Goal: Task Accomplishment & Management: Manage account settings

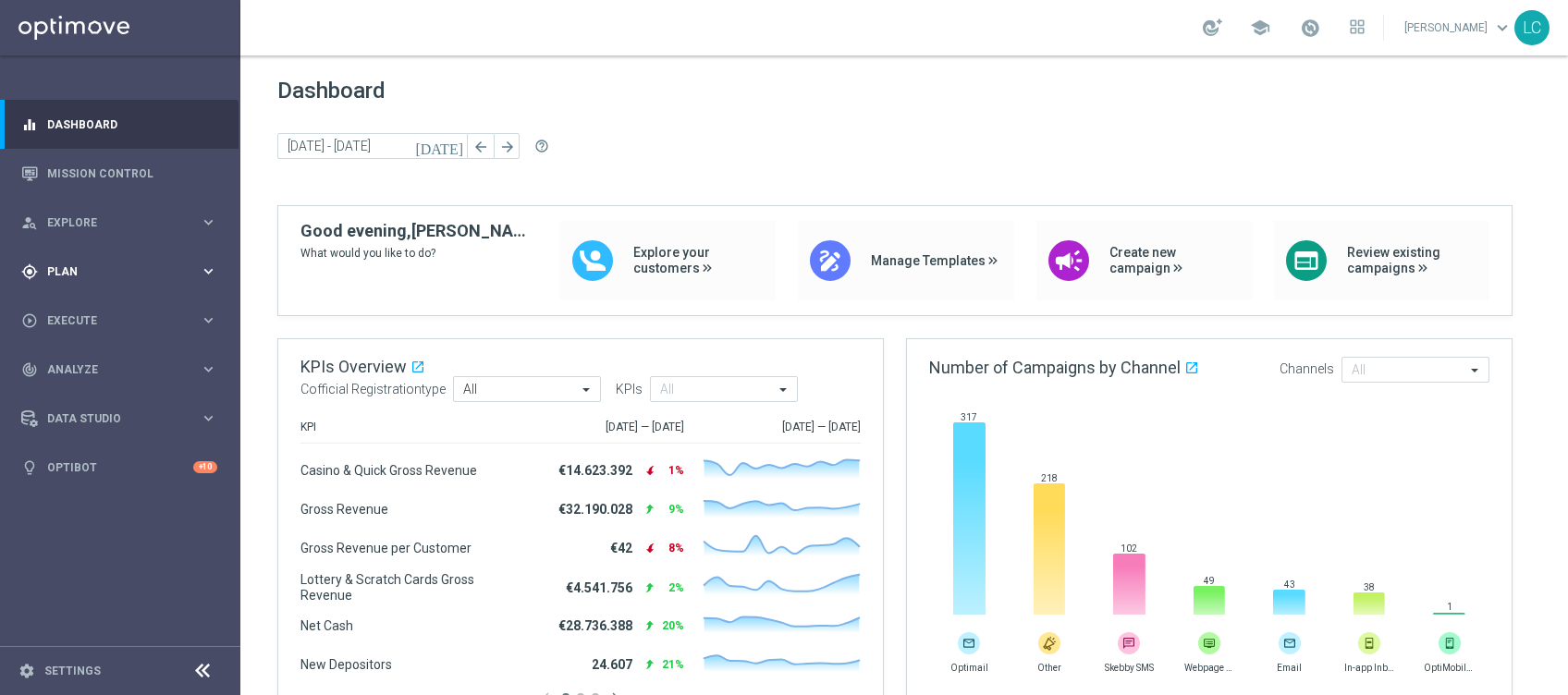
click at [44, 278] on div "gps_fixed Plan" at bounding box center [110, 271] width 179 height 16
click at [88, 366] on span "Templates" at bounding box center [115, 365] width 133 height 12
click at [93, 397] on link "Optimail" at bounding box center [125, 392] width 135 height 14
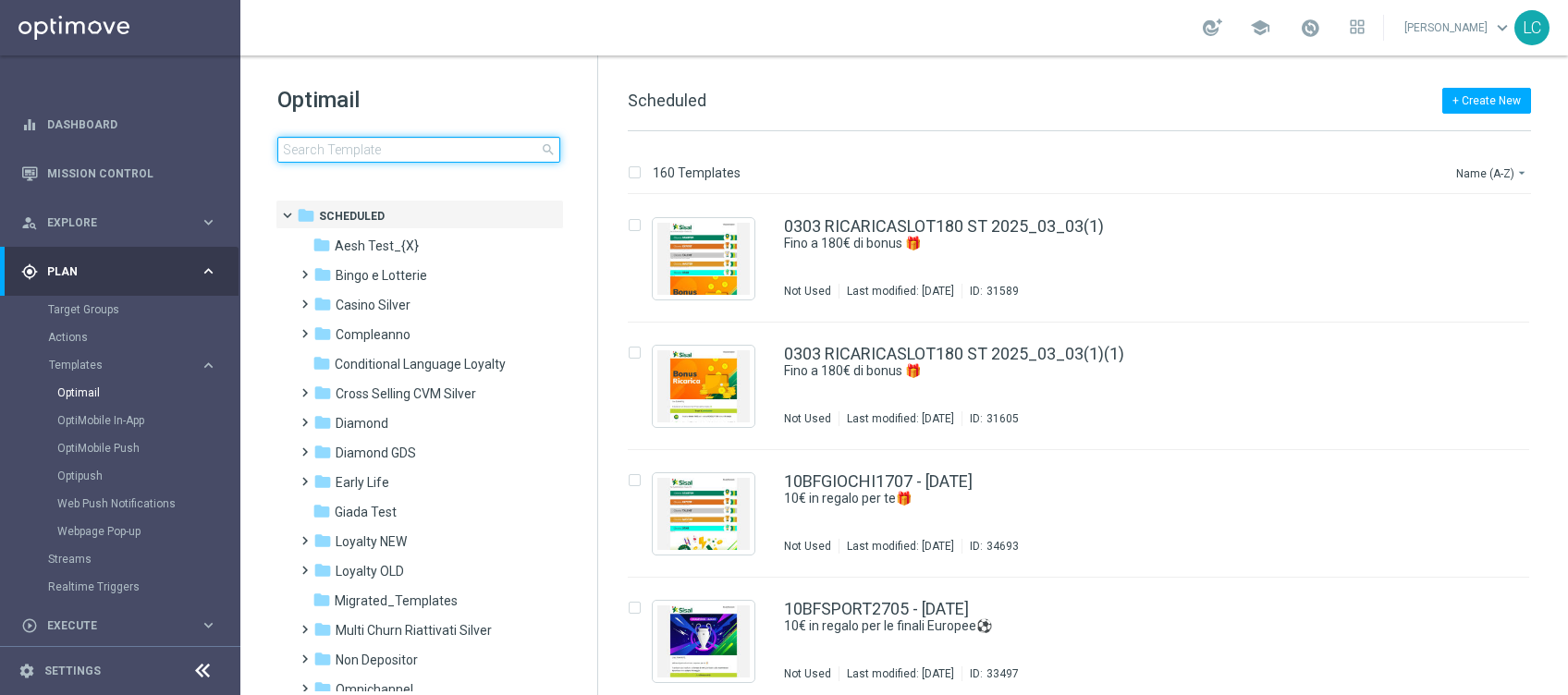
click at [393, 152] on input at bounding box center [419, 149] width 283 height 26
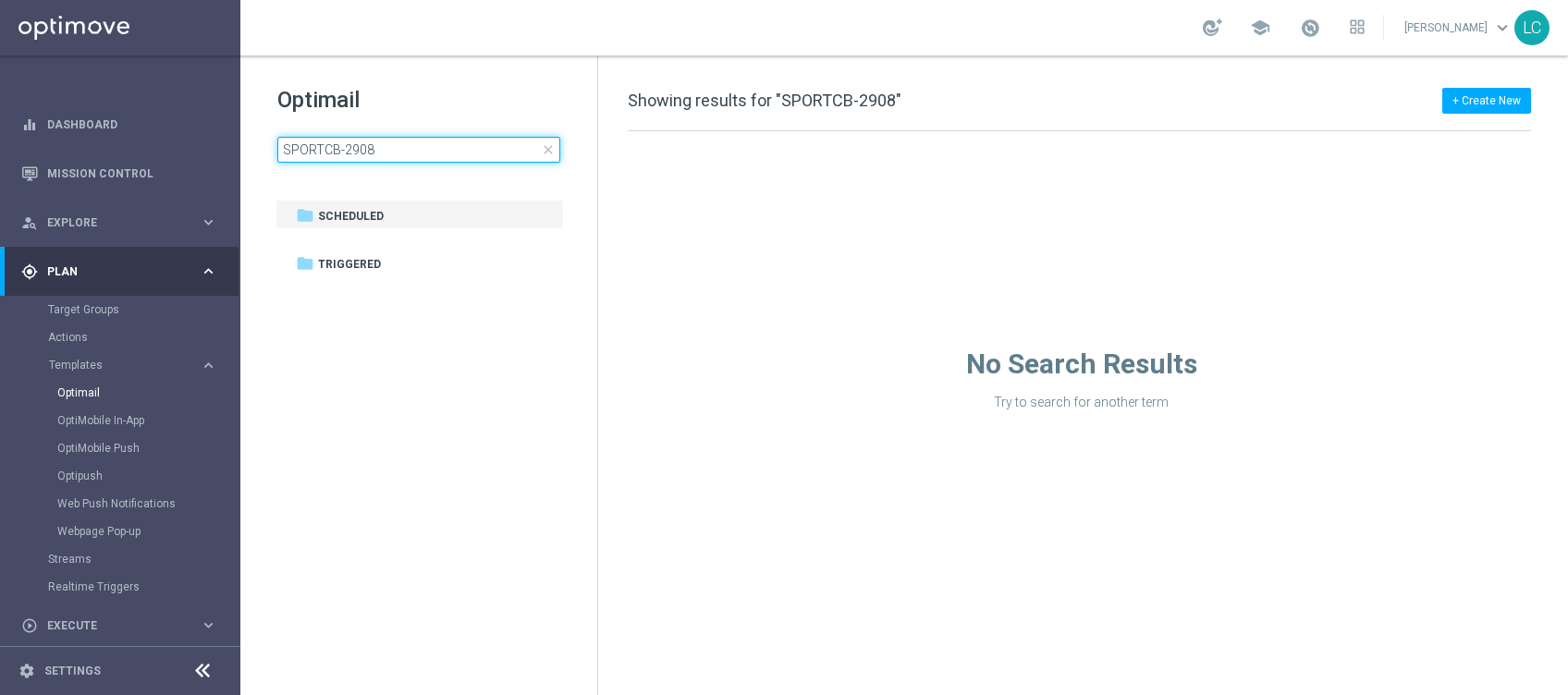
click at [342, 148] on input "SPORTCB-2908" at bounding box center [419, 149] width 283 height 26
type input "SPORTCB2908"
click at [403, 84] on div "Optimail SPORTCB2908 close folder 1 Folder folder Scheduled more_vert folder Tr…" at bounding box center [419, 170] width 357 height 229
click at [372, 150] on input "SPORTCB2908" at bounding box center [419, 149] width 283 height 26
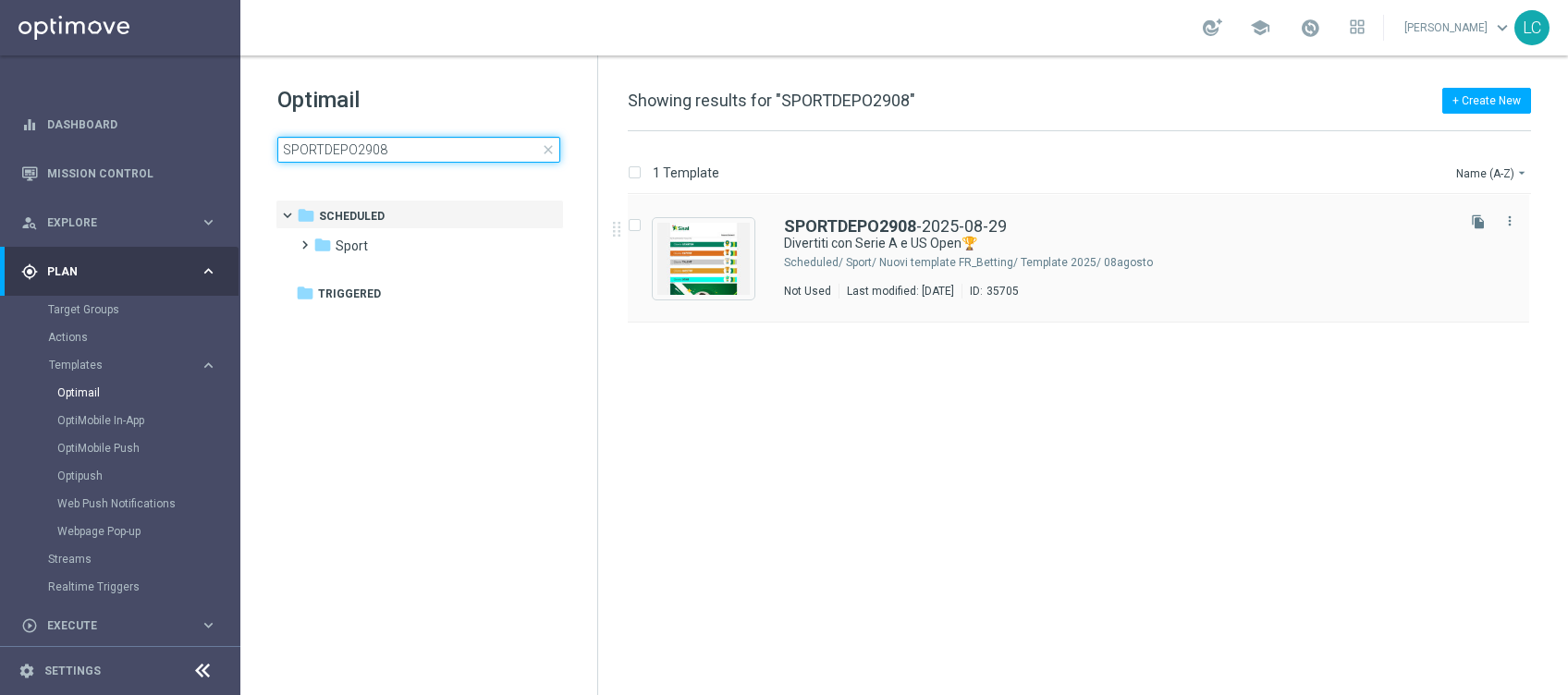
type input "SPORTDEPO2908"
click at [824, 214] on div "SPORTDEPO2908 -2025-08-29 Divertiti con Serie A e US Open🏆 Scheduled/ Sport/ Nu…" at bounding box center [1078, 258] width 902 height 128
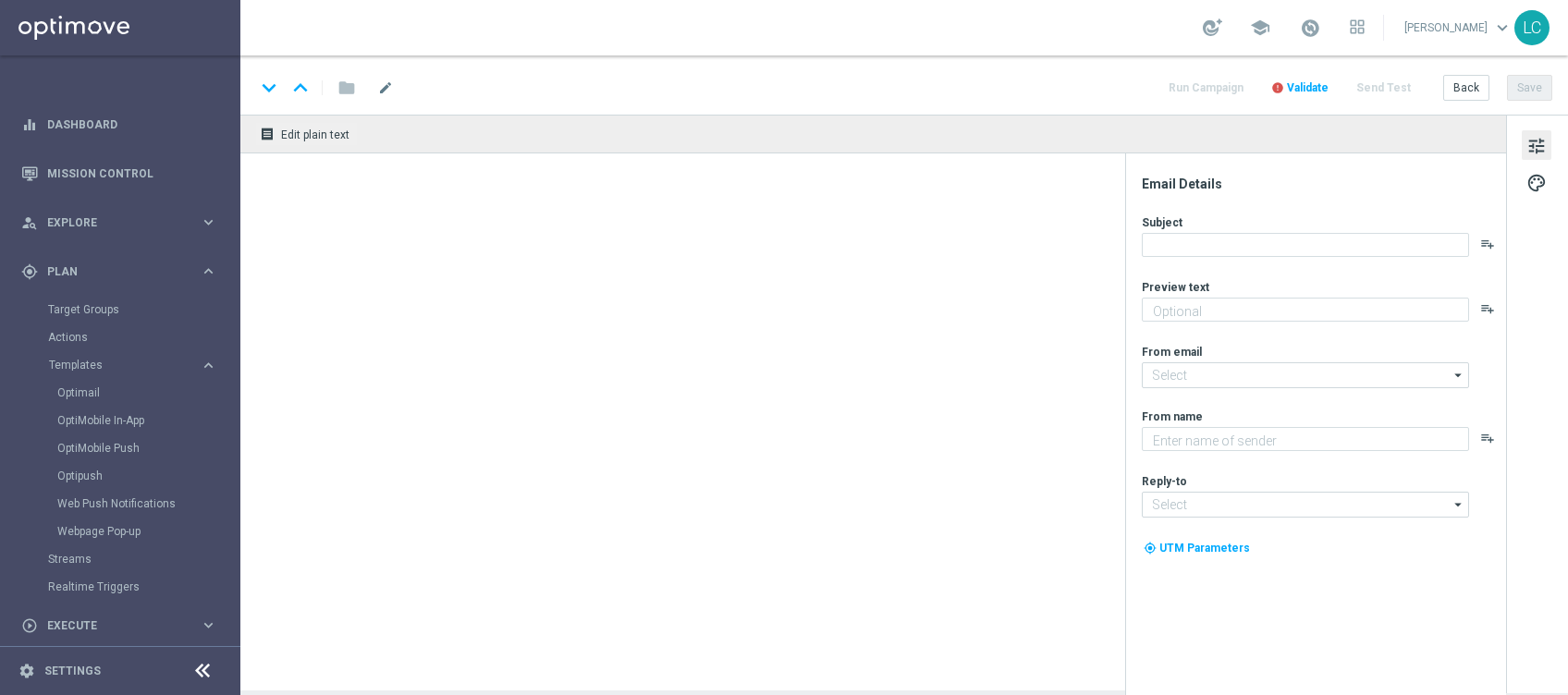
type textarea "fino a 10€ di freebet🎁"
type input "[EMAIL_ADDRESS][DOMAIN_NAME]"
type textarea "Sisal"
type input "[EMAIL_ADDRESS][DOMAIN_NAME]"
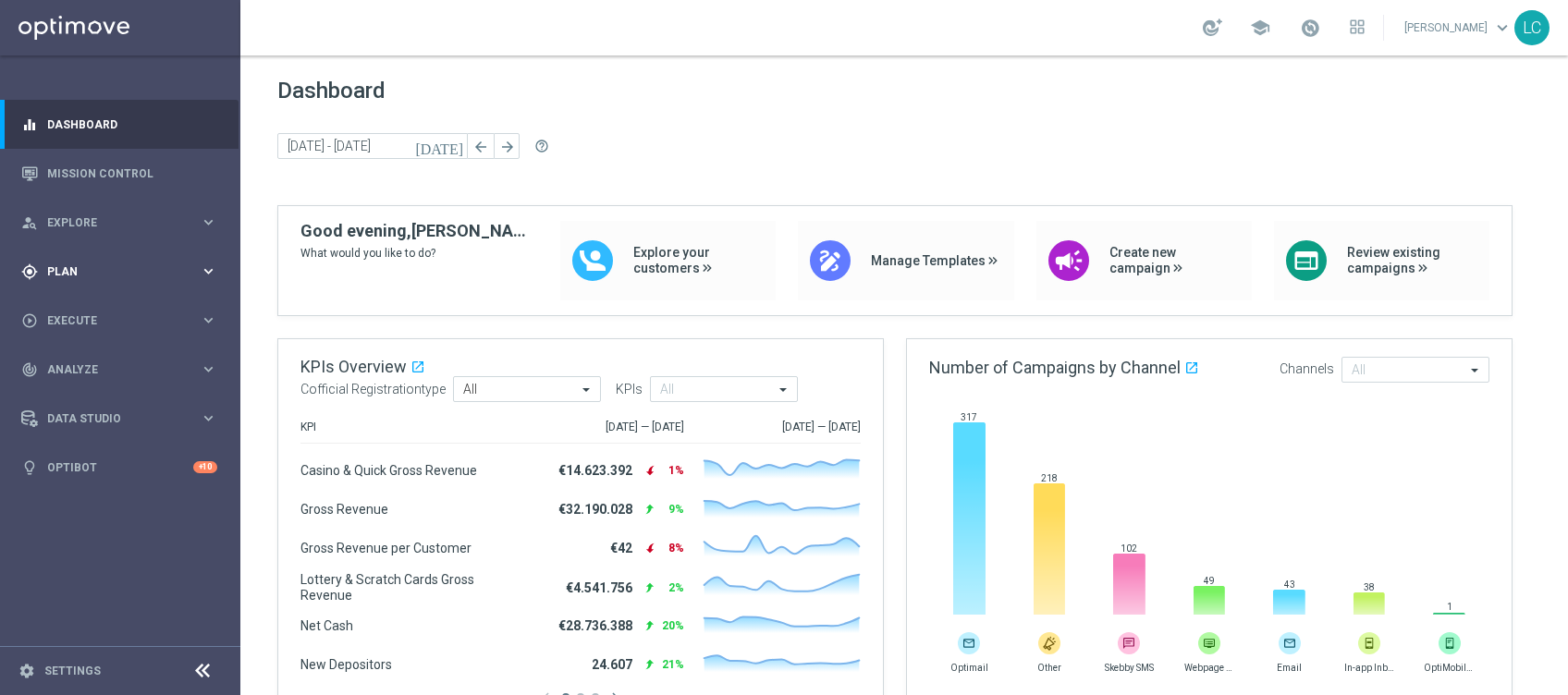
click at [121, 276] on div "gps_fixed Plan" at bounding box center [110, 271] width 179 height 16
click at [77, 358] on button "Templates keyboard_arrow_right" at bounding box center [133, 365] width 170 height 14
click at [79, 391] on link "Optimail" at bounding box center [125, 392] width 135 height 14
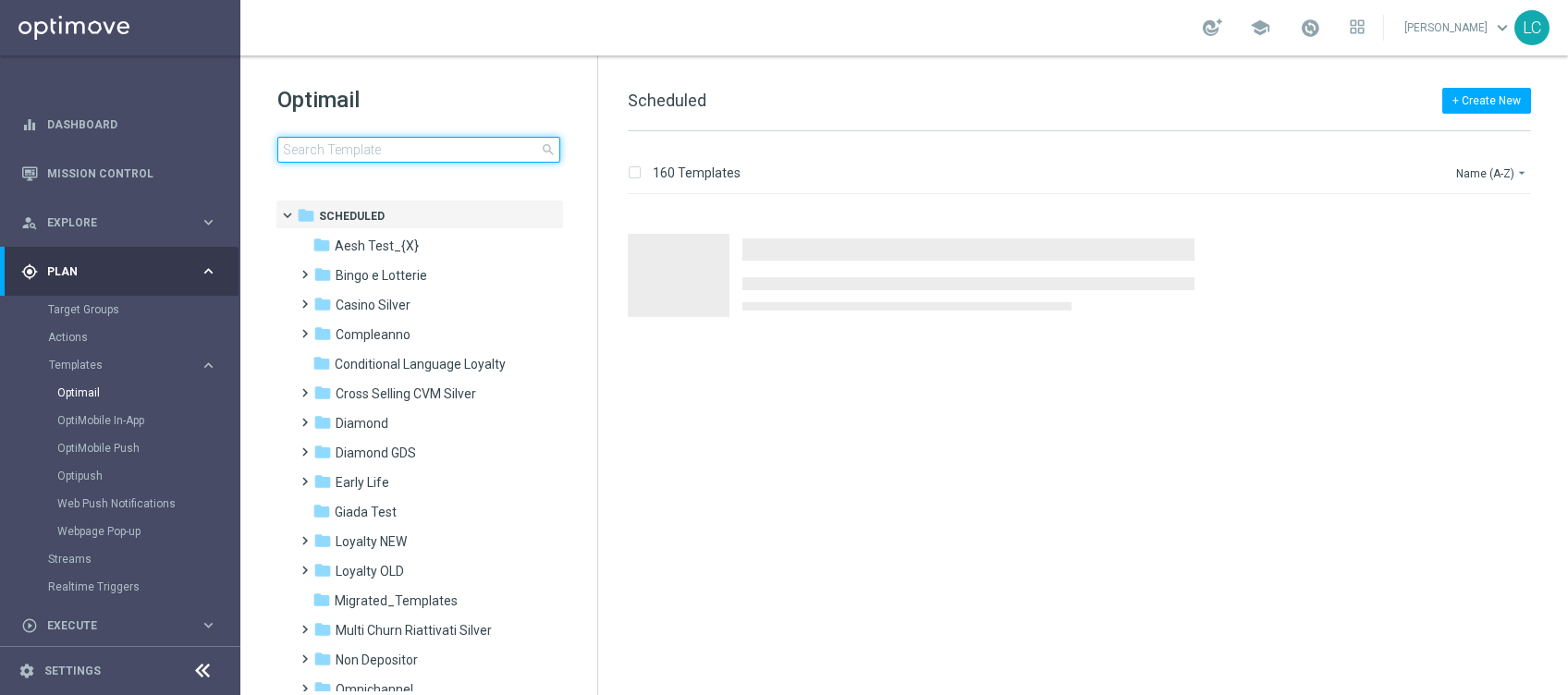
click at [359, 154] on input at bounding box center [419, 149] width 283 height 26
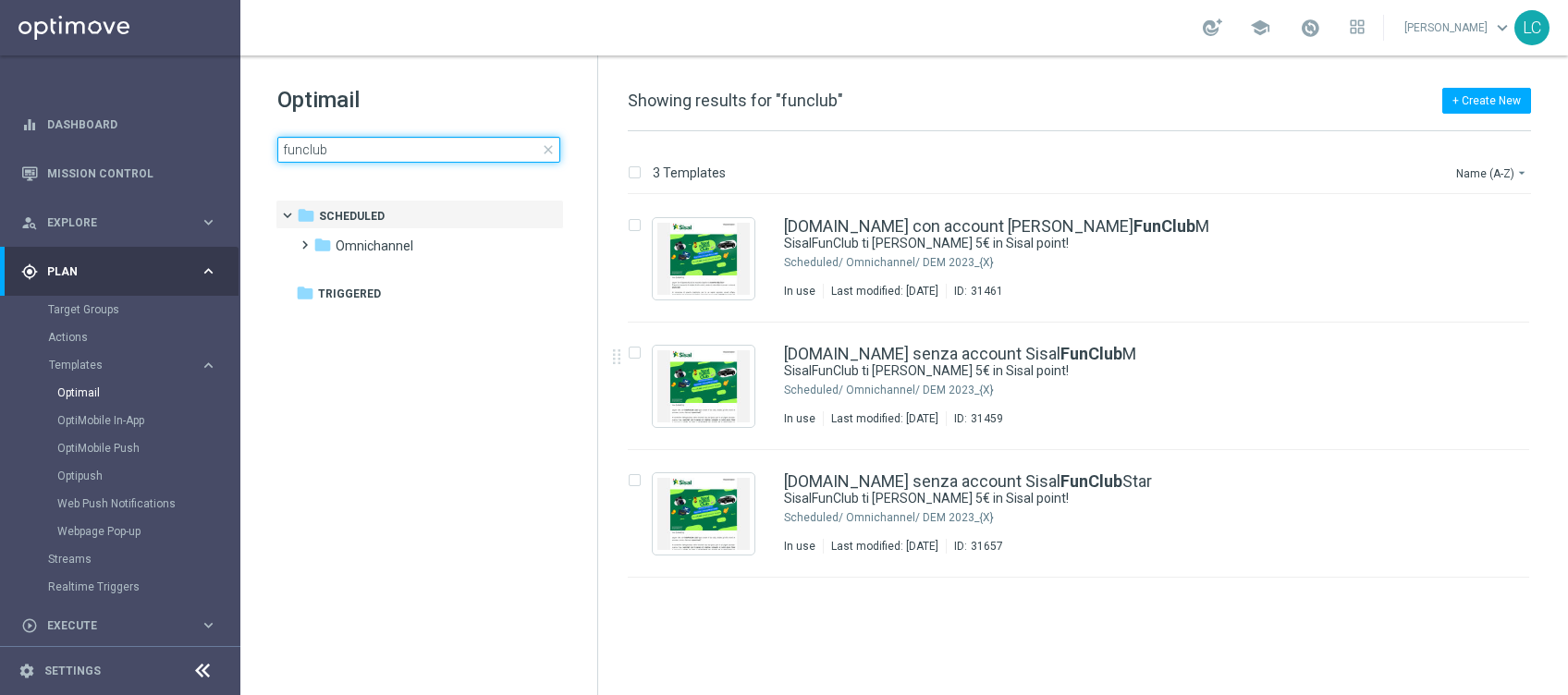
type input "funclub"
click at [553, 152] on span "close" at bounding box center [547, 149] width 14 height 14
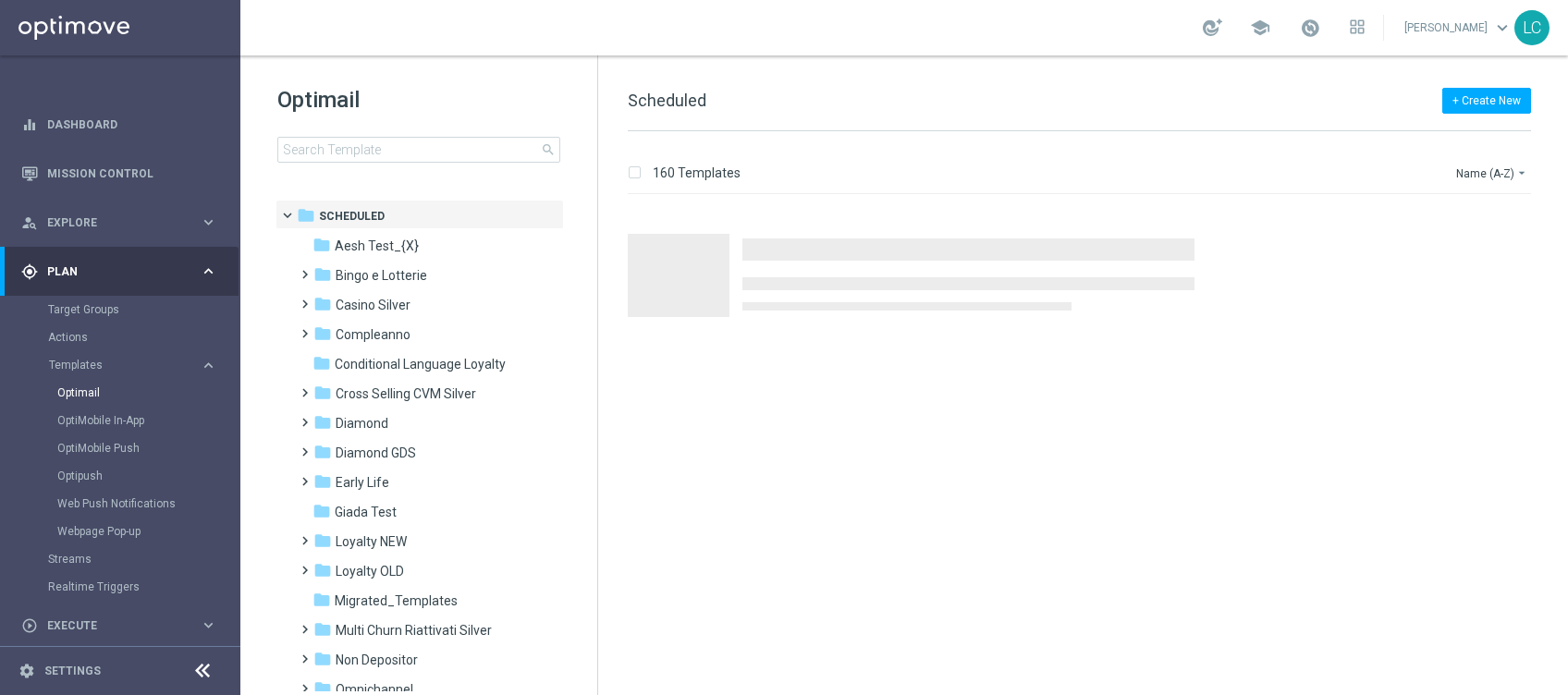
click at [487, 118] on div "Optimail search" at bounding box center [437, 124] width 320 height 78
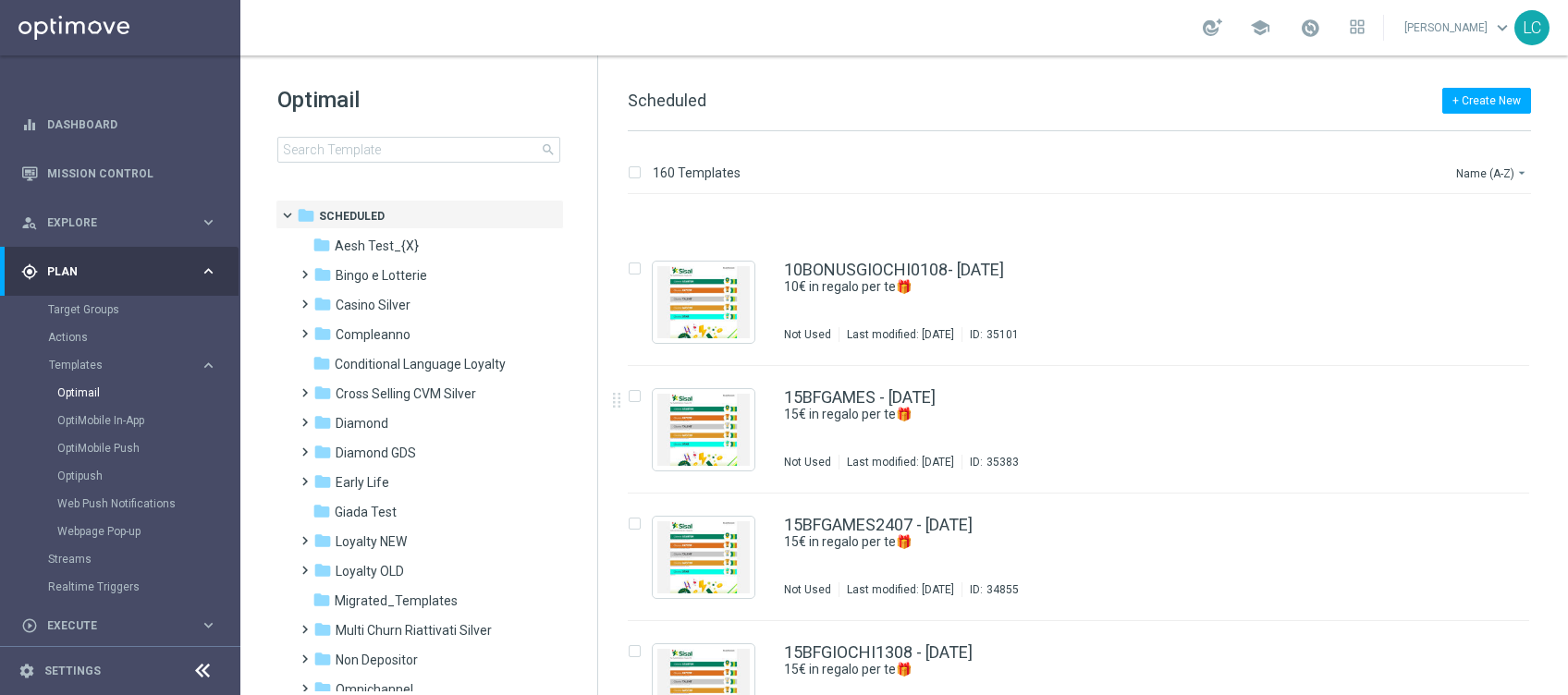
scroll to position [648, 0]
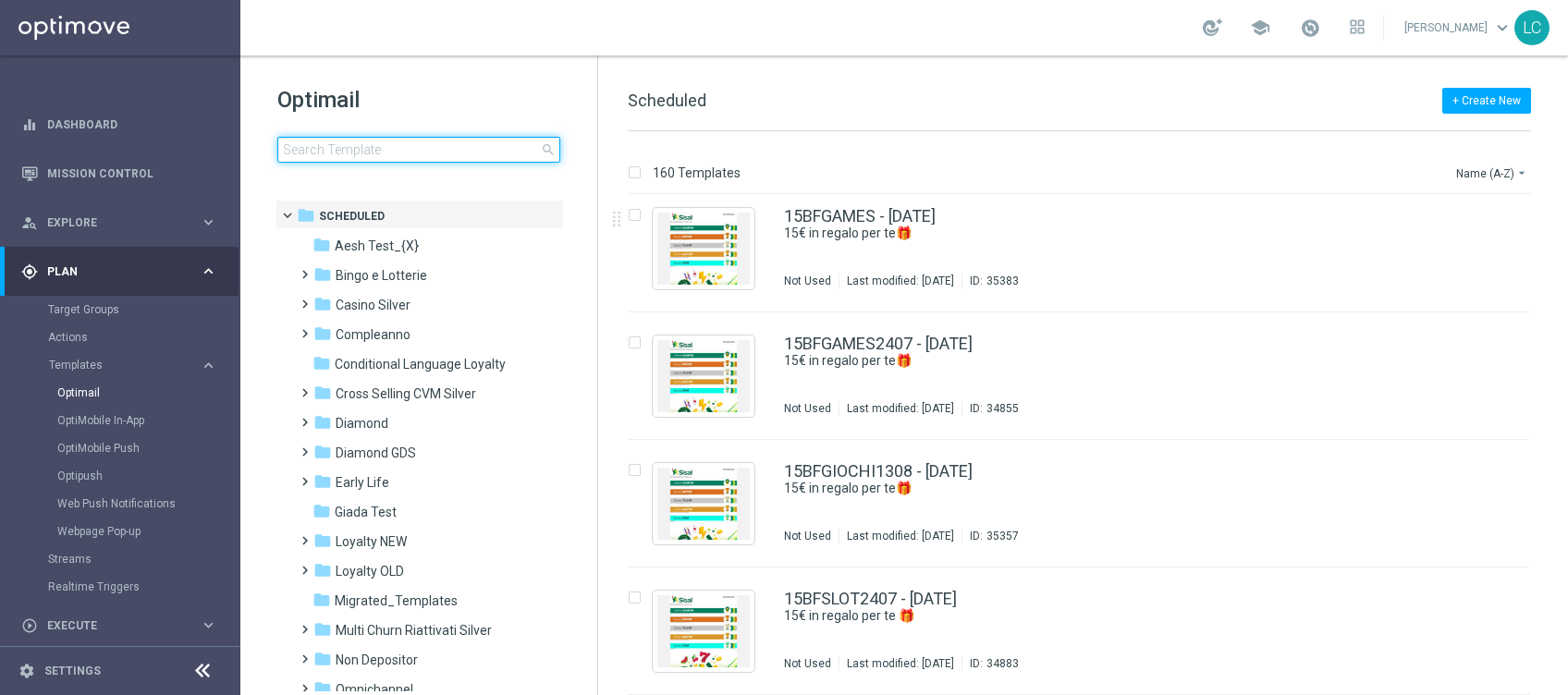
click at [458, 143] on input at bounding box center [419, 149] width 283 height 26
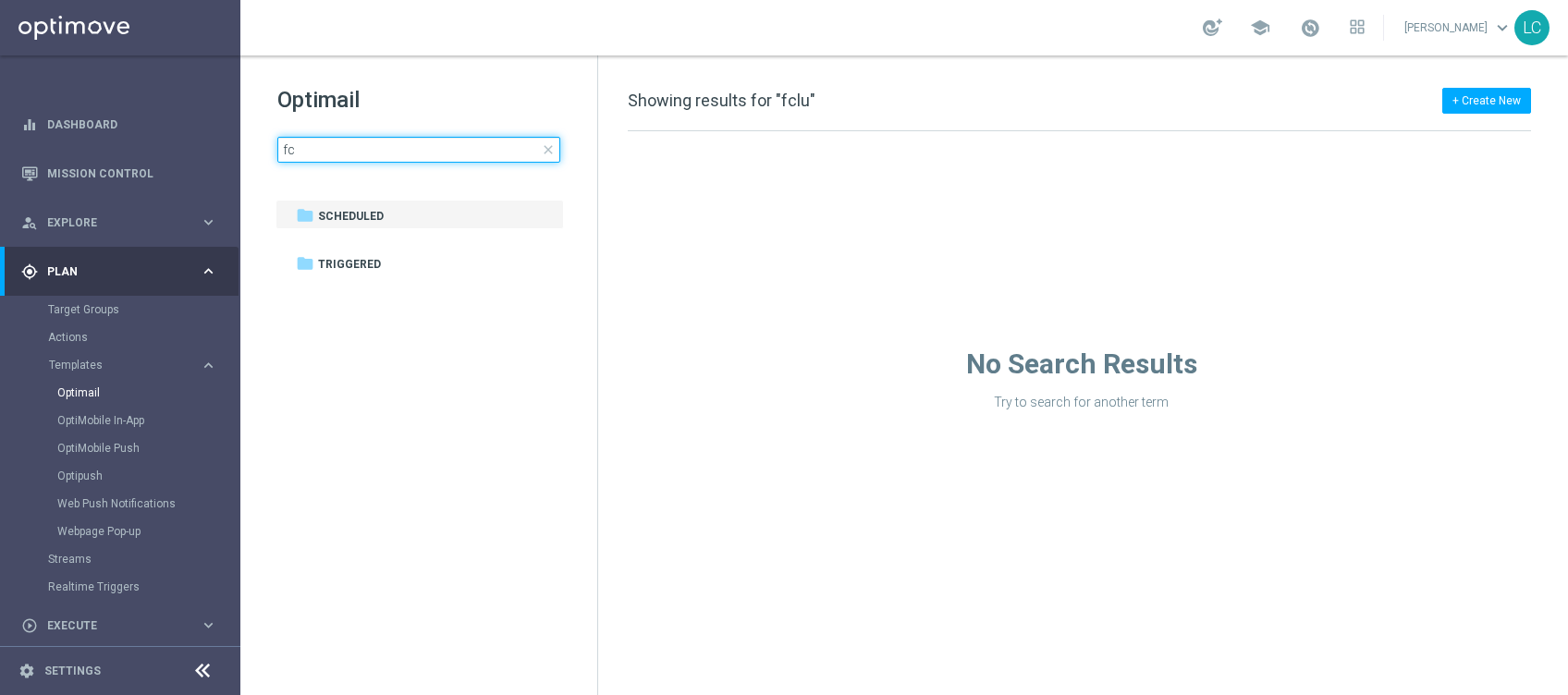
type input "f"
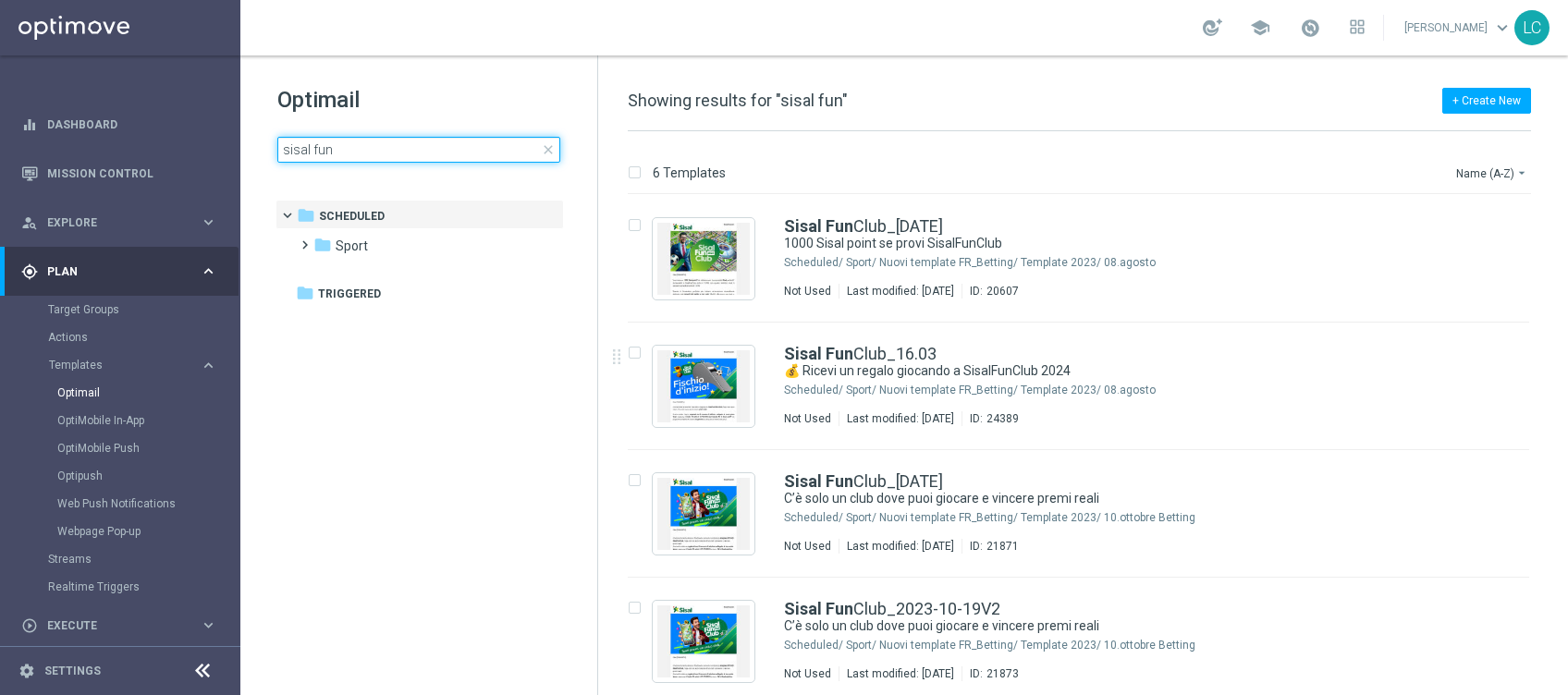
type input "sisal fun"
click at [547, 146] on span "close" at bounding box center [547, 149] width 14 height 14
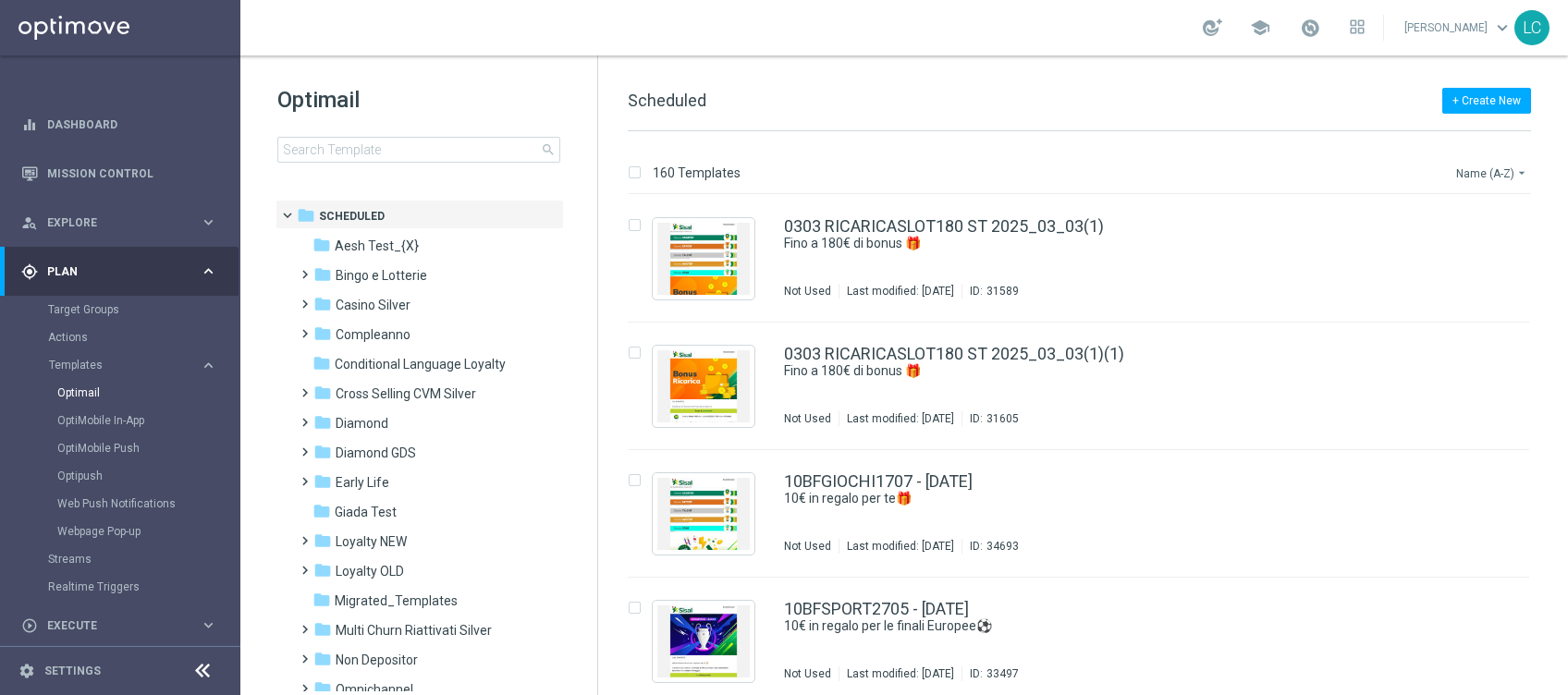
click at [1494, 166] on button "Name (A-Z) arrow_drop_down" at bounding box center [1492, 172] width 77 height 22
click at [1432, 253] on span "Date Modified (Newest)" at bounding box center [1459, 254] width 124 height 12
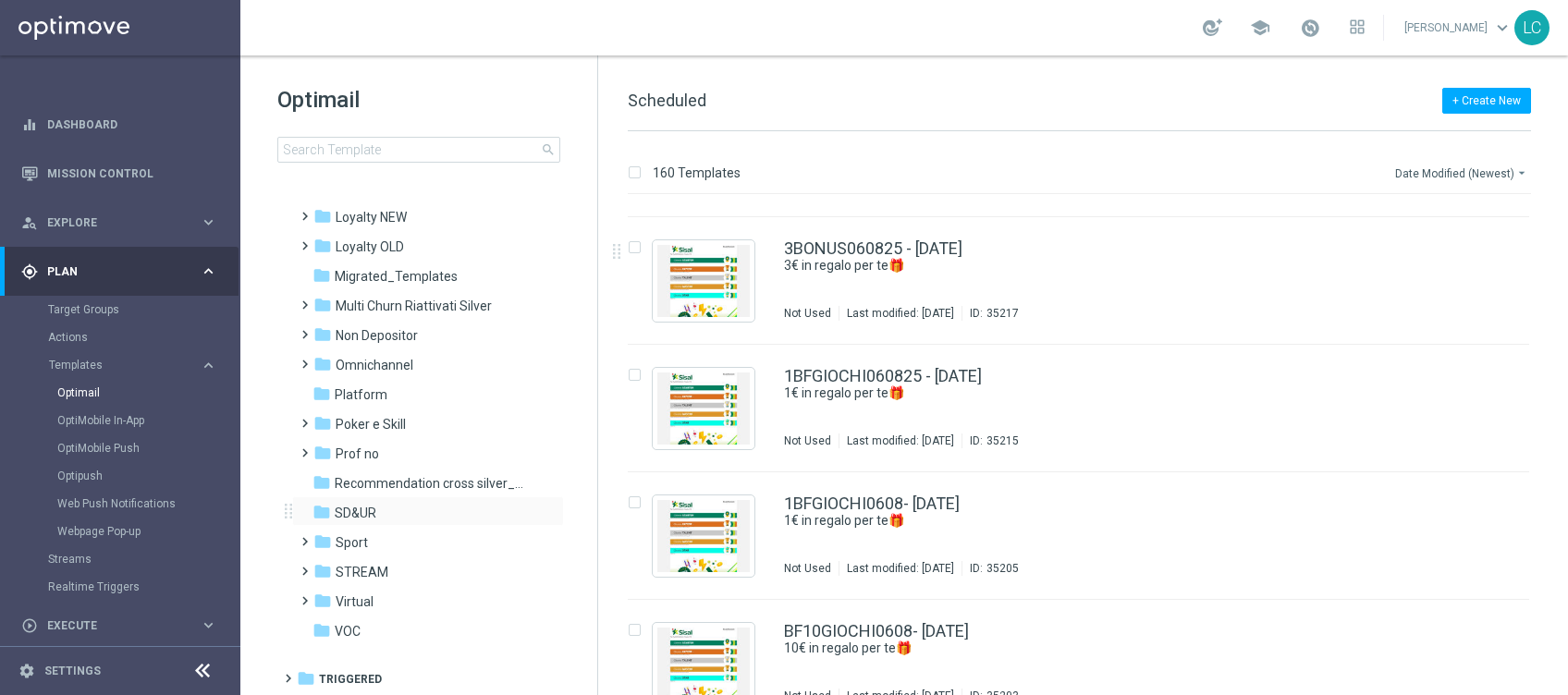
scroll to position [325, 0]
click at [365, 558] on div "folder STREAM more_vert" at bounding box center [427, 569] width 272 height 30
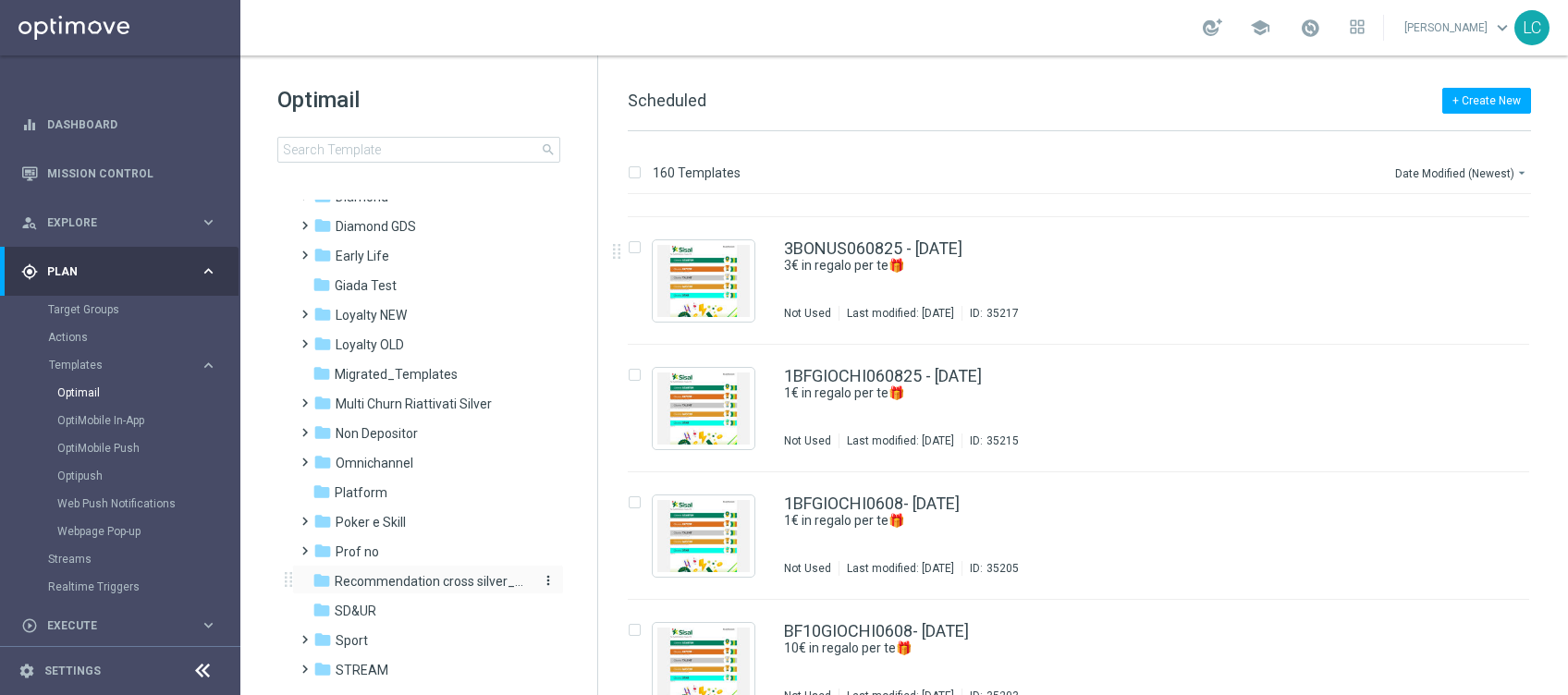
scroll to position [215, 0]
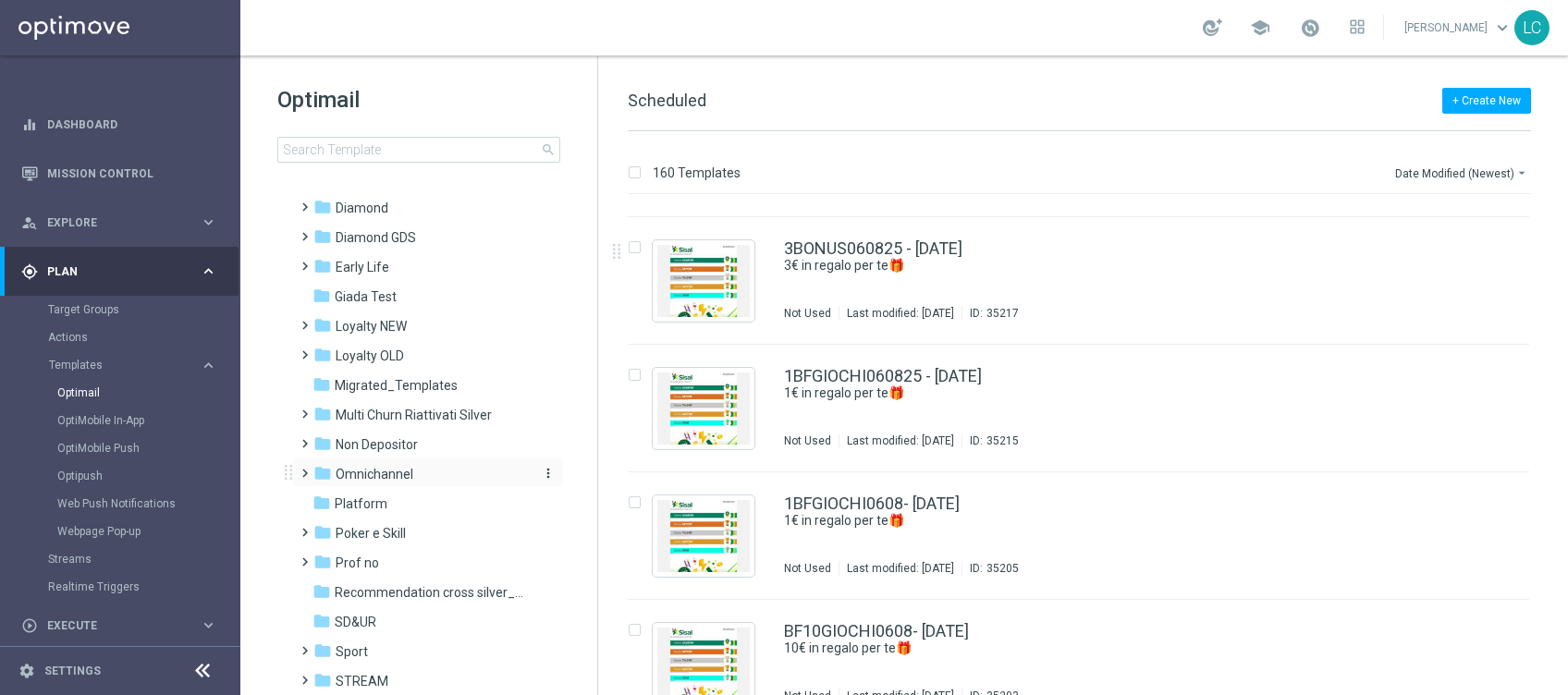
click at [384, 470] on span "Omnichannel" at bounding box center [374, 473] width 78 height 16
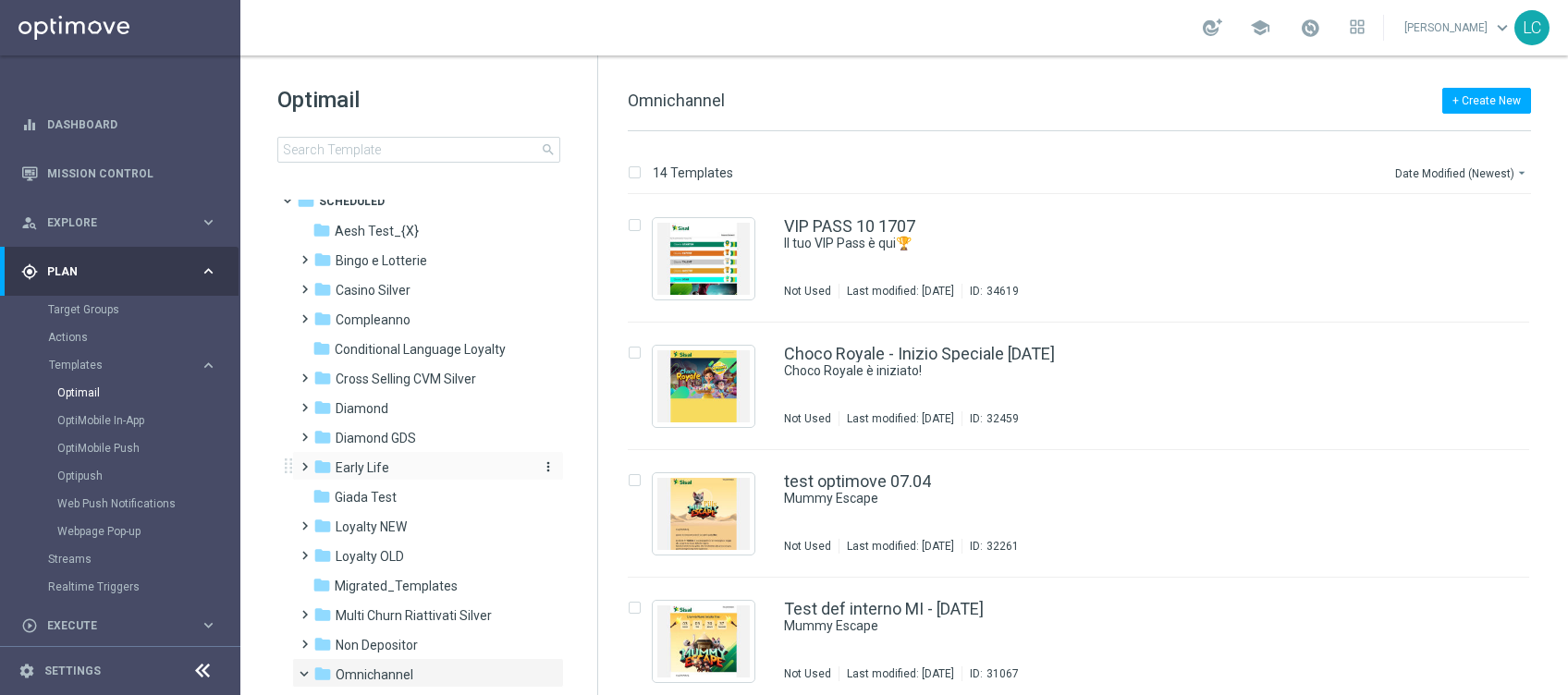
scroll to position [1, 0]
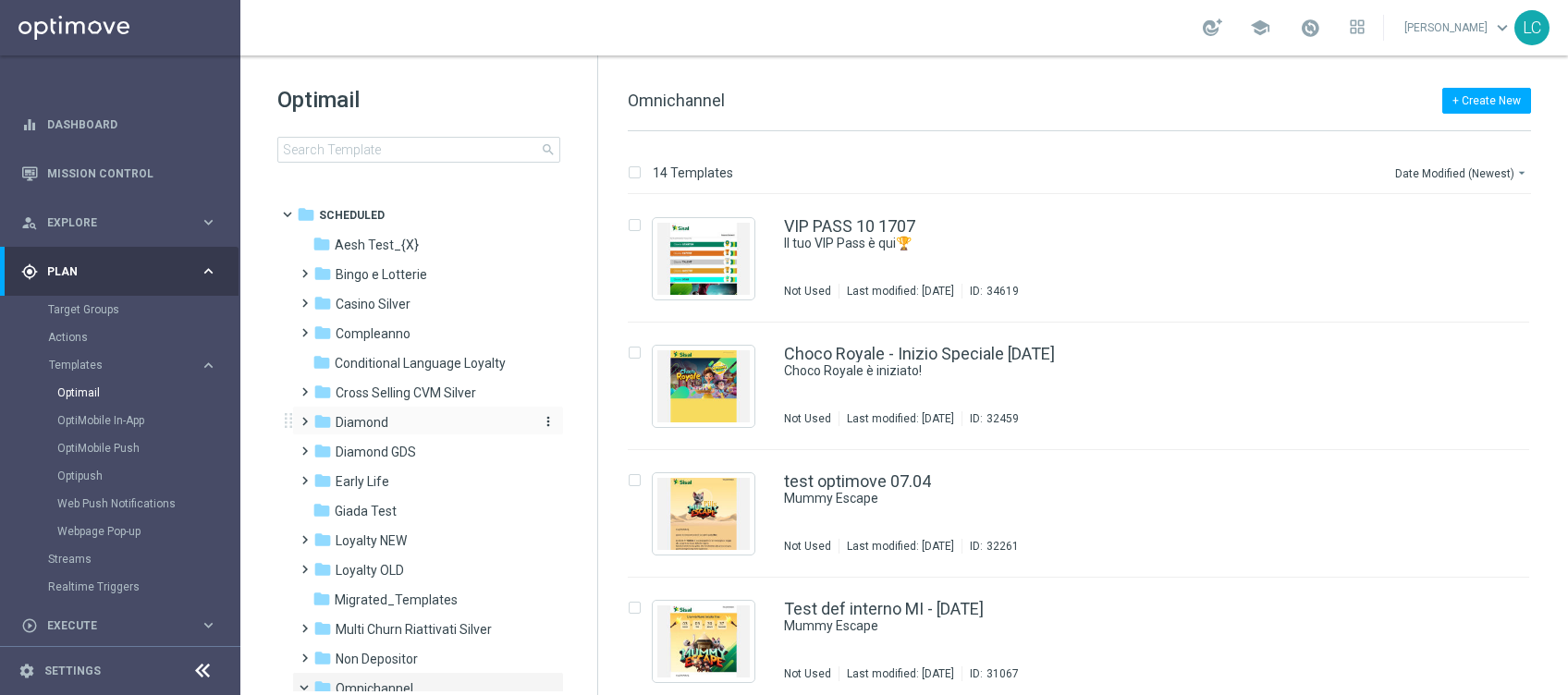
click at [355, 414] on span "Diamond" at bounding box center [361, 421] width 53 height 16
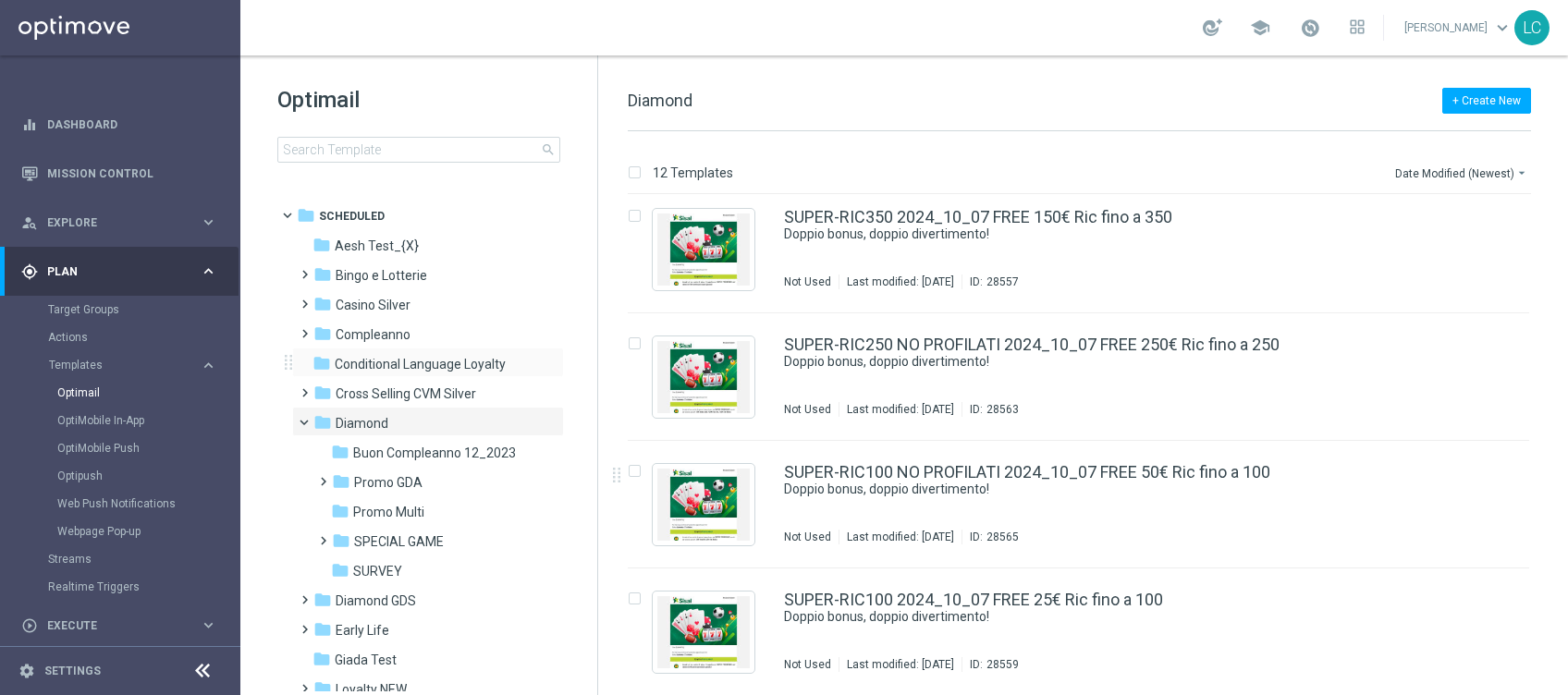
click at [397, 351] on div "folder Conditional Language Loyalty more_vert" at bounding box center [427, 362] width 272 height 30
click at [407, 356] on span "Conditional Language Loyalty" at bounding box center [420, 364] width 171 height 16
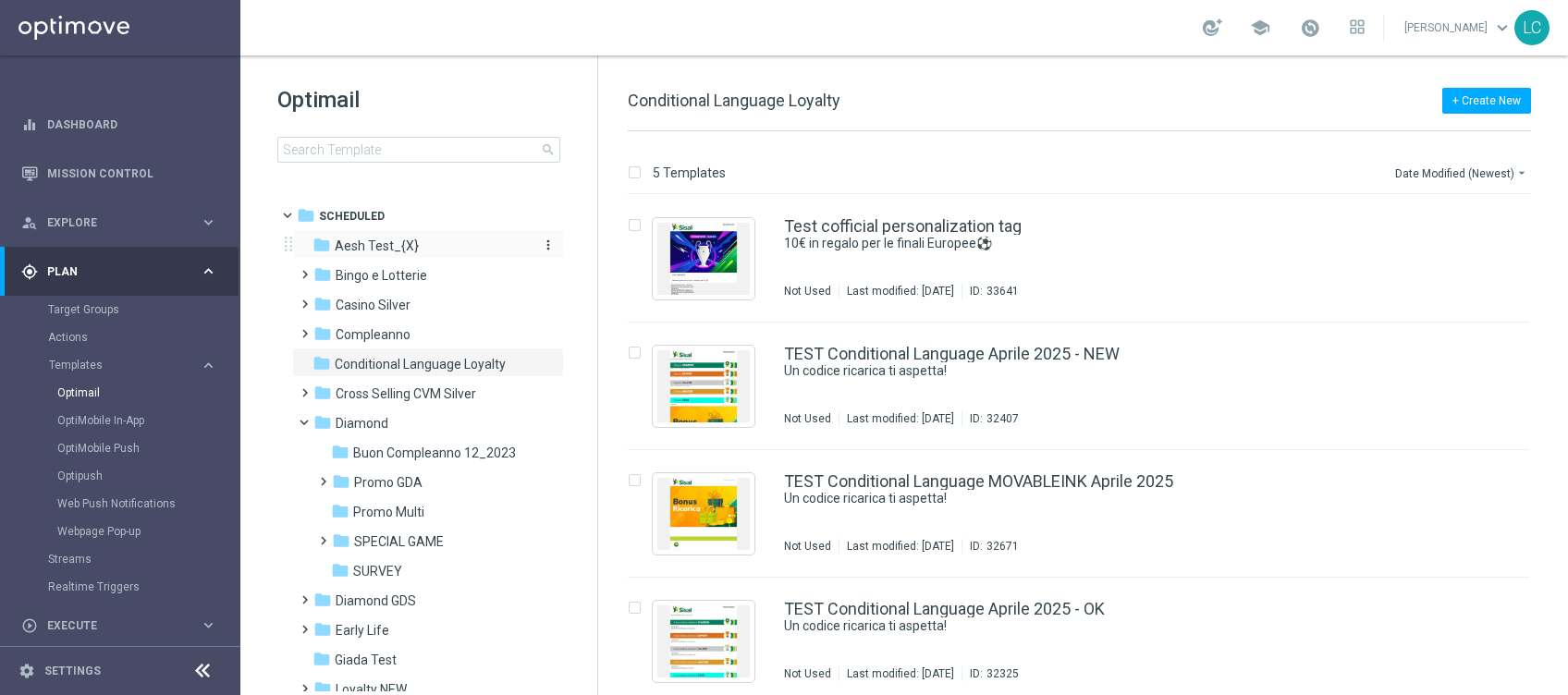
click at [392, 237] on span "Aesh Test_{X}" at bounding box center [376, 245] width 84 height 16
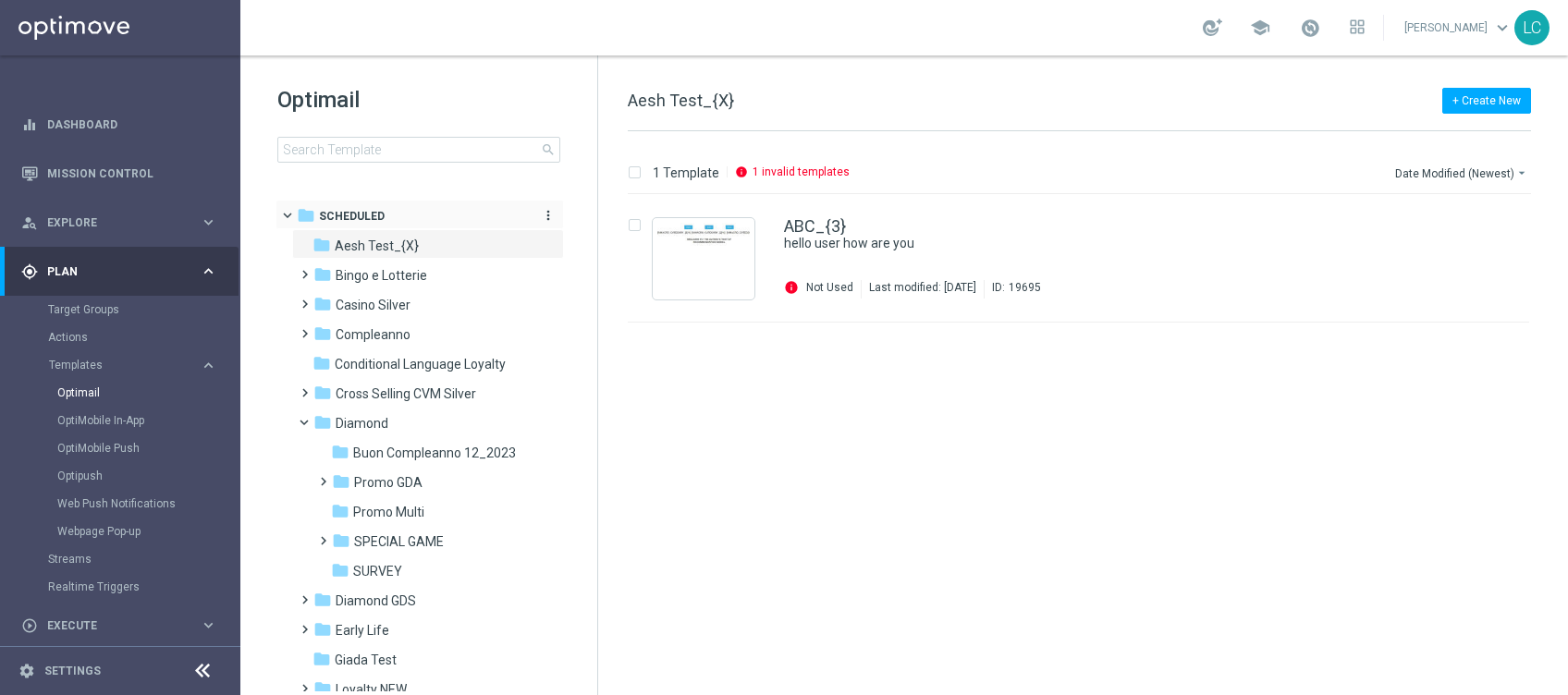
click at [367, 218] on span "Scheduled" at bounding box center [351, 216] width 65 height 16
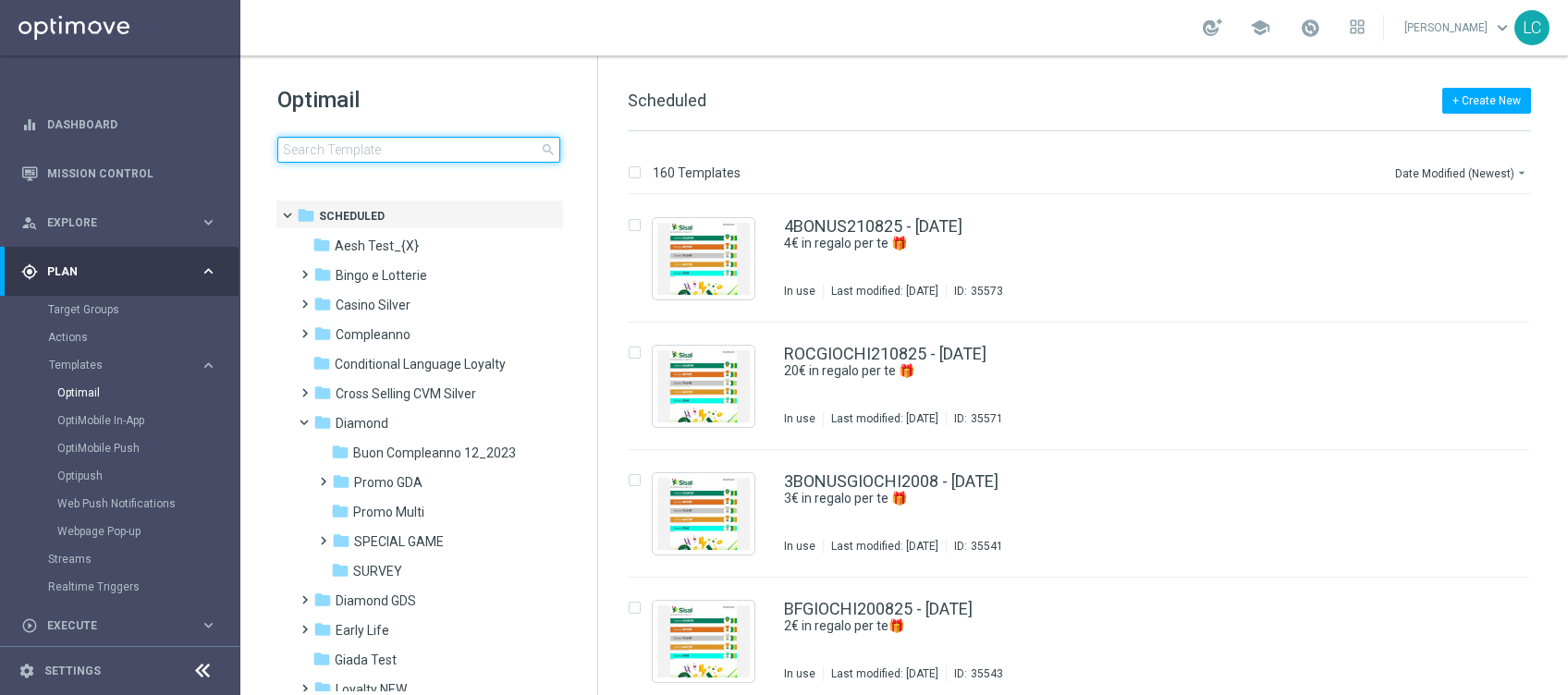
click at [370, 144] on input at bounding box center [419, 149] width 283 height 26
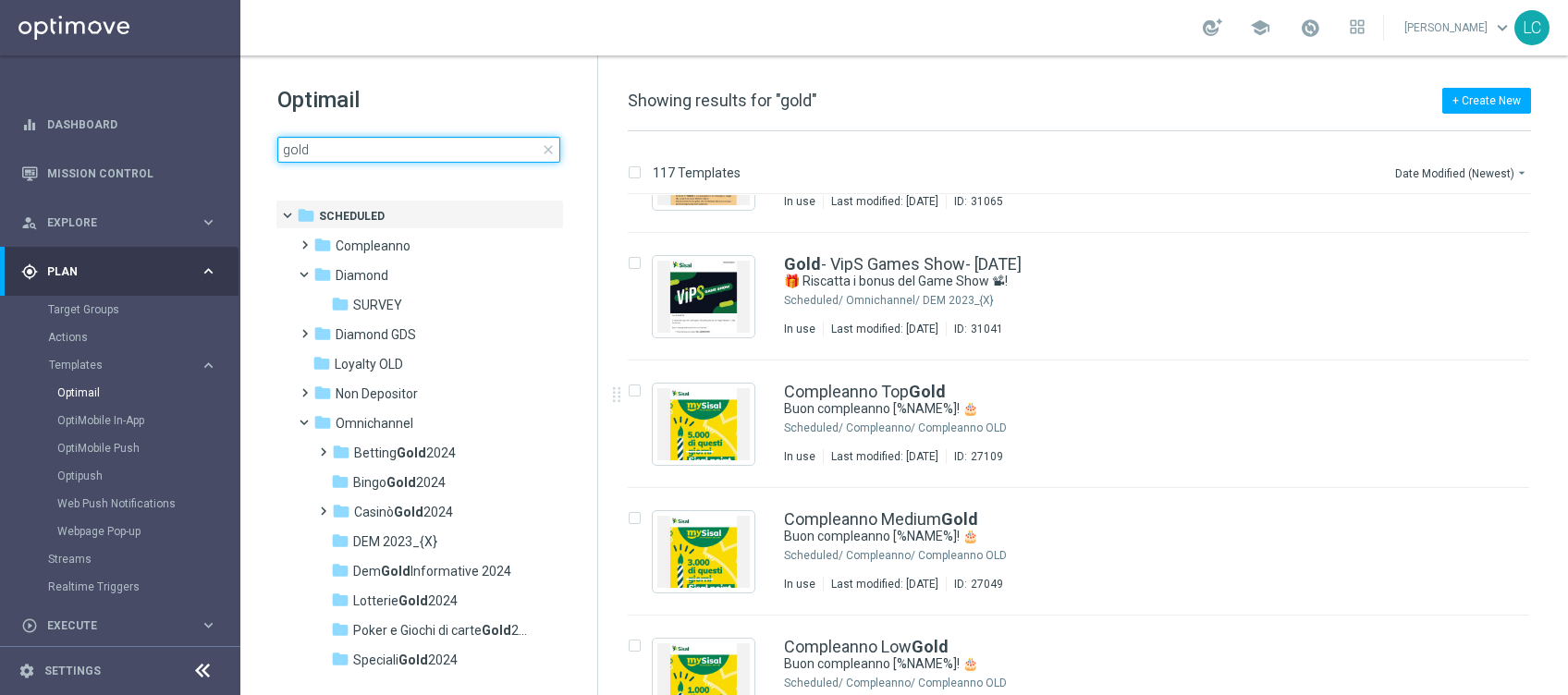
type input "gold"
click at [544, 148] on span "close" at bounding box center [547, 149] width 14 height 14
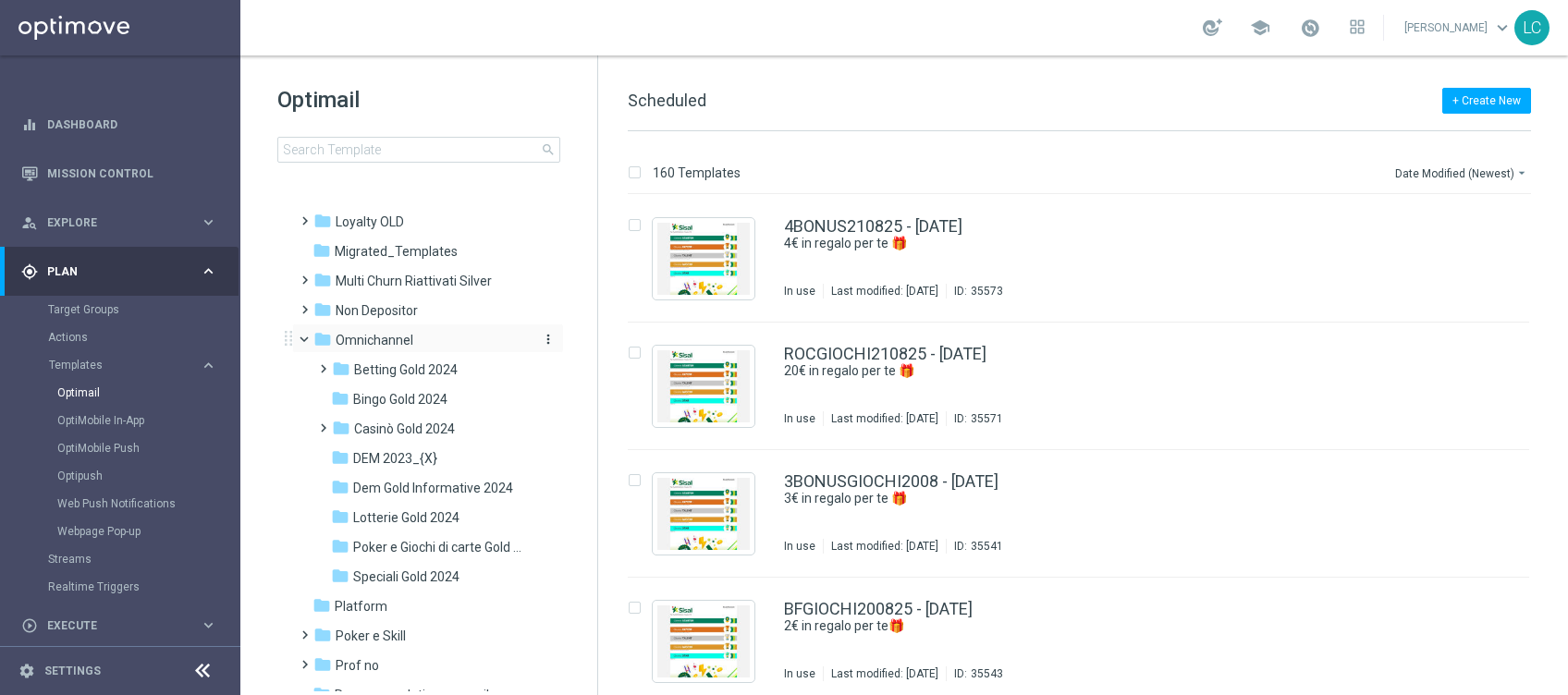
scroll to position [499, 0]
click at [411, 571] on span "Speciali Gold 2024" at bounding box center [406, 574] width 107 height 16
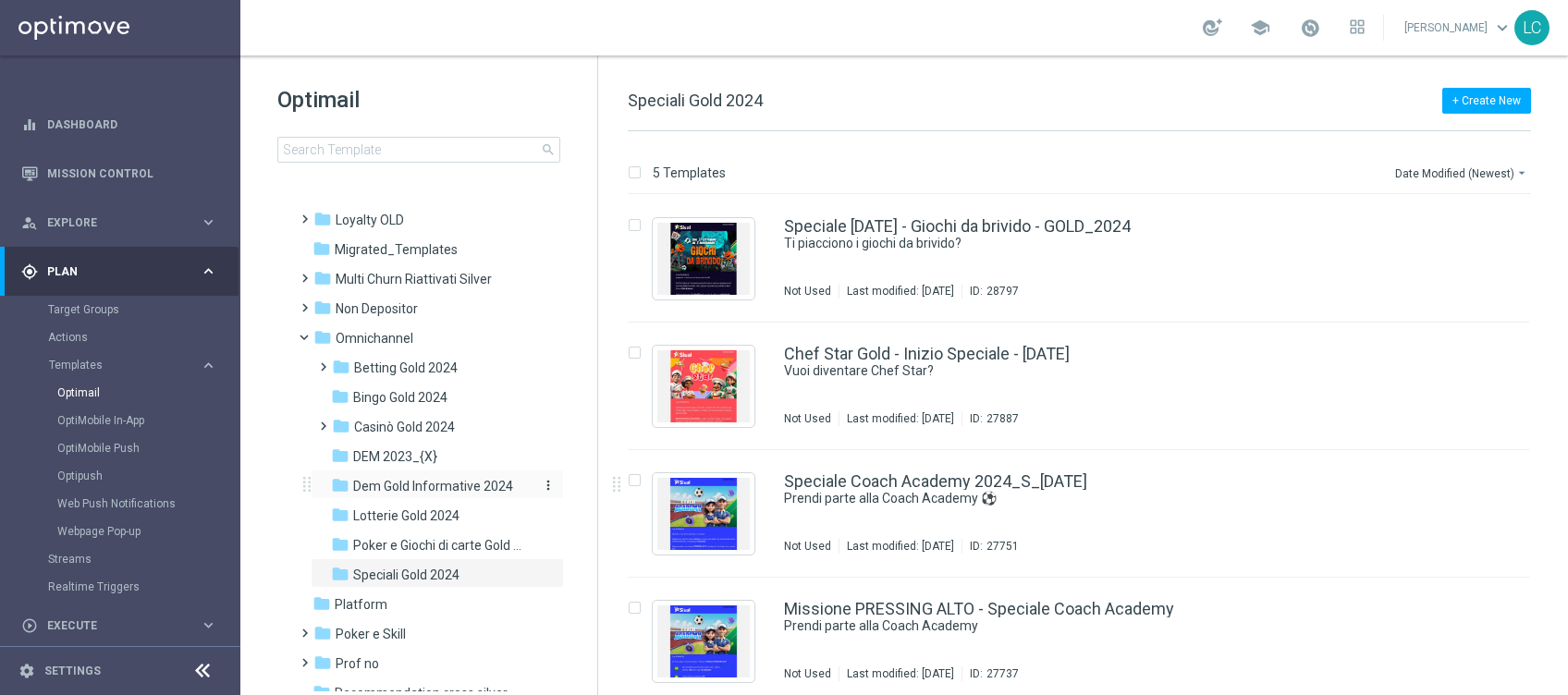
click at [434, 484] on span "Dem Gold Informative 2024" at bounding box center [433, 486] width 160 height 16
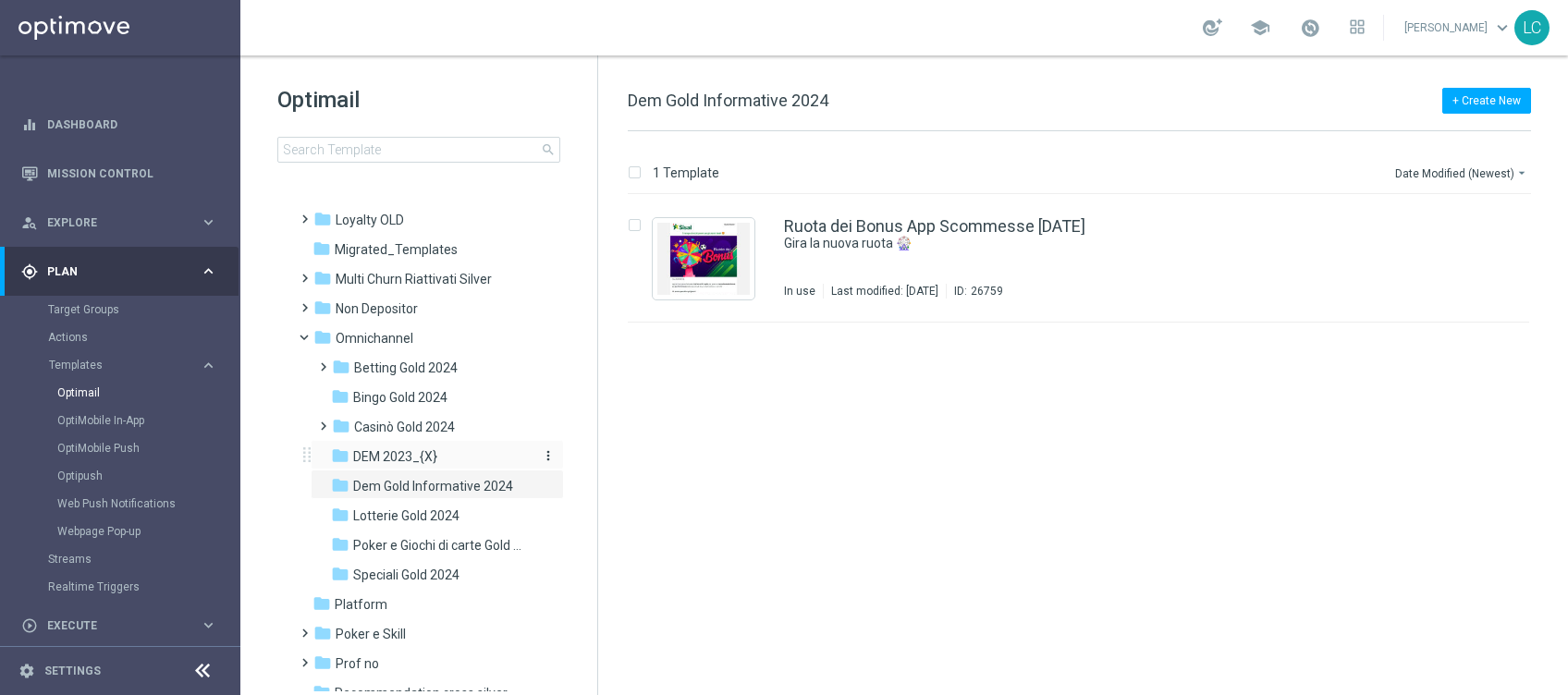
click at [404, 454] on span "DEM 2023_{X}" at bounding box center [396, 456] width 84 height 16
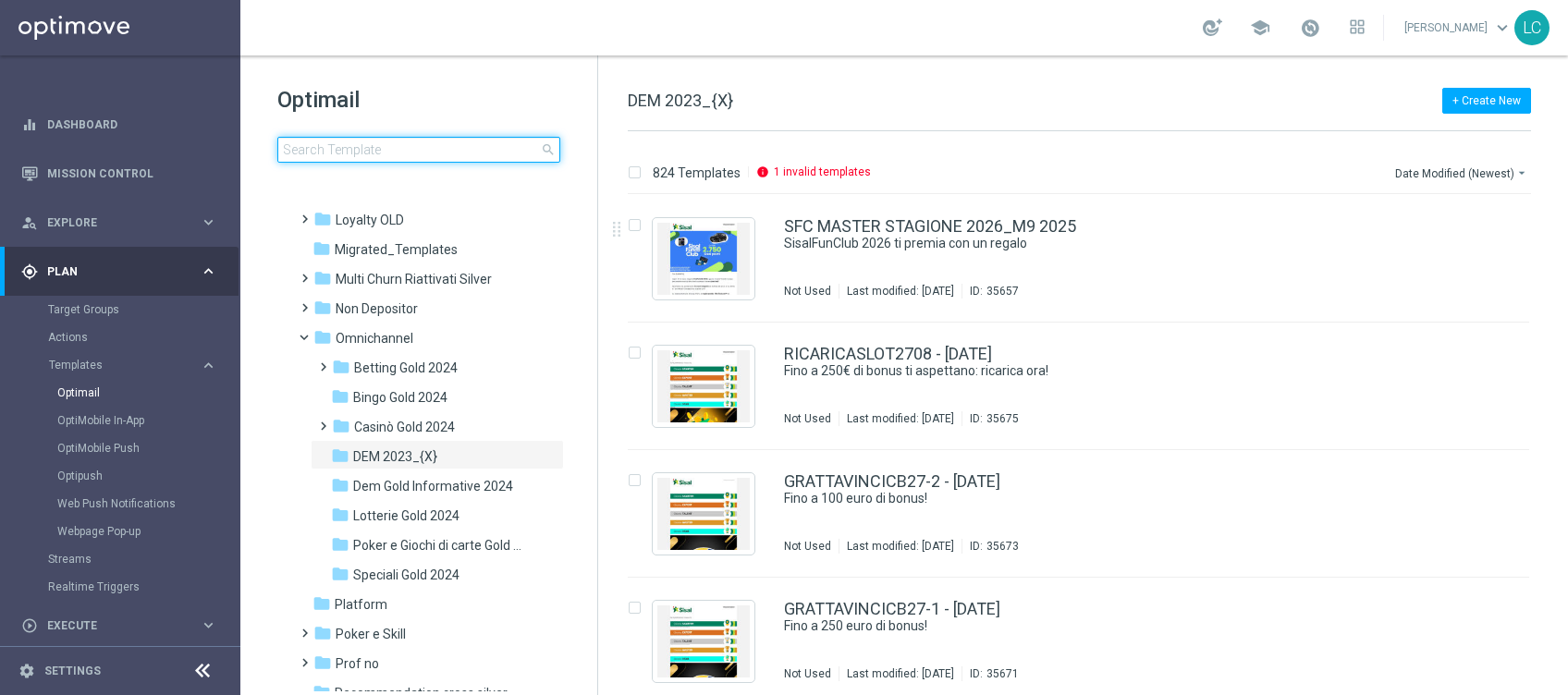
click at [411, 148] on input at bounding box center [419, 149] width 283 height 26
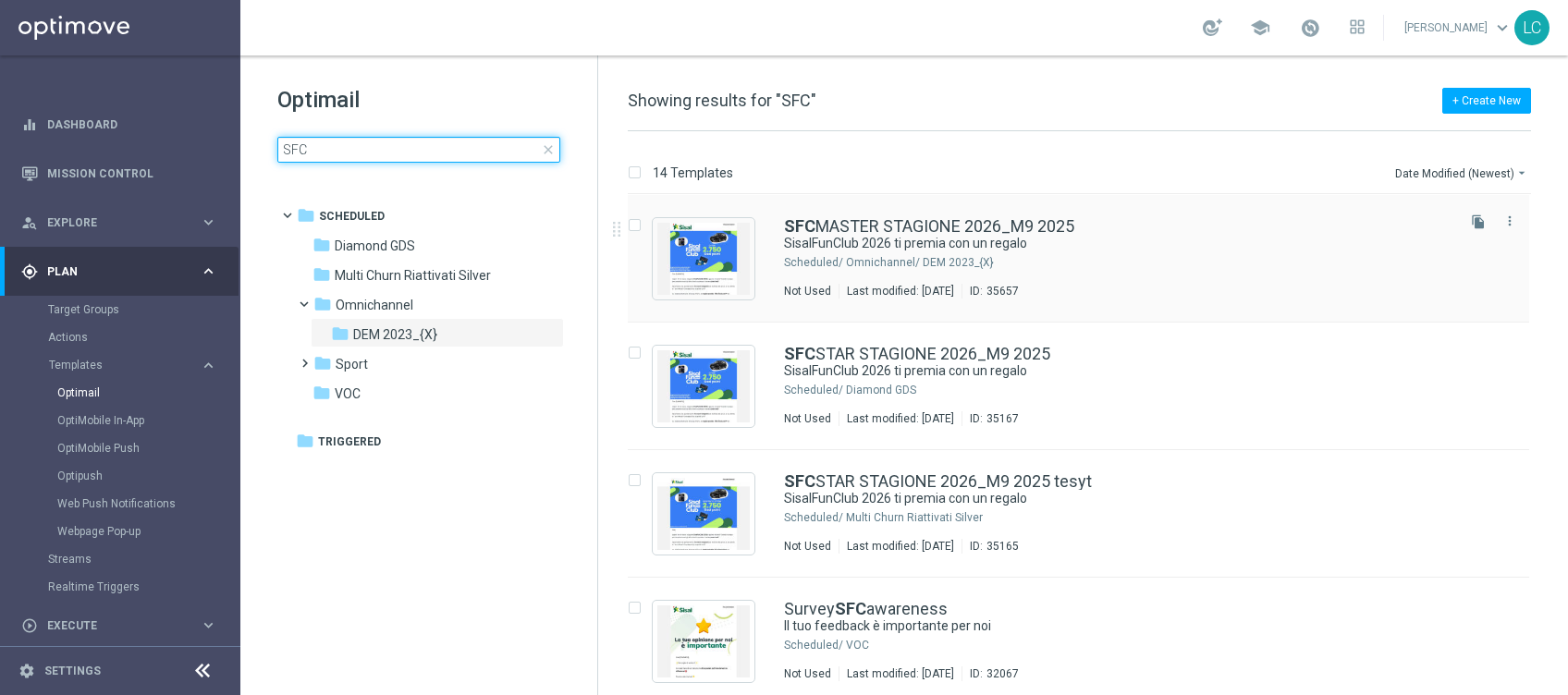
type input "SFC"
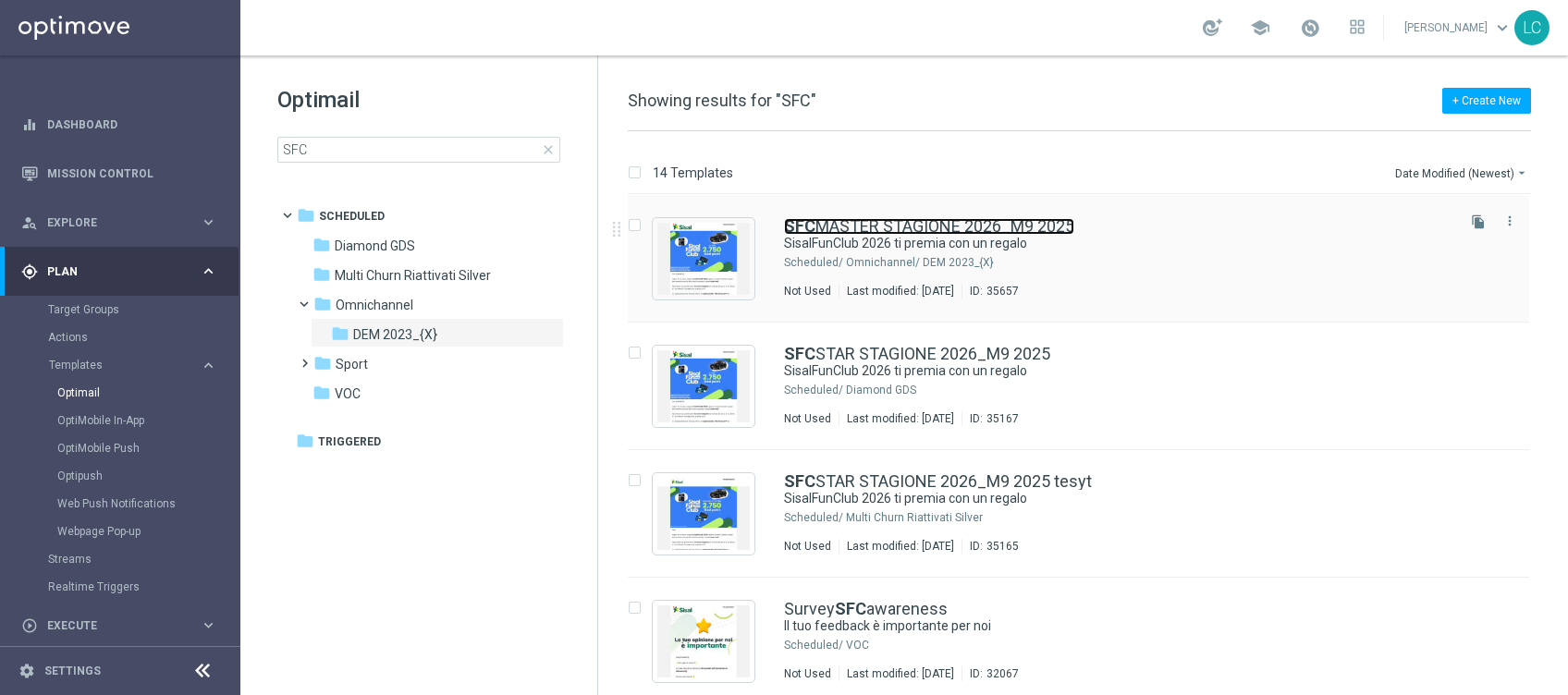
click at [873, 226] on link "SFC MASTER STAGIONE 2026_M9 2025" at bounding box center [929, 226] width 290 height 16
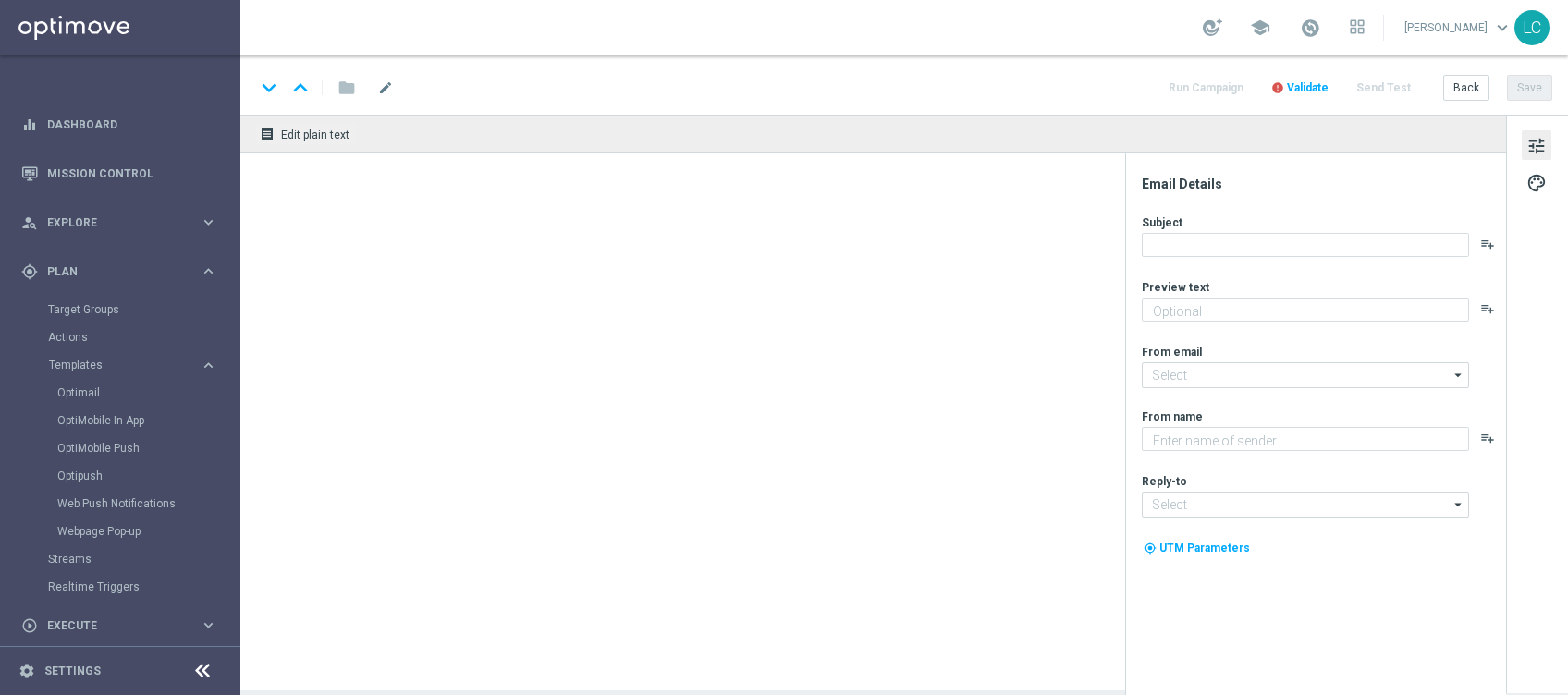
type textarea "La nuova stagione è iniziata!"
type textarea "Sisal"
type input "[EMAIL_ADDRESS][DOMAIN_NAME]"
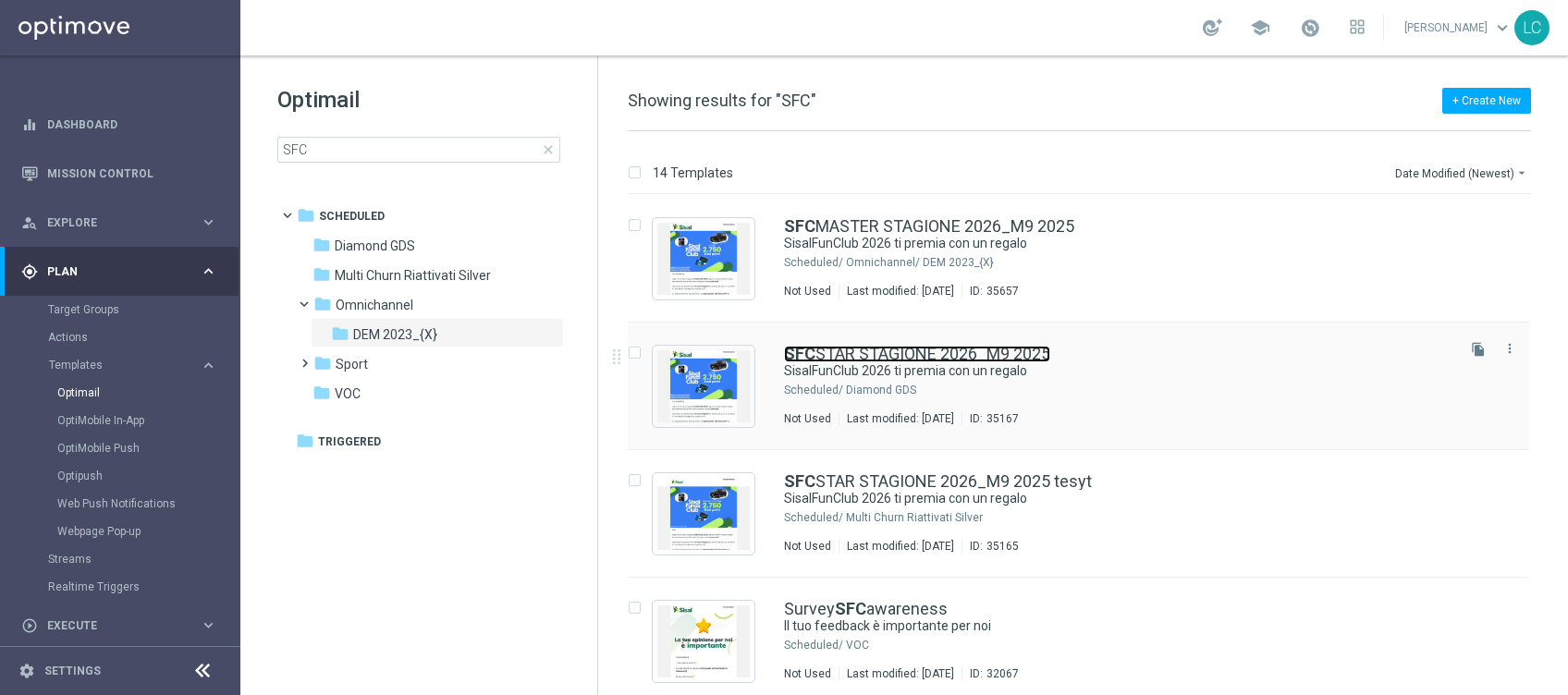
click at [884, 358] on link "SFC STAR STAGIONE 2026_M9 2025" at bounding box center [916, 353] width 266 height 16
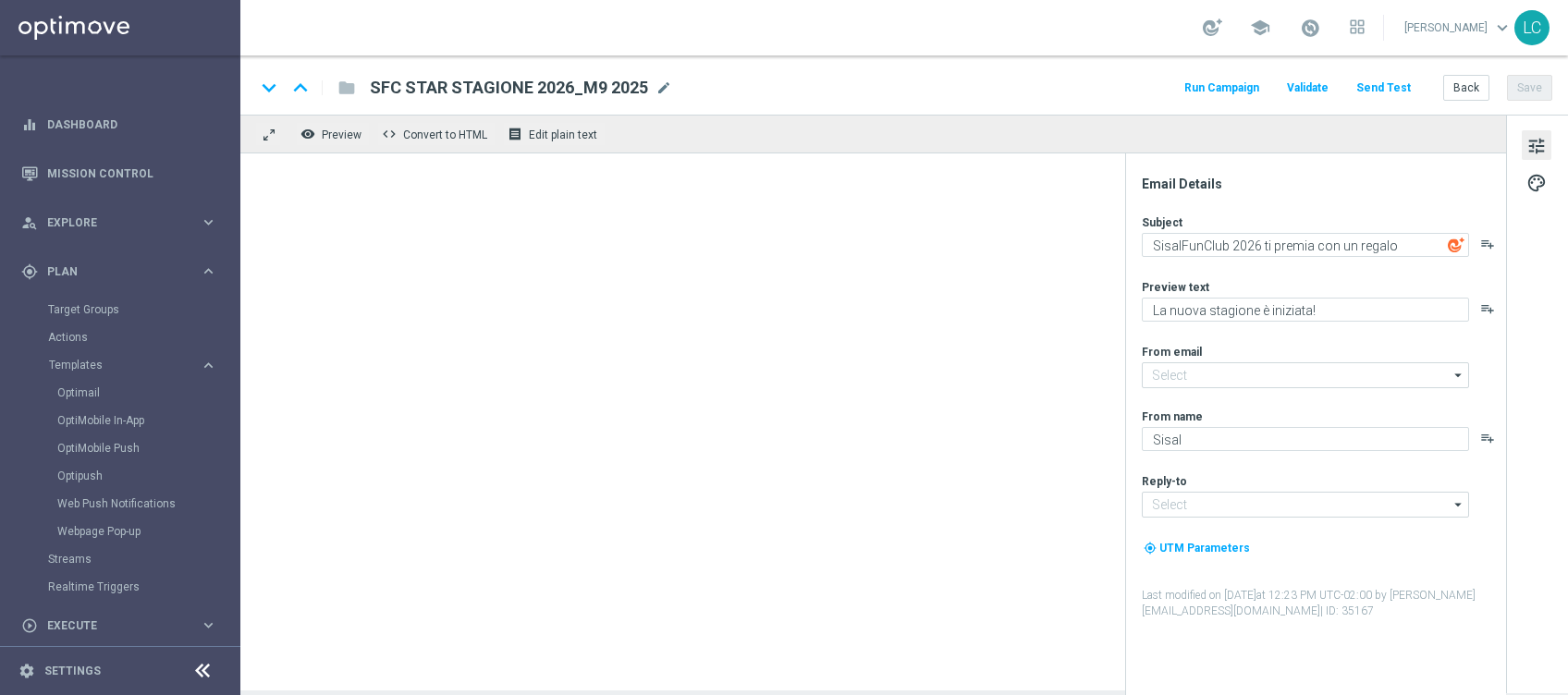
type input "[EMAIL_ADDRESS][DOMAIN_NAME]"
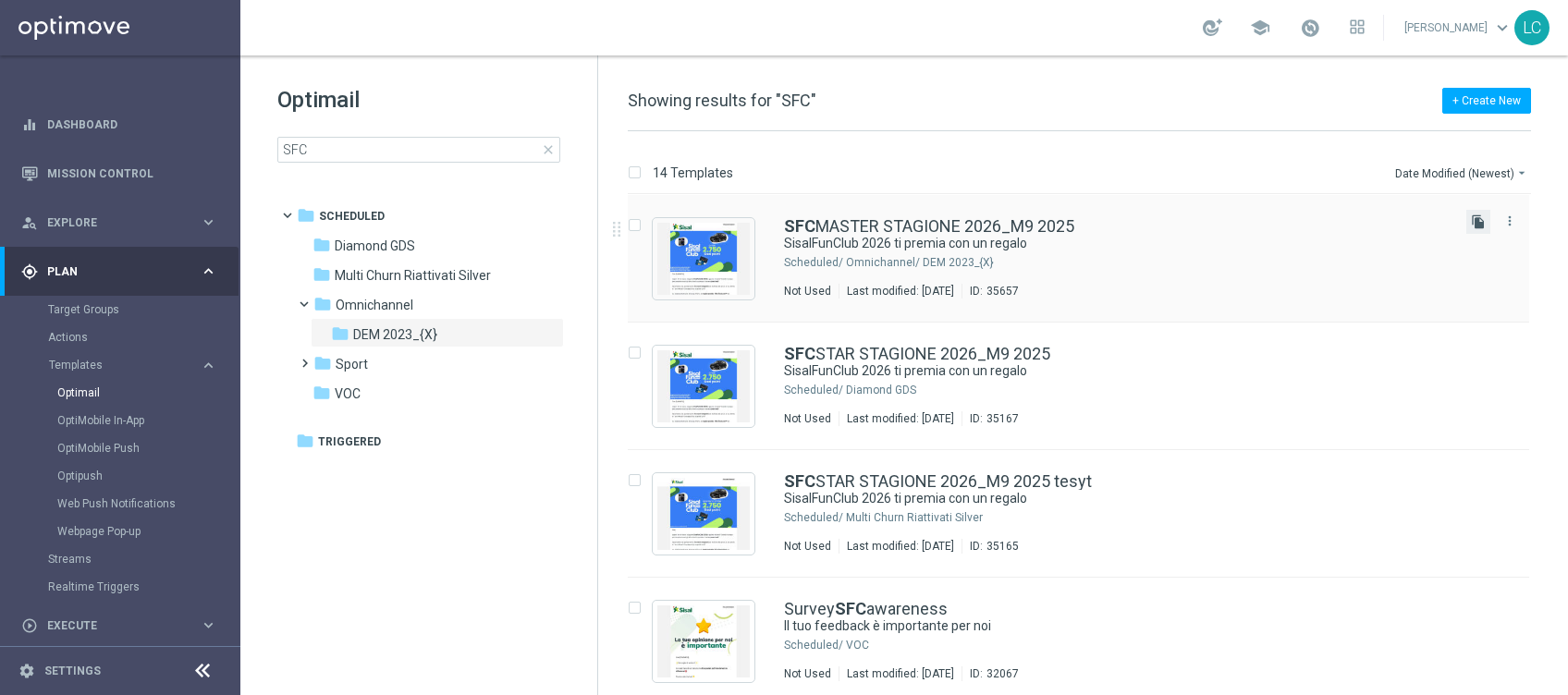
click at [1472, 216] on icon "file_copy" at bounding box center [1478, 221] width 14 height 14
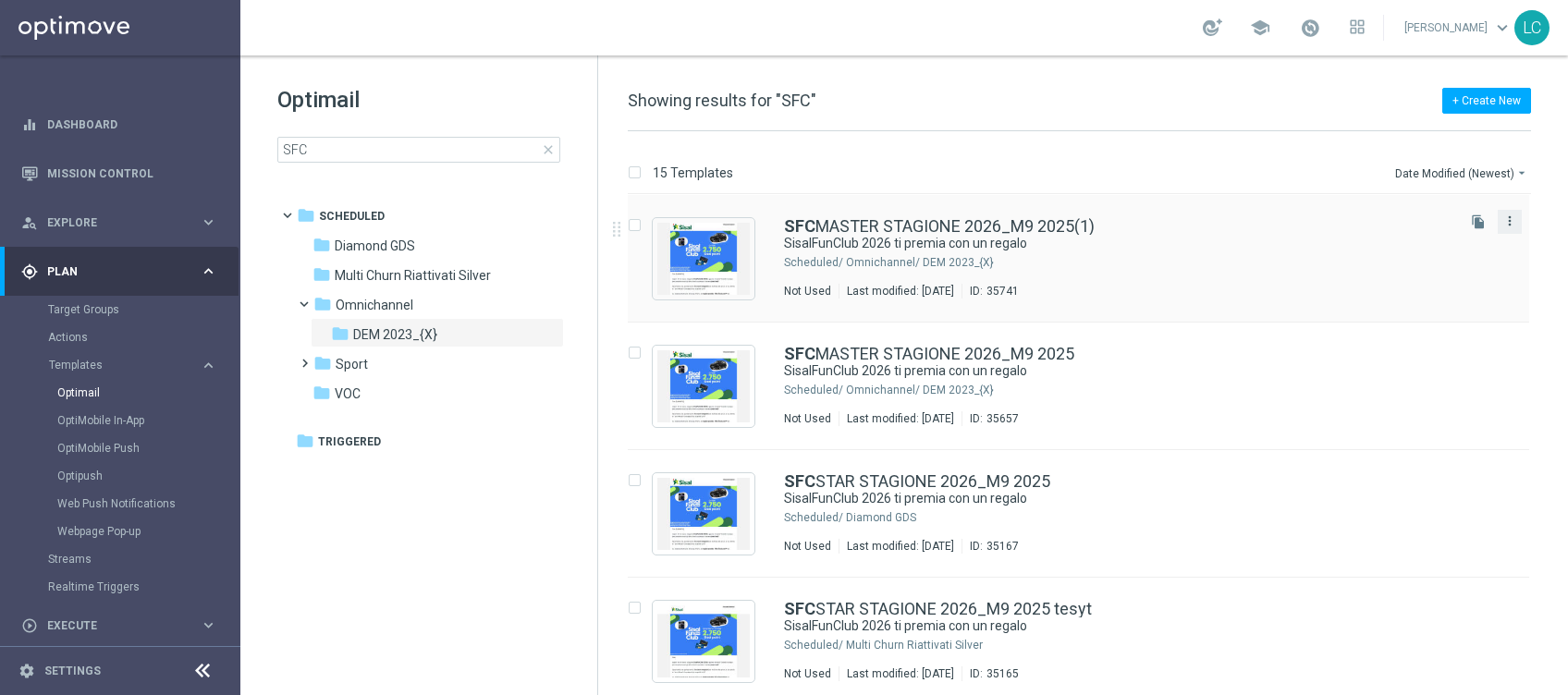
click at [1506, 217] on icon "more_vert" at bounding box center [1508, 220] width 14 height 14
click at [1425, 251] on div "send Move" at bounding box center [1423, 241] width 148 height 26
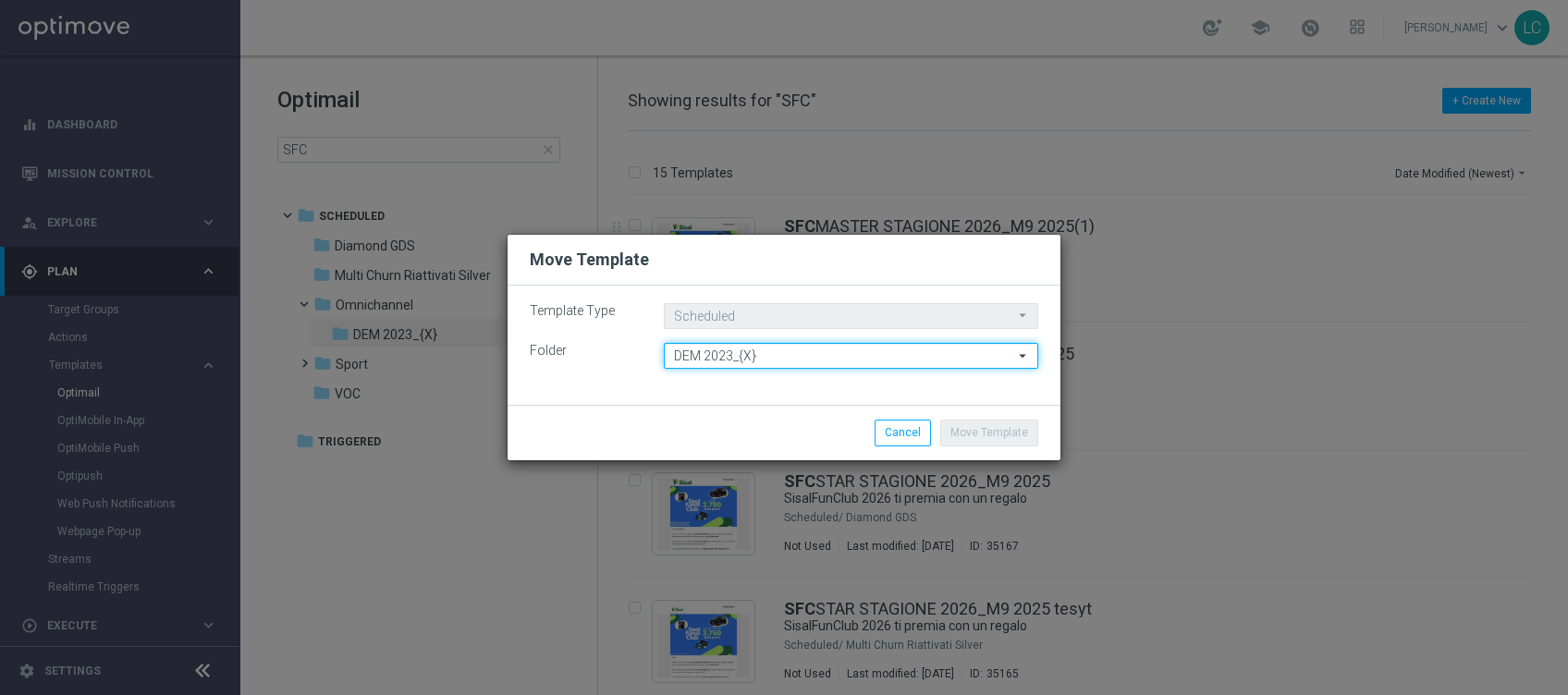
click at [807, 356] on input "DEM 2023_{X}" at bounding box center [851, 355] width 374 height 26
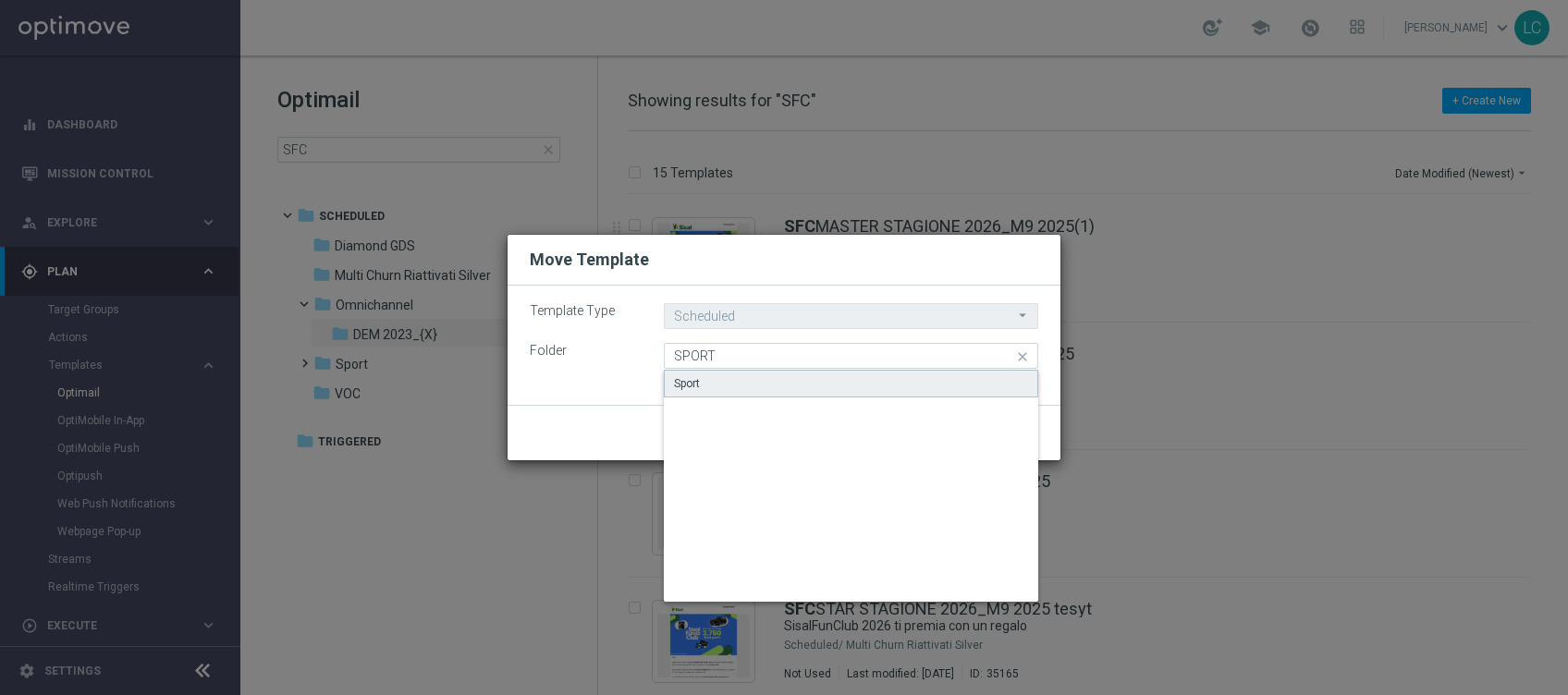
click at [780, 387] on div "Sport" at bounding box center [851, 383] width 374 height 28
type input "Sport"
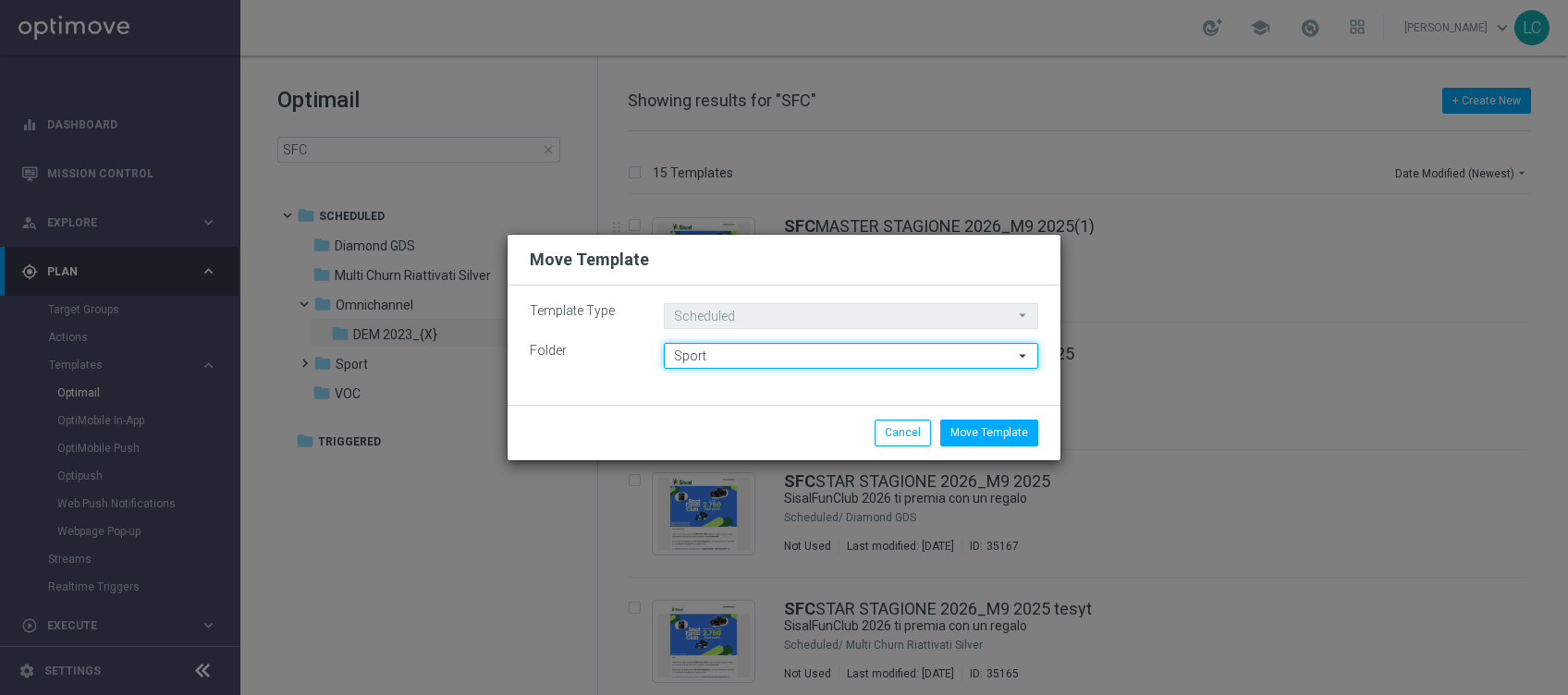
click at [768, 362] on input "Sport" at bounding box center [851, 355] width 374 height 26
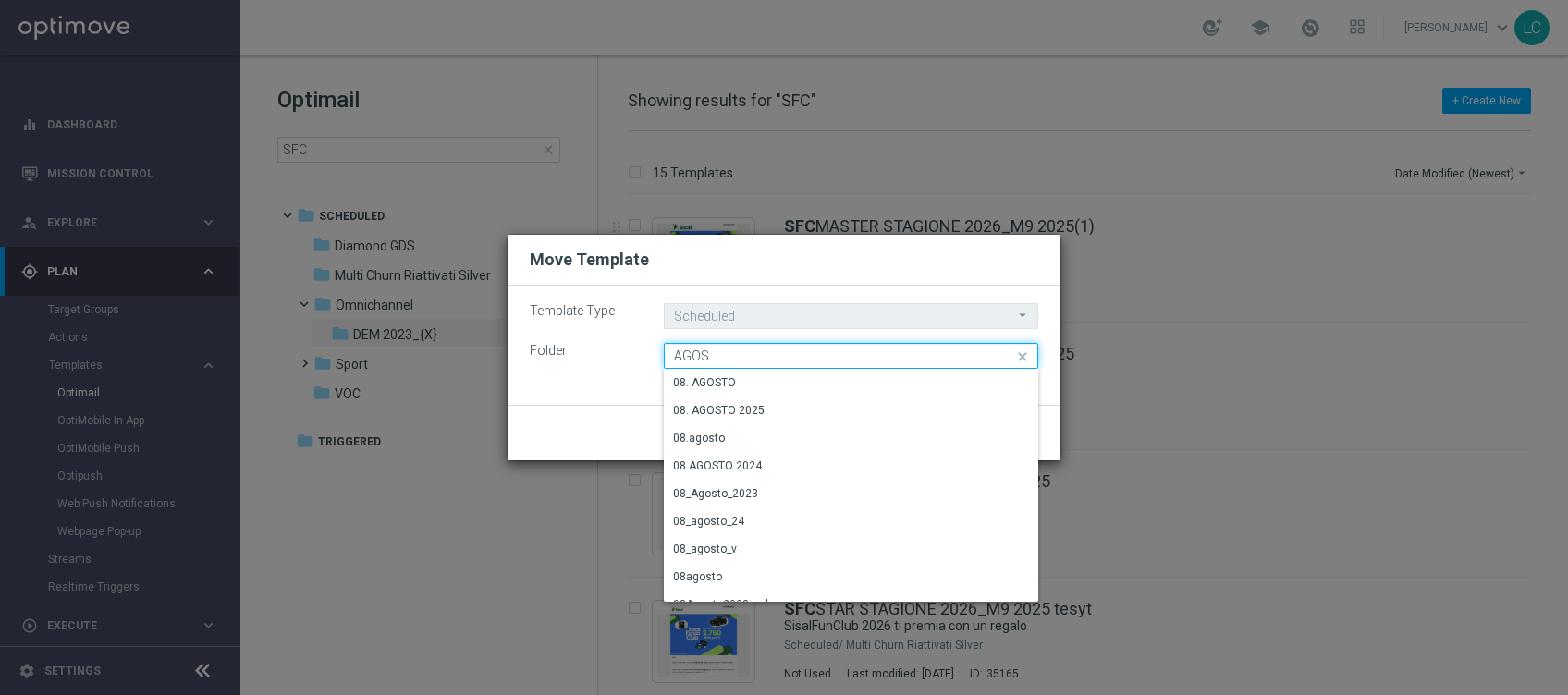
click at [712, 353] on input "AGOS" at bounding box center [851, 355] width 374 height 26
type input "A"
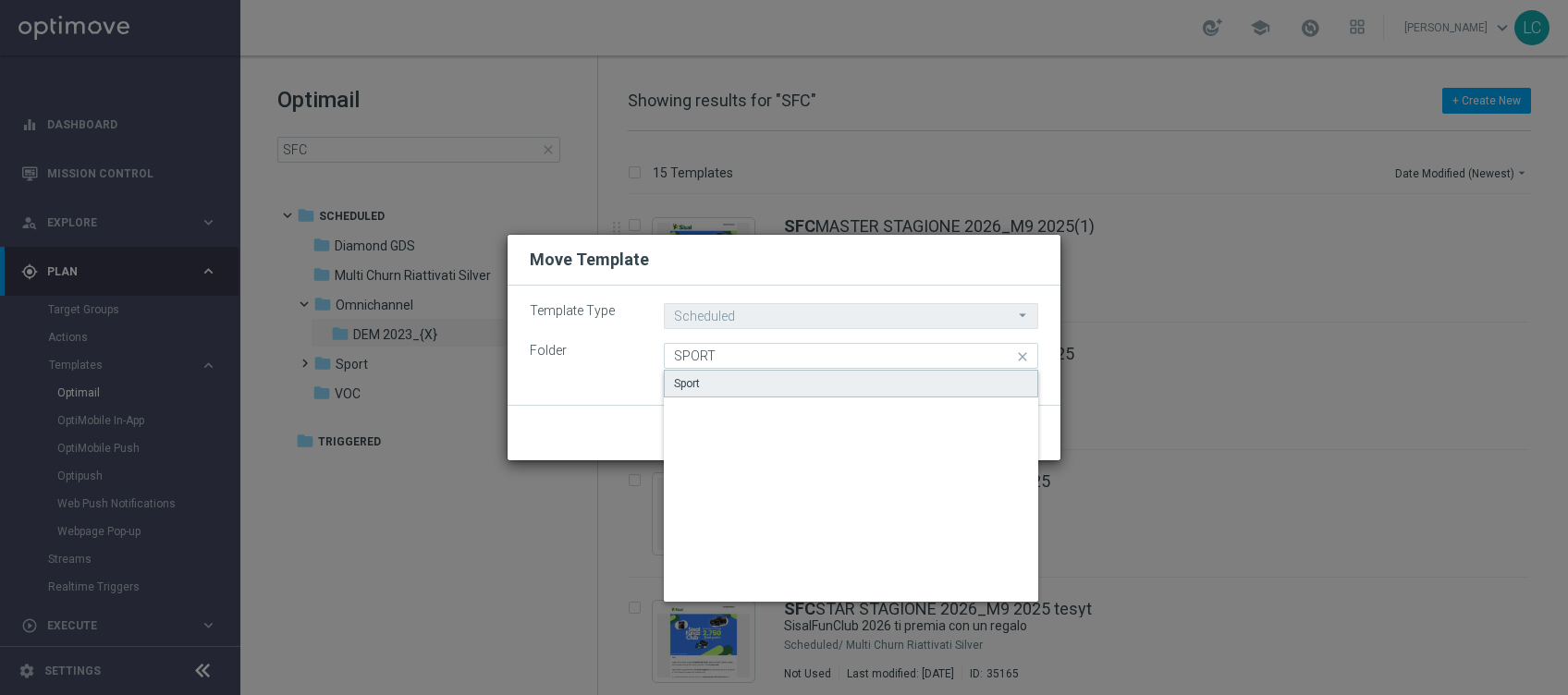
click at [721, 378] on div "Sport" at bounding box center [851, 383] width 374 height 28
type input "Sport"
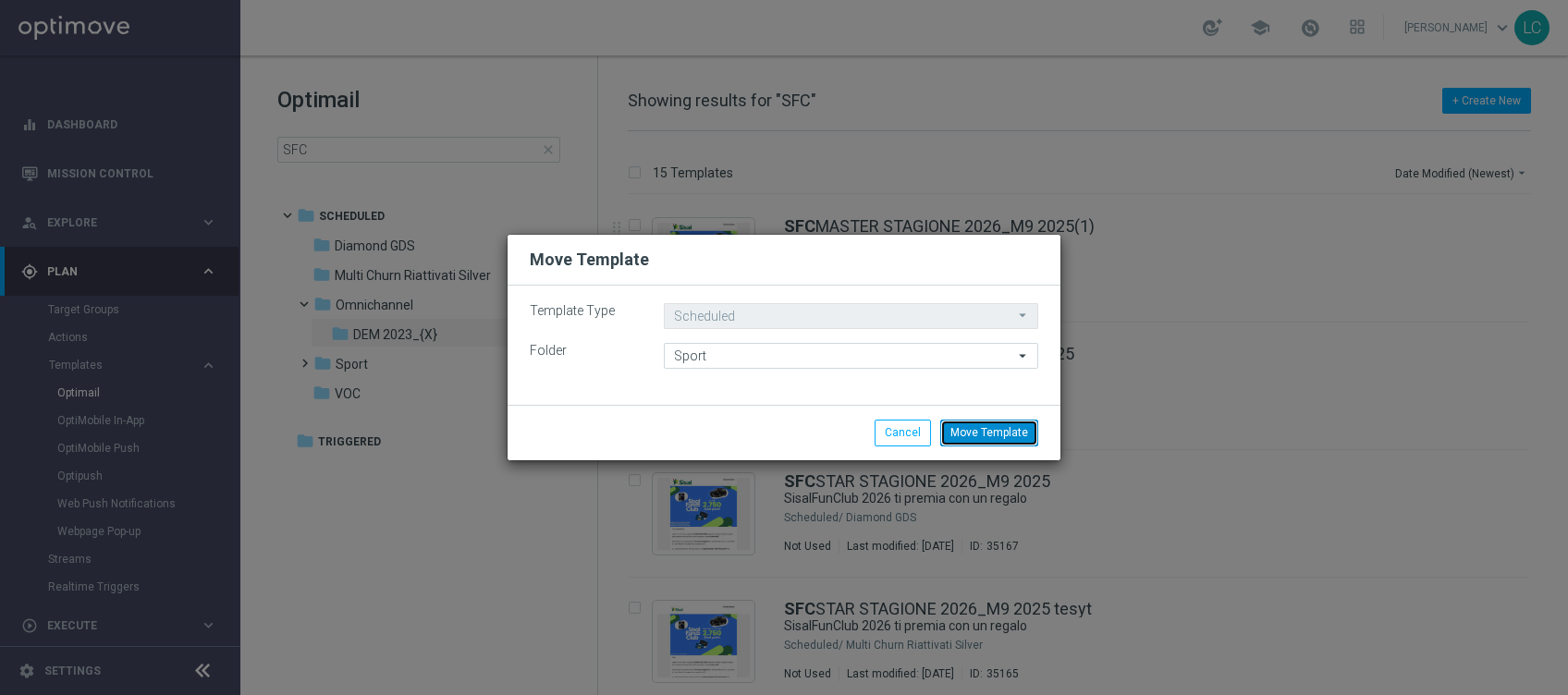
click at [977, 427] on button "Move Template" at bounding box center [989, 432] width 98 height 26
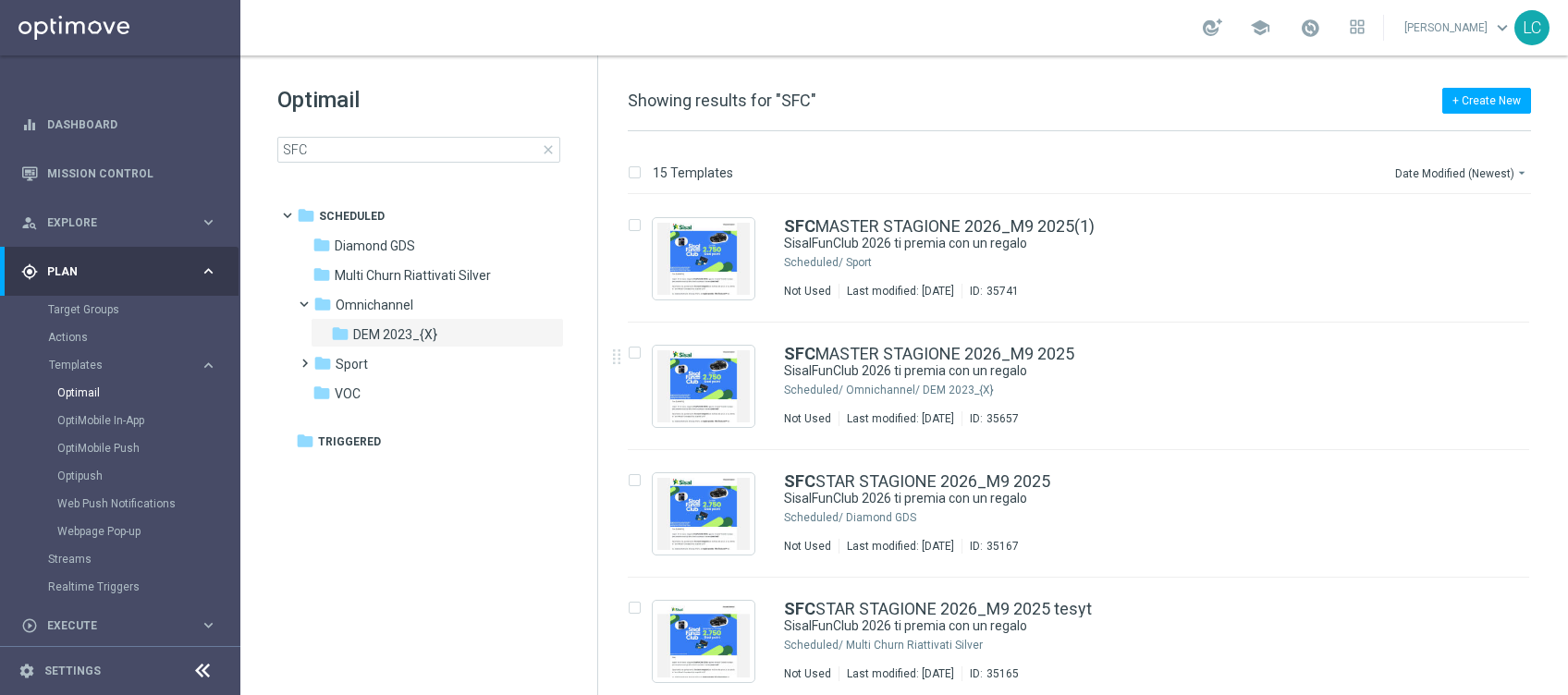
click at [550, 149] on span "close" at bounding box center [547, 149] width 14 height 14
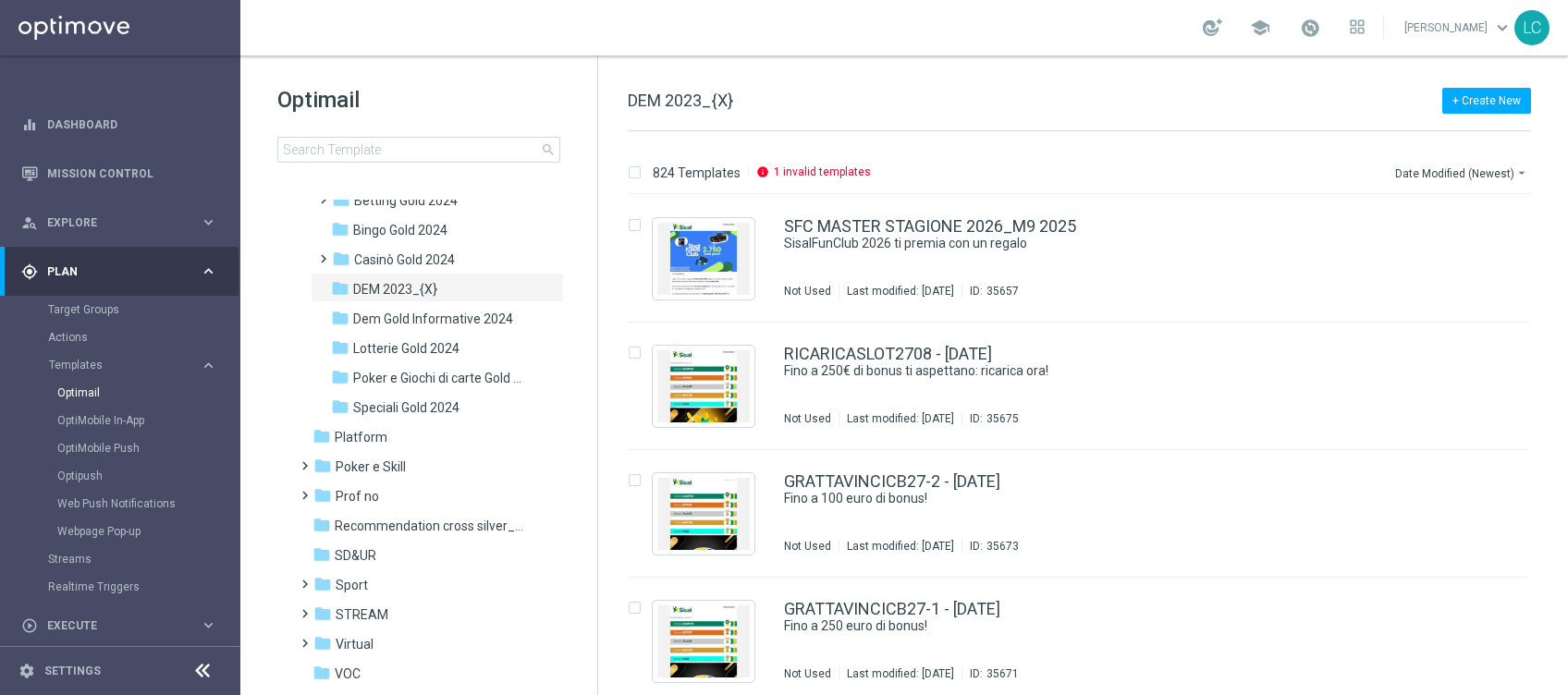
scroll to position [562, 0]
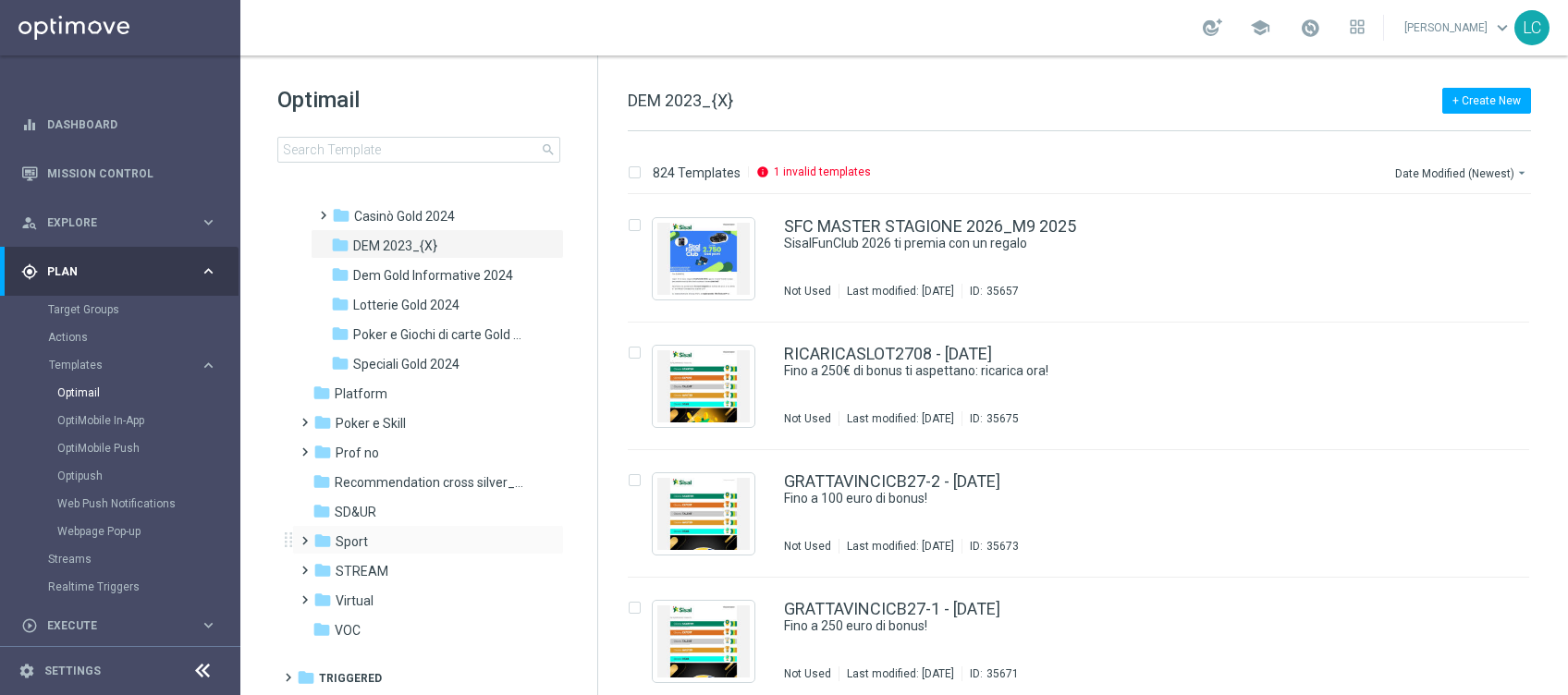
click at [351, 528] on div "folder Sport more_vert" at bounding box center [427, 539] width 272 height 30
click at [317, 538] on icon "folder" at bounding box center [322, 540] width 18 height 18
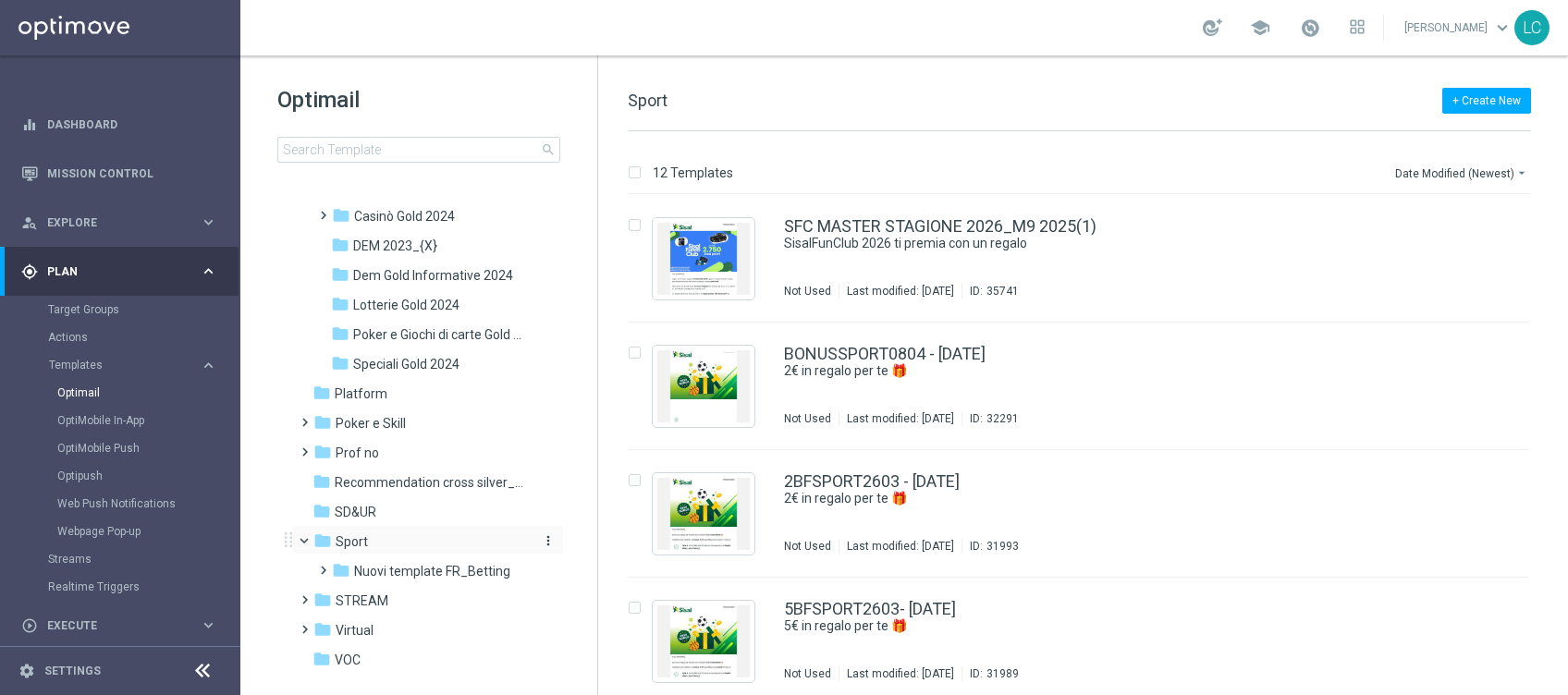
scroll to position [591, 0]
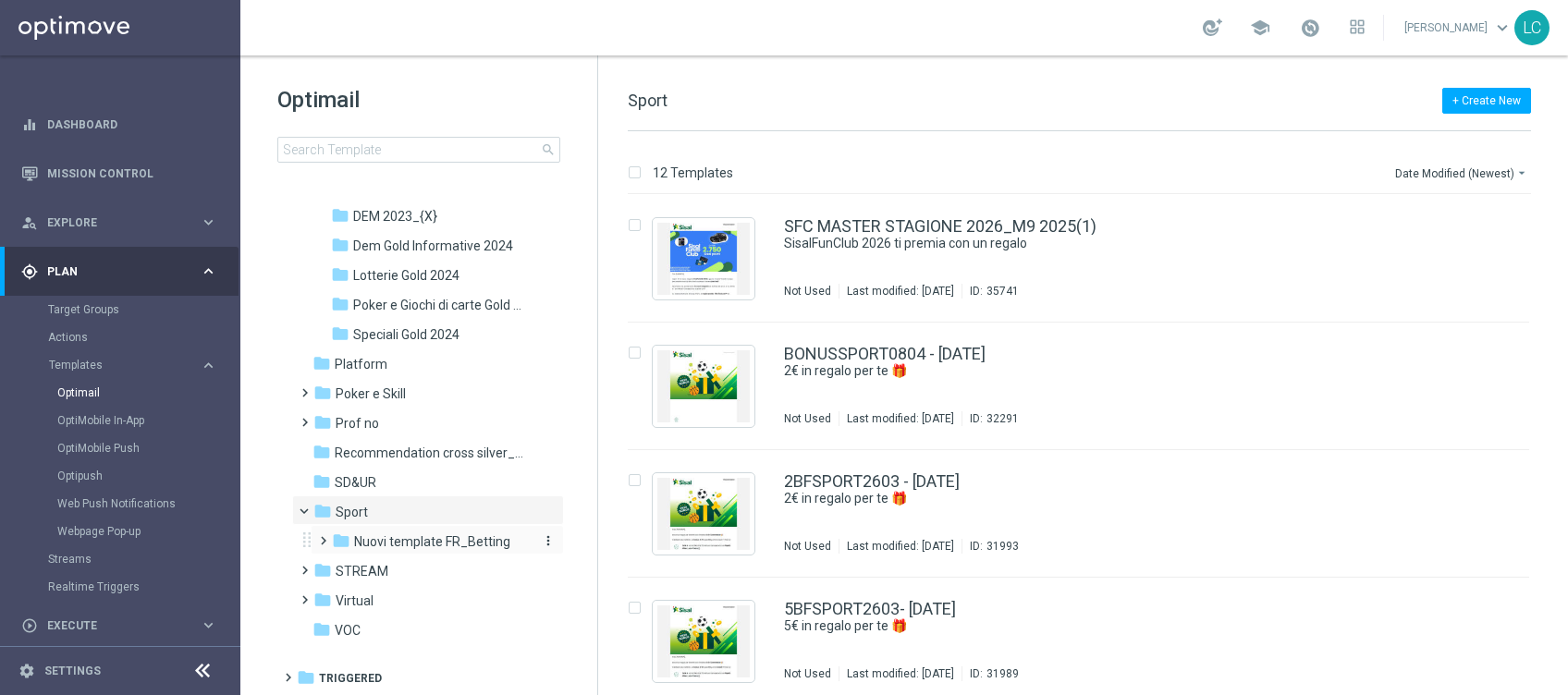
click at [399, 540] on span "Nuovi template FR_Betting" at bounding box center [432, 540] width 157 height 16
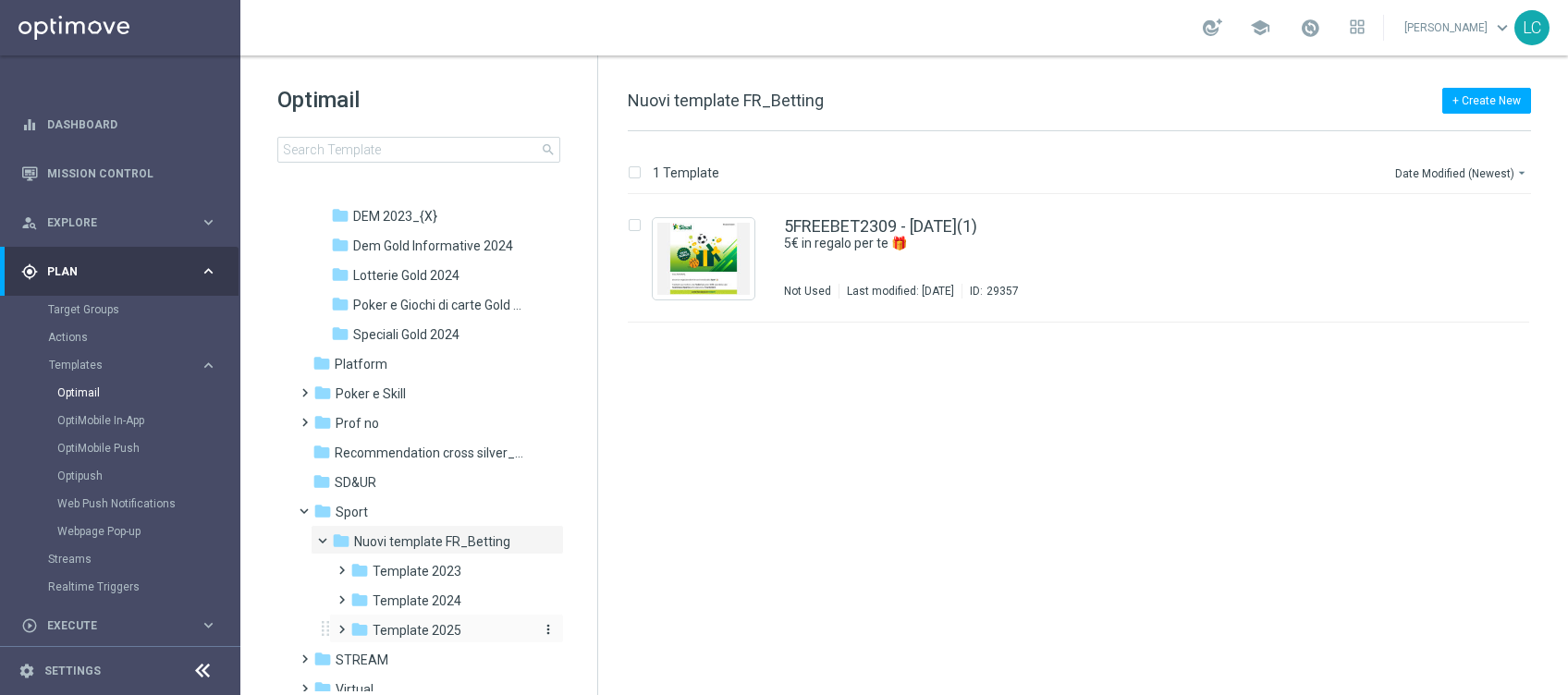
click at [399, 627] on span "Template 2025" at bounding box center [417, 630] width 88 height 16
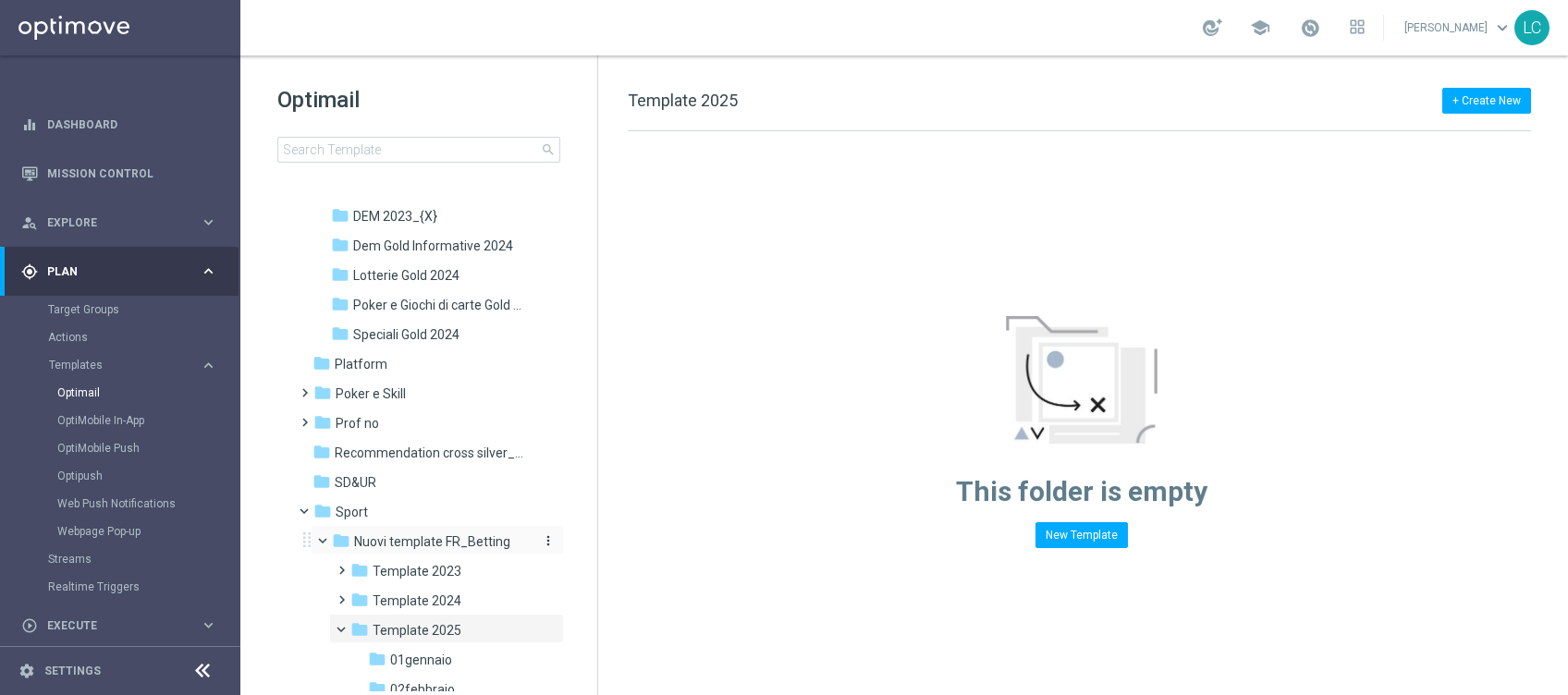
click at [384, 539] on span "Nuovi template FR_Betting" at bounding box center [432, 540] width 157 height 16
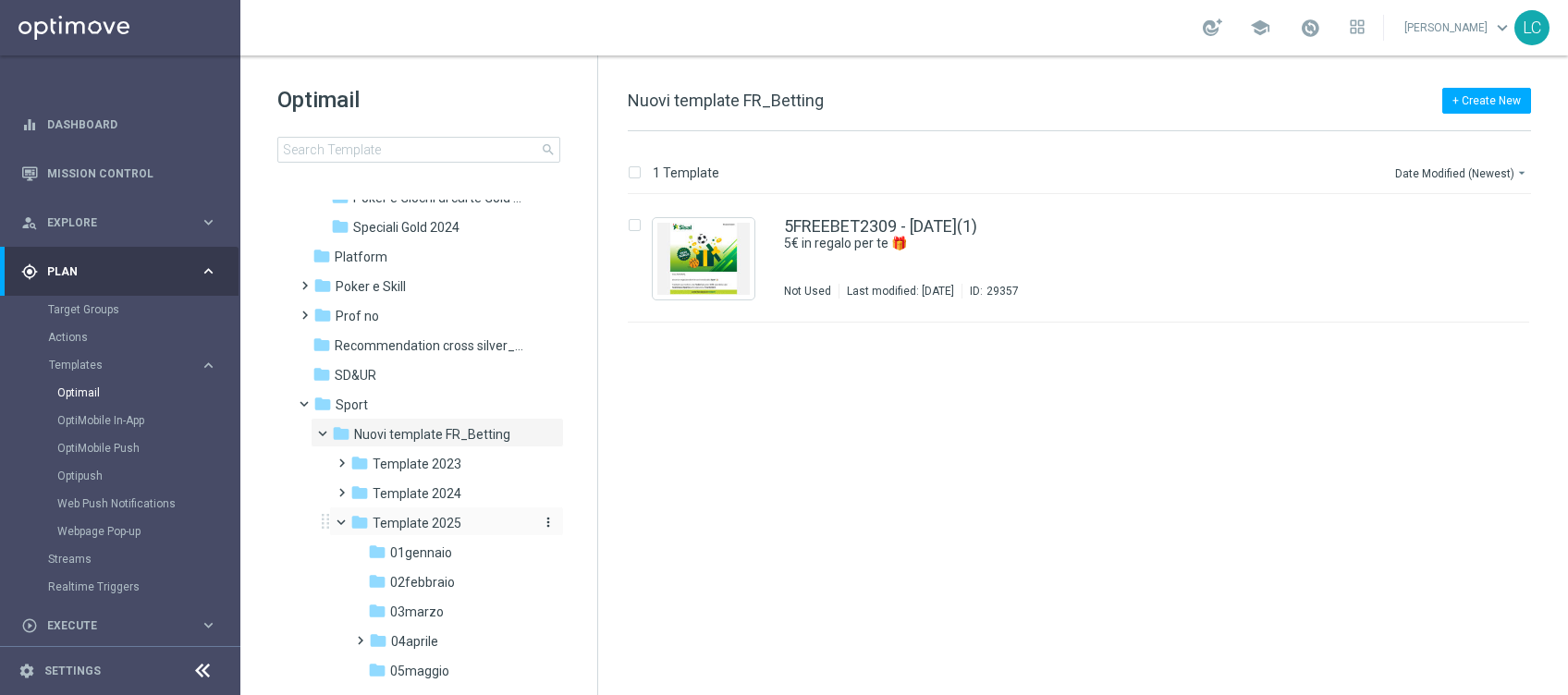
scroll to position [689, 0]
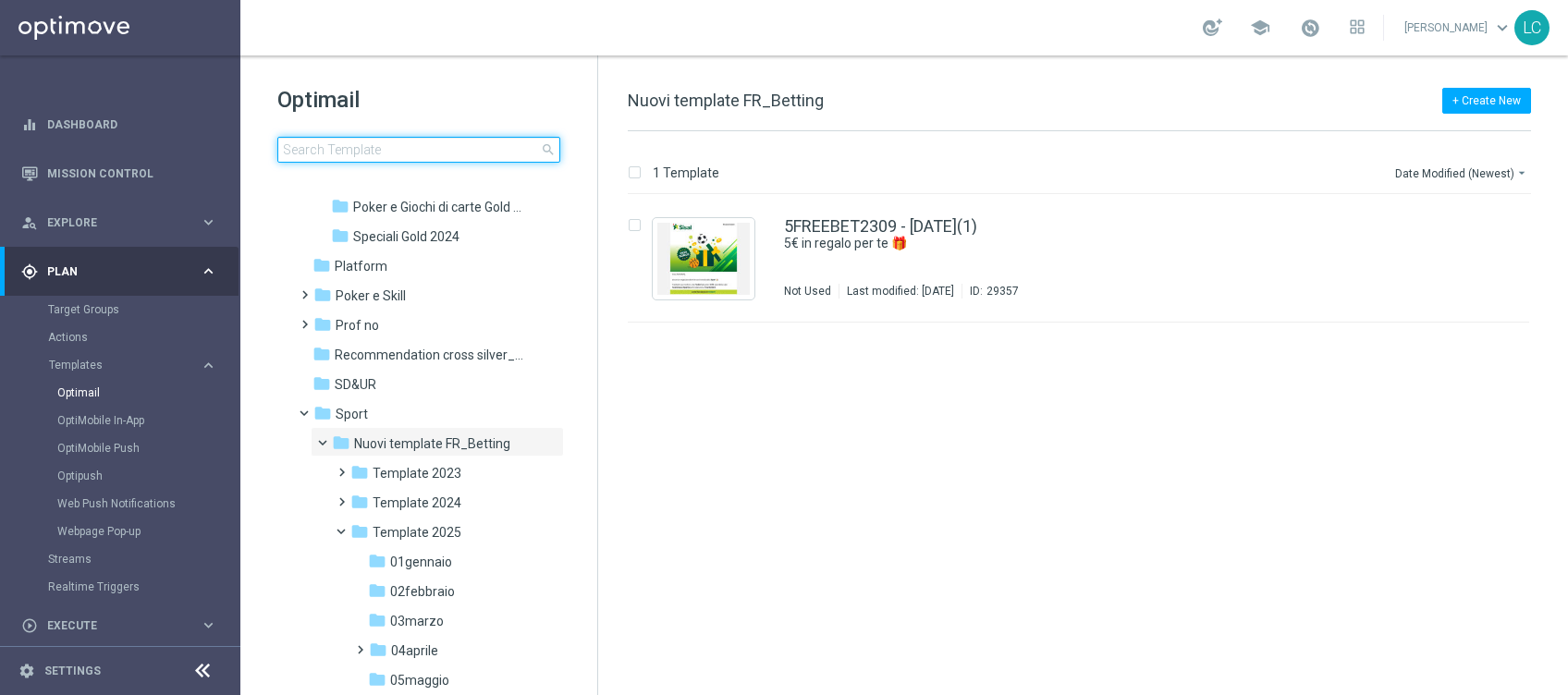
click at [442, 147] on input at bounding box center [419, 149] width 283 height 26
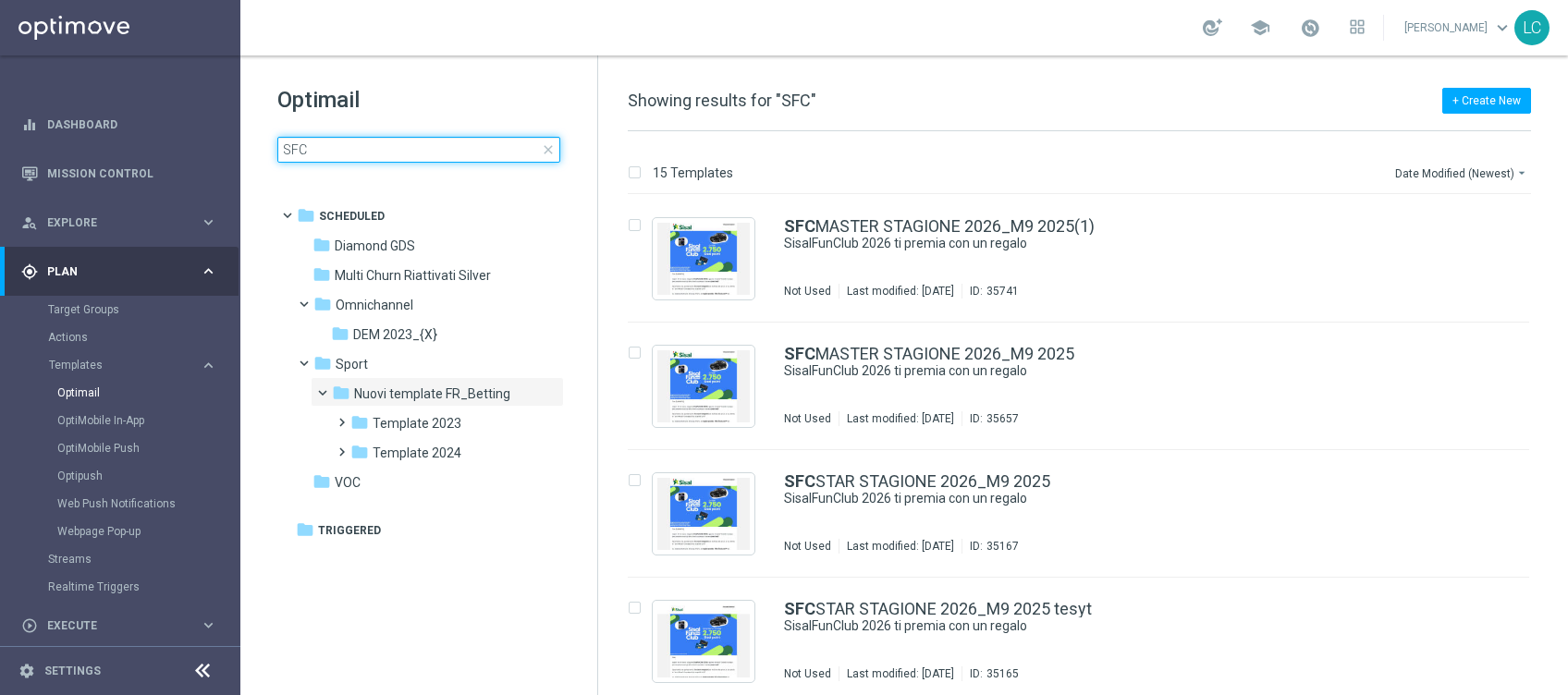
type input "SFC"
click at [453, 119] on div "Optimail SFC close" at bounding box center [437, 124] width 320 height 78
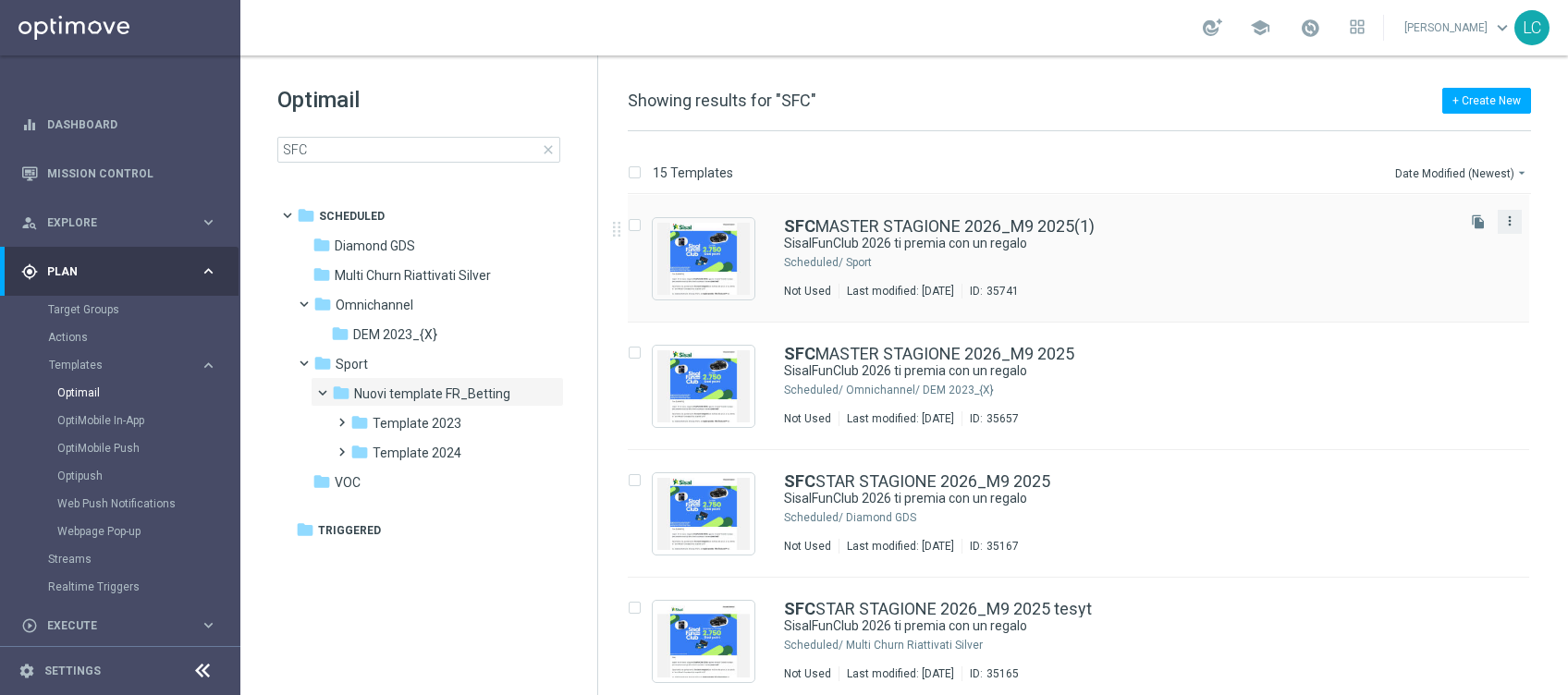
click at [1512, 214] on icon "more_vert" at bounding box center [1508, 220] width 14 height 14
click at [1410, 242] on div "Move" at bounding box center [1433, 241] width 111 height 12
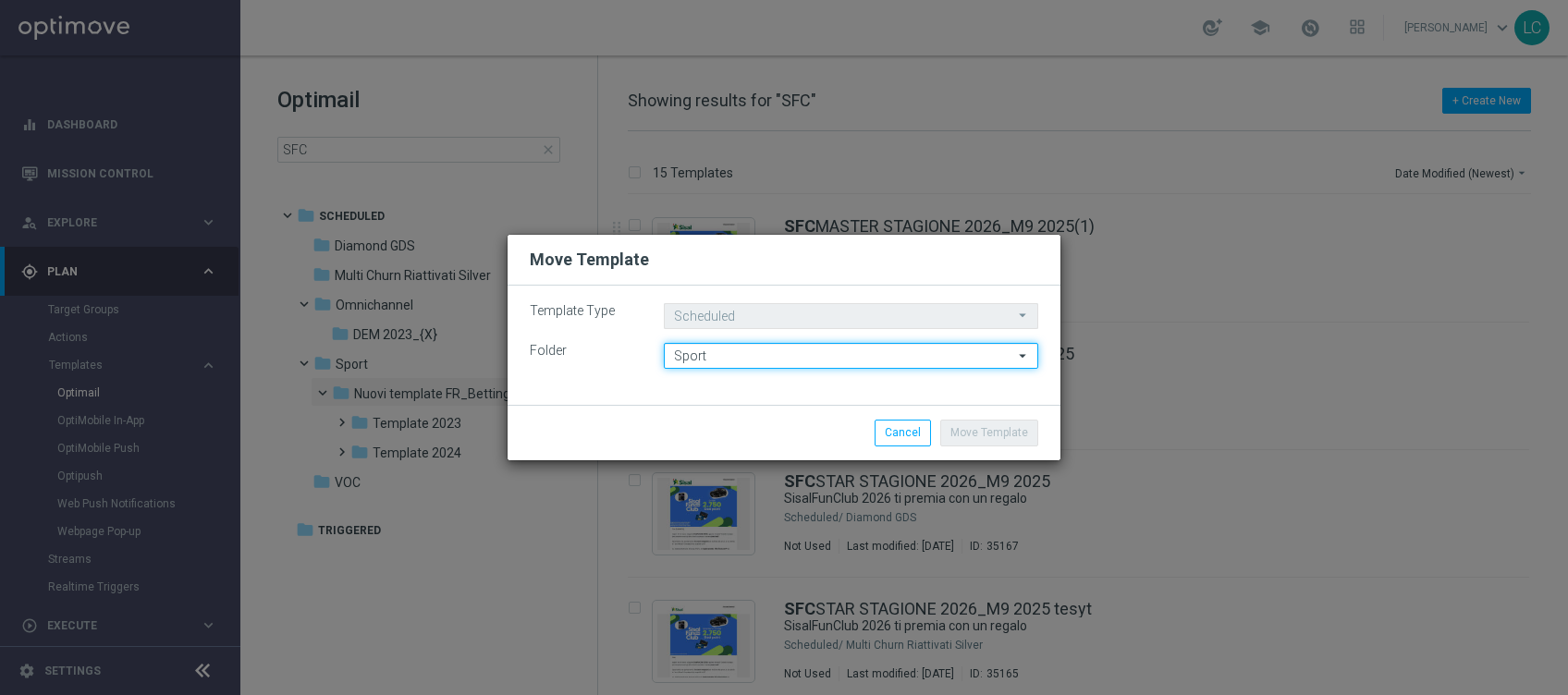
click at [760, 350] on input "Sport" at bounding box center [851, 355] width 374 height 26
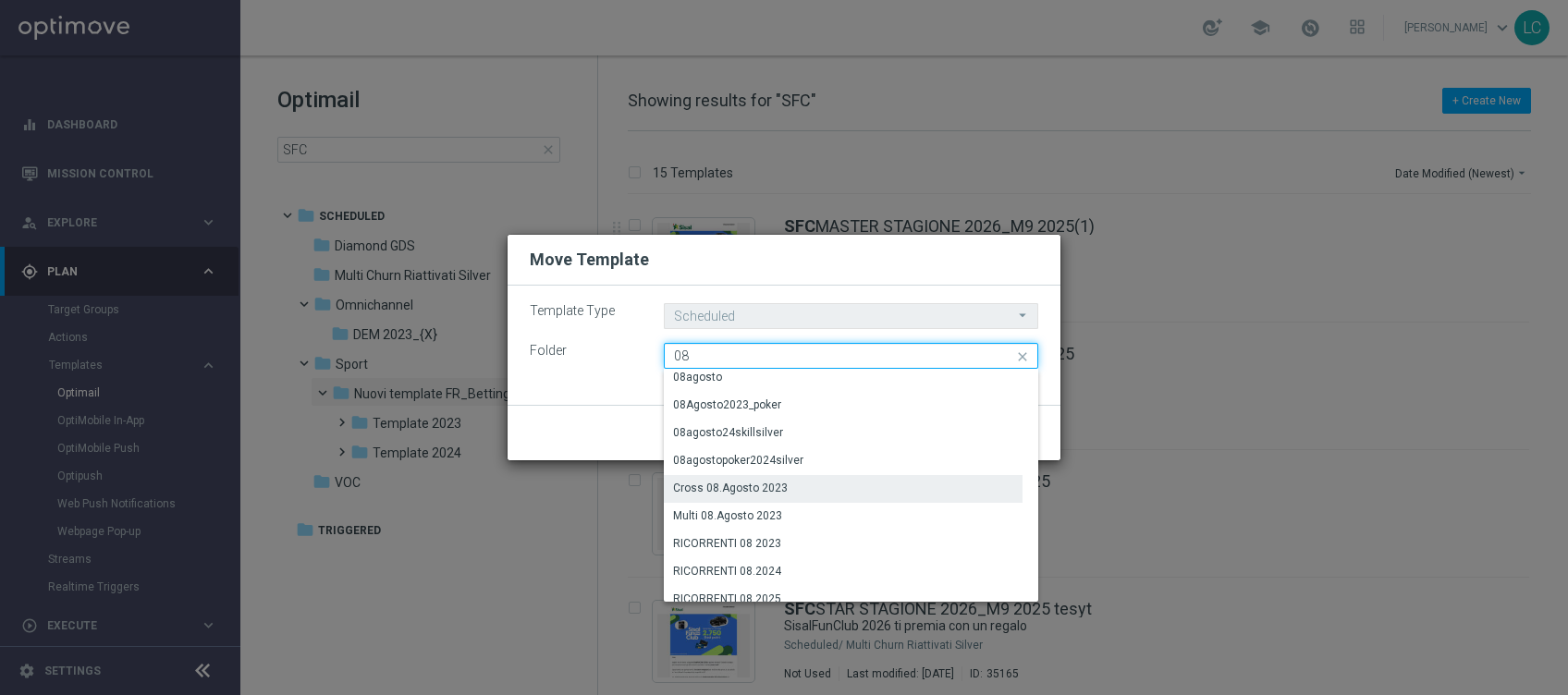
scroll to position [244, 0]
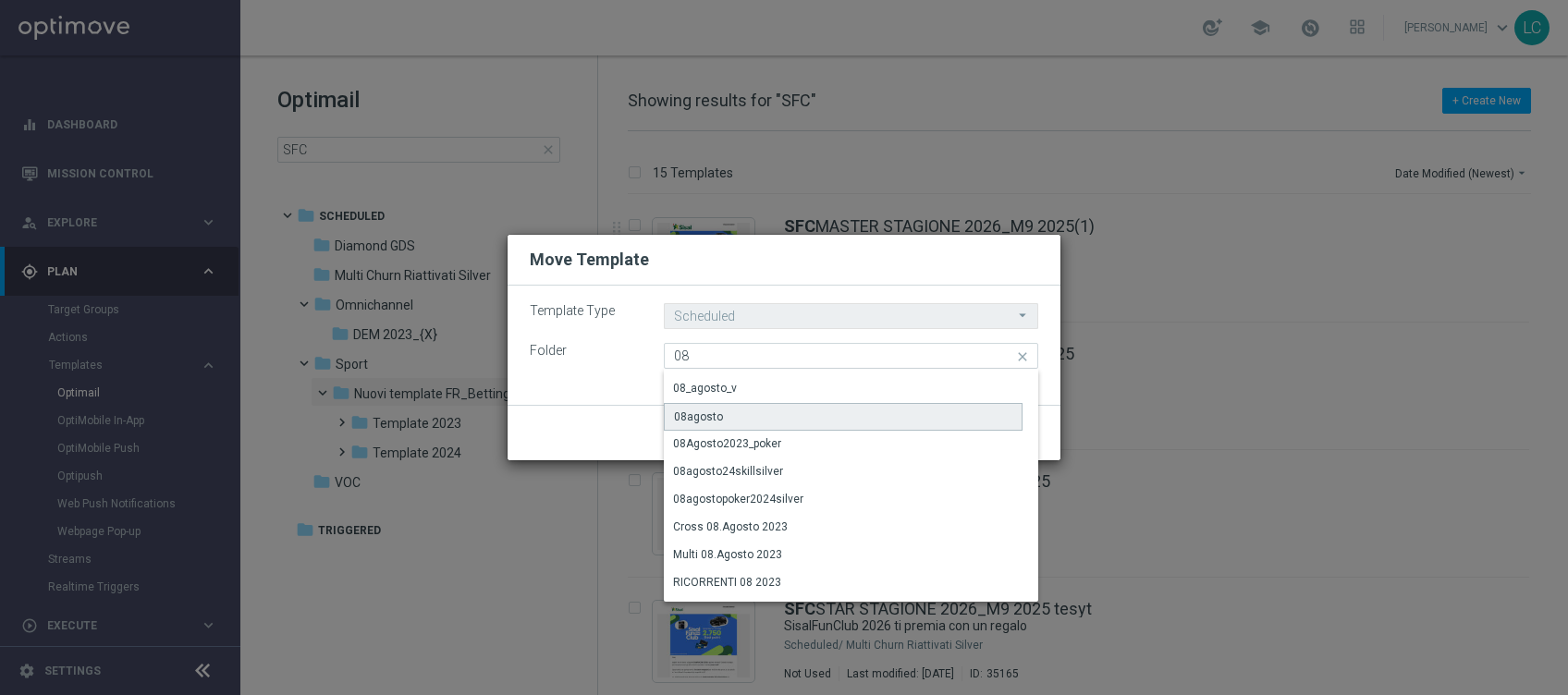
click at [743, 409] on div "08agosto" at bounding box center [843, 417] width 359 height 28
type input "08agosto"
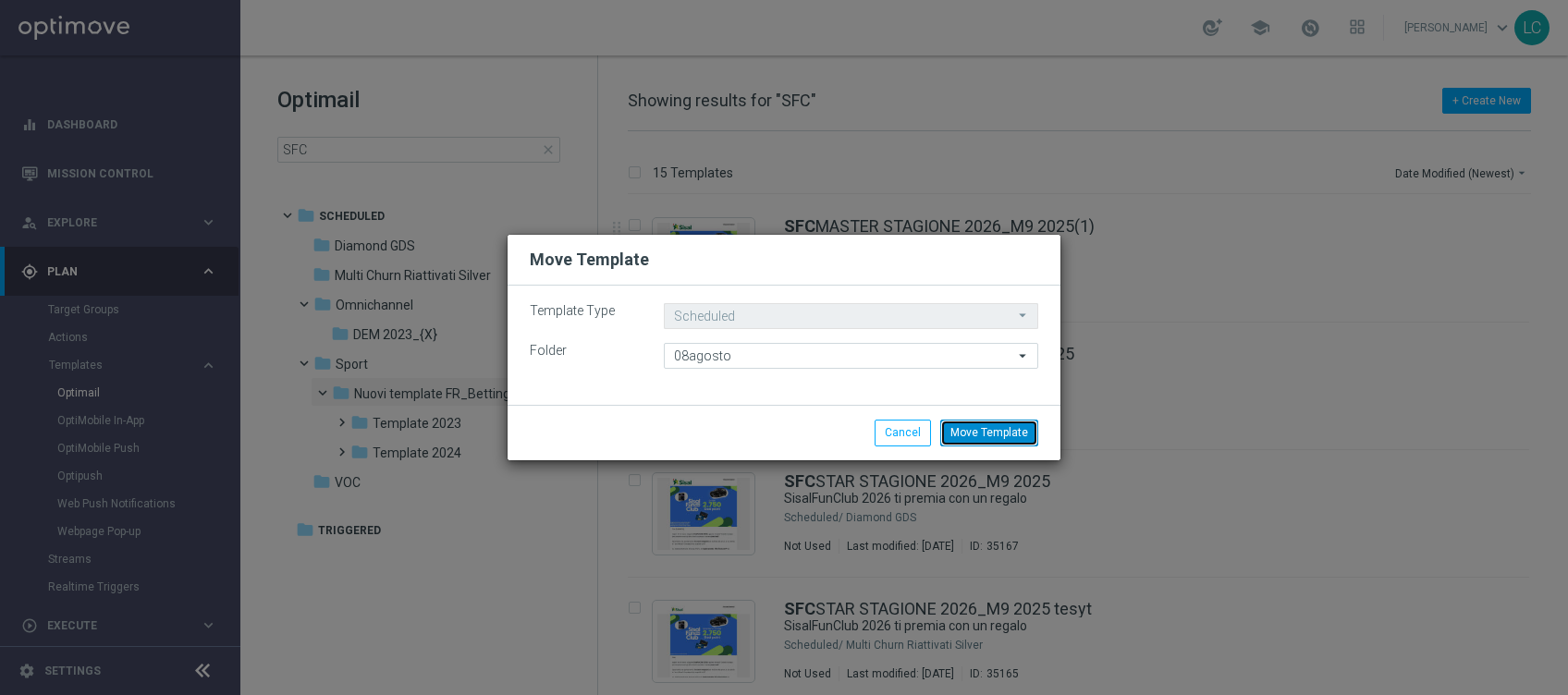
click at [964, 428] on button "Move Template" at bounding box center [989, 432] width 98 height 26
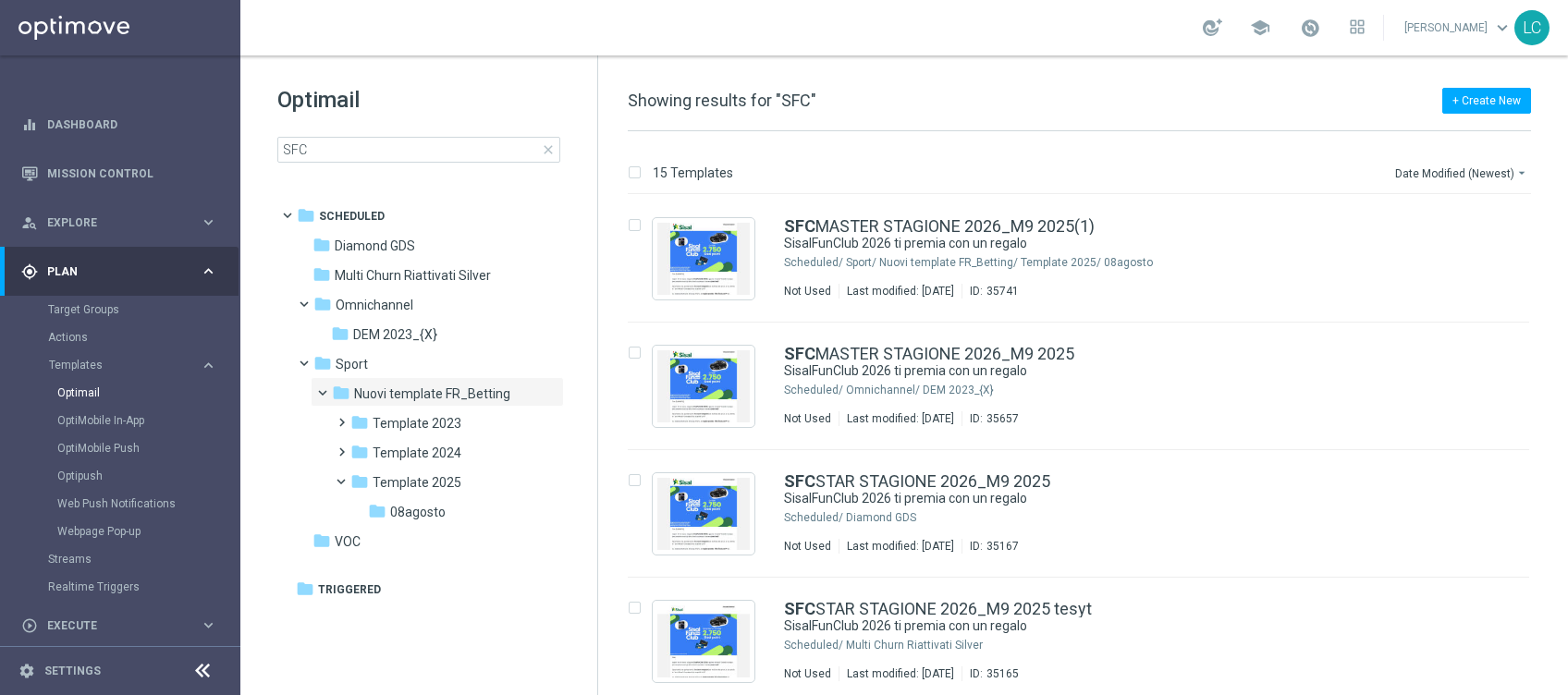
click at [548, 146] on span "close" at bounding box center [547, 149] width 14 height 14
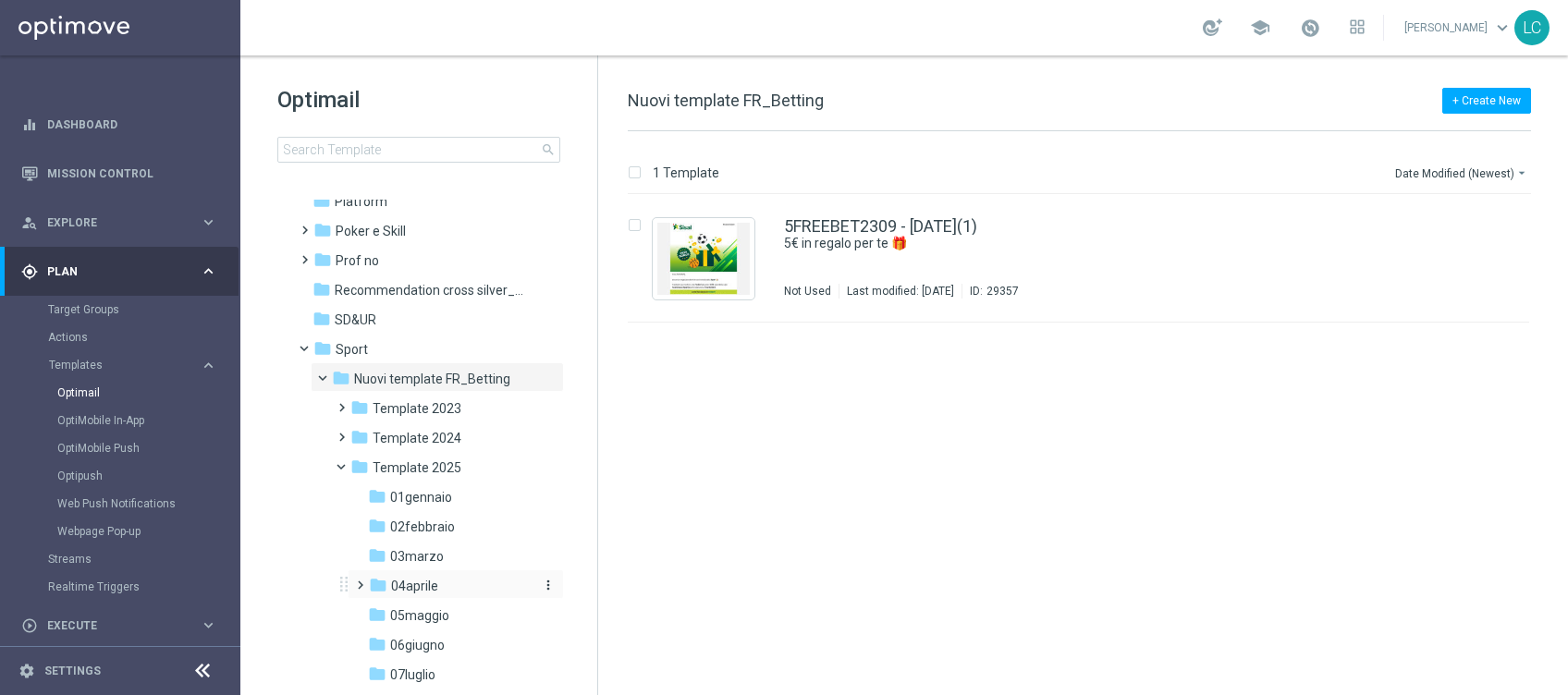
scroll to position [884, 0]
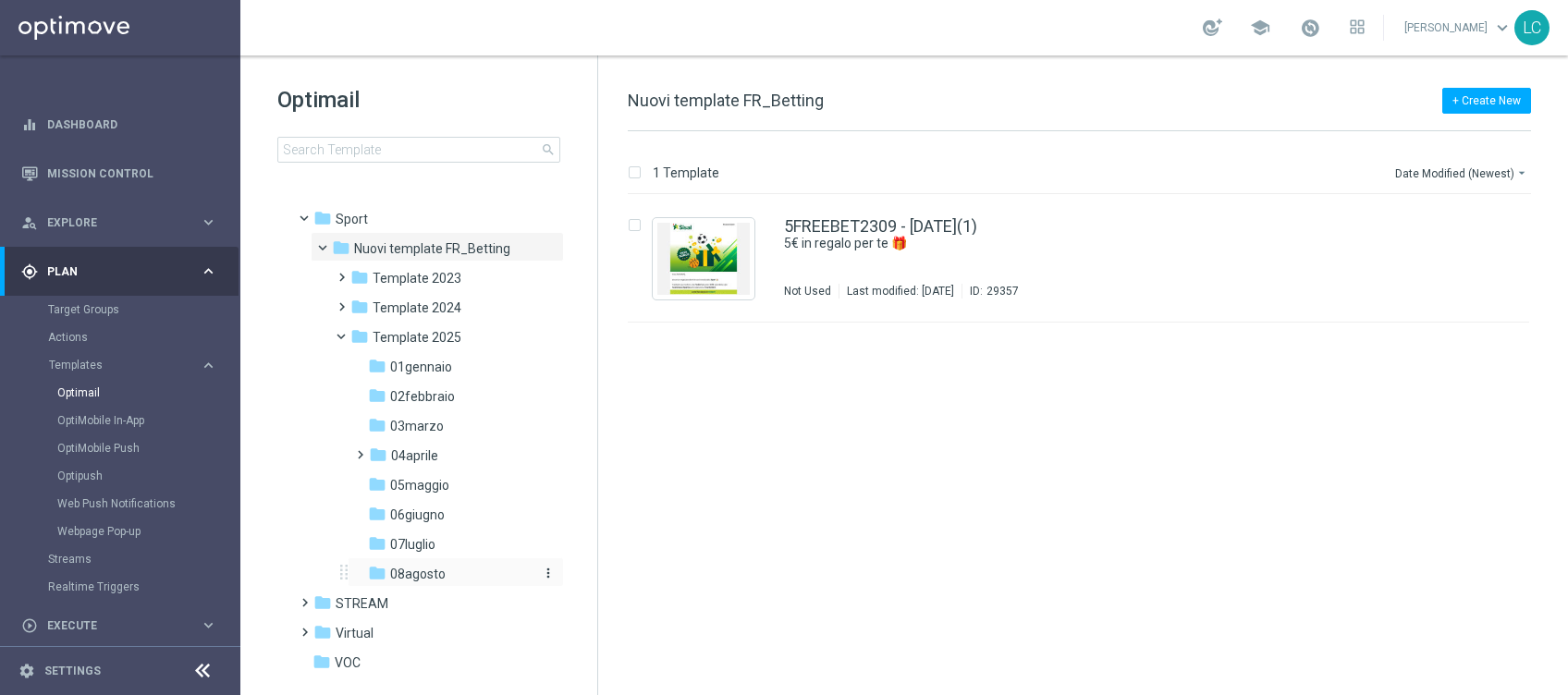
click at [410, 577] on span "08agosto" at bounding box center [418, 573] width 56 height 16
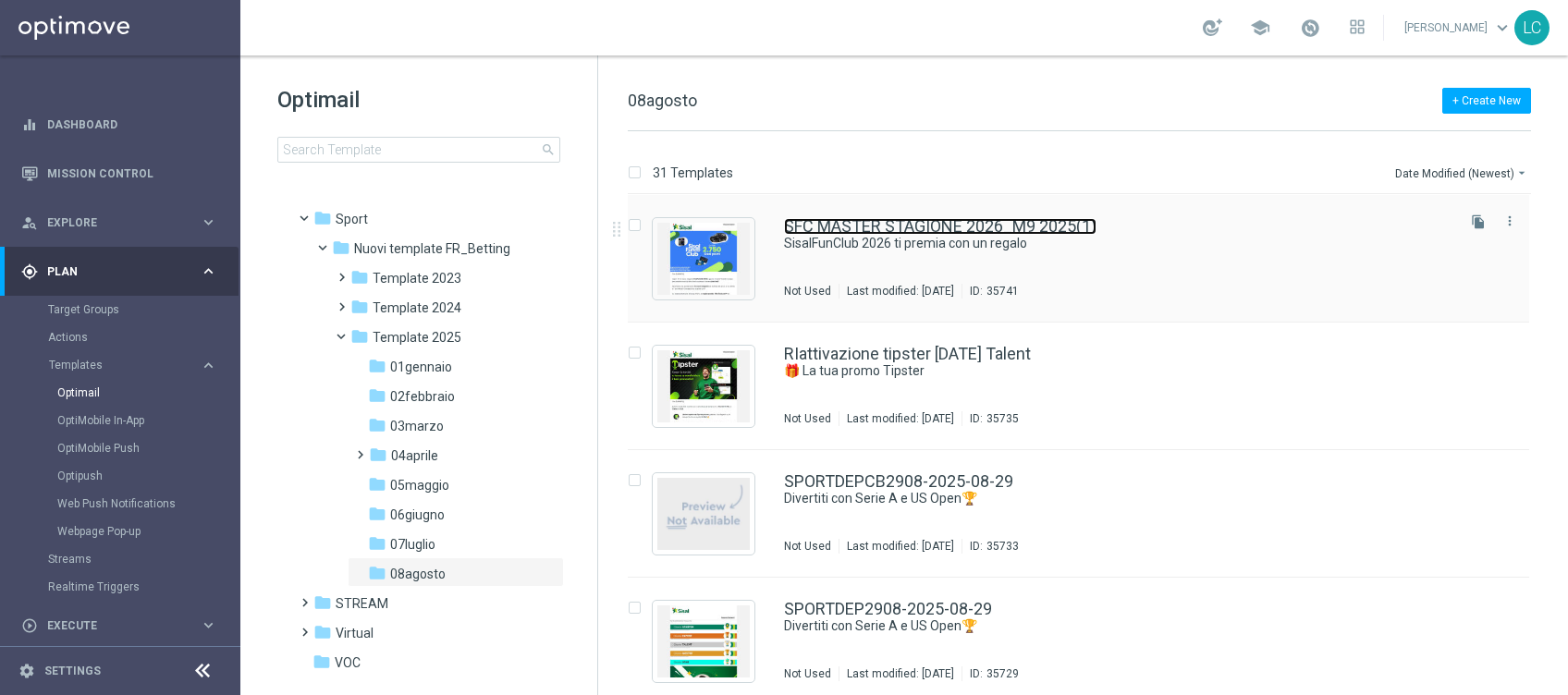
click at [902, 223] on link "SFC MASTER STAGIONE 2026_M9 2025(1)" at bounding box center [939, 226] width 312 height 16
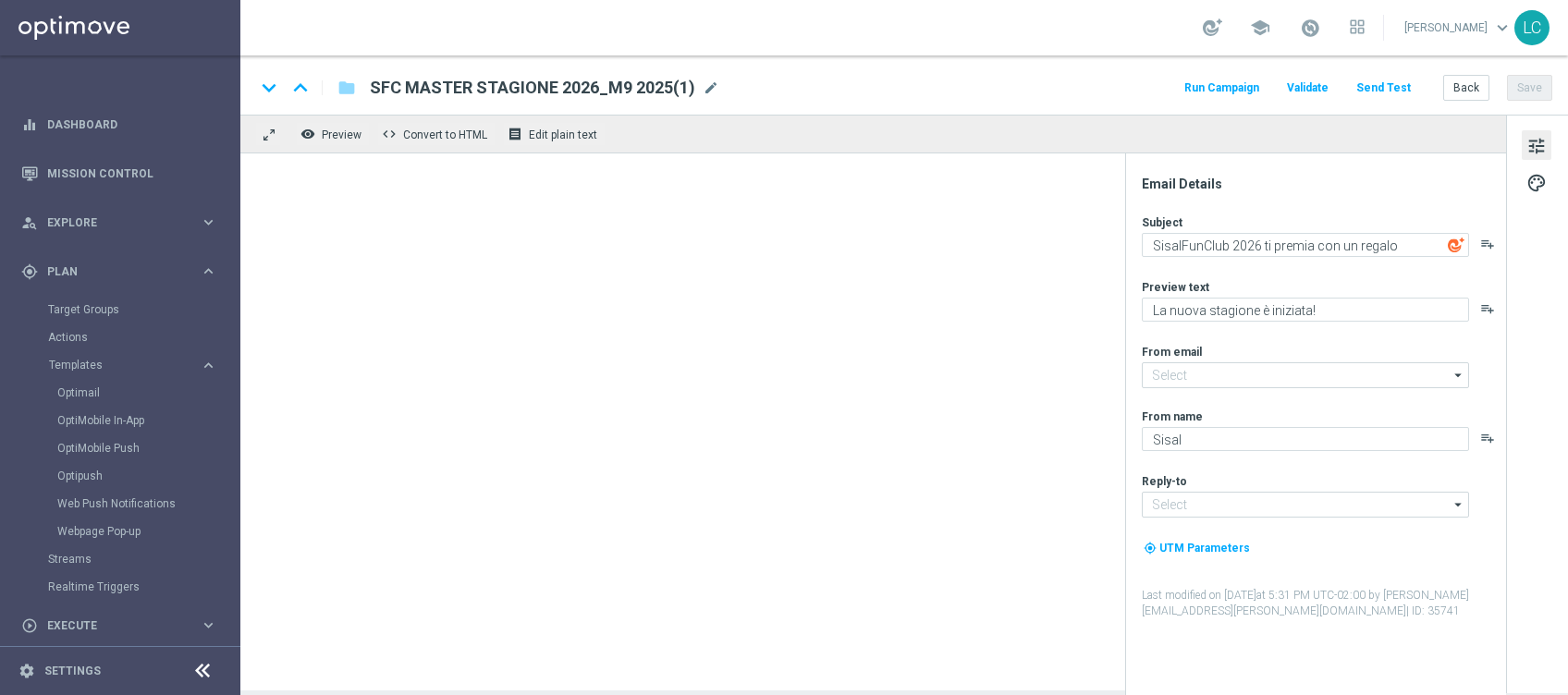
type input "[EMAIL_ADDRESS][DOMAIN_NAME]"
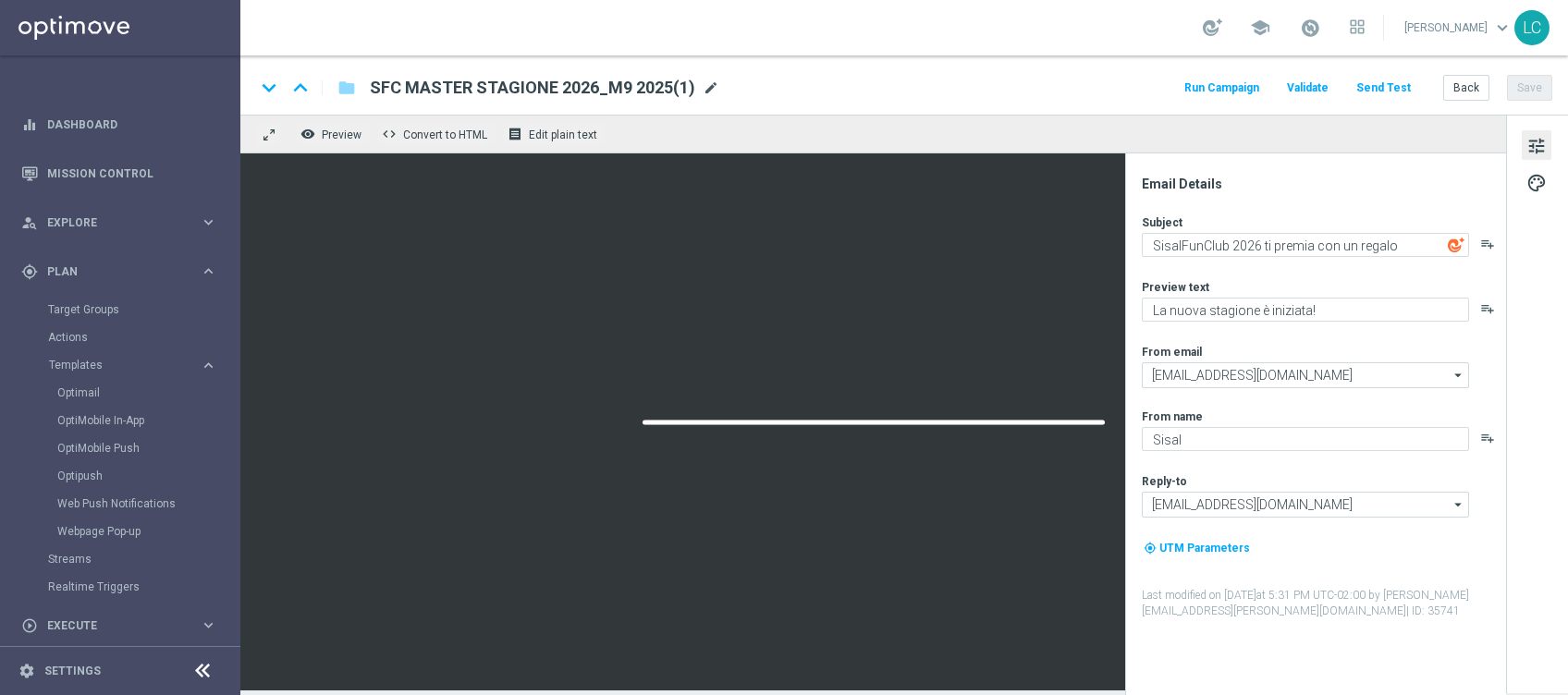
click at [706, 82] on span "mode_edit" at bounding box center [711, 87] width 16 height 16
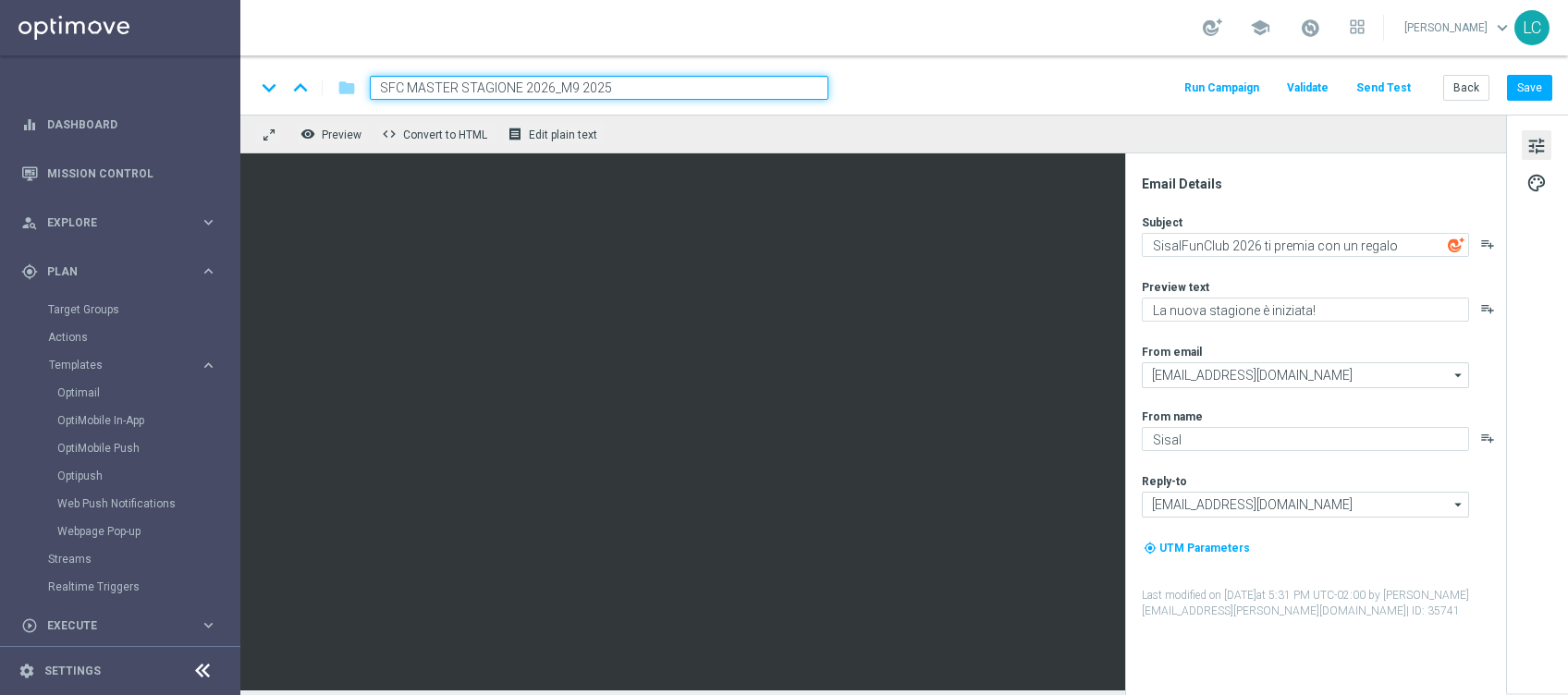
click at [436, 87] on input "SFC MASTER STAGIONE 2026_M9 2025" at bounding box center [598, 87] width 458 height 24
type input "SFC TALENT STAGIONE 2026_M9 2025"
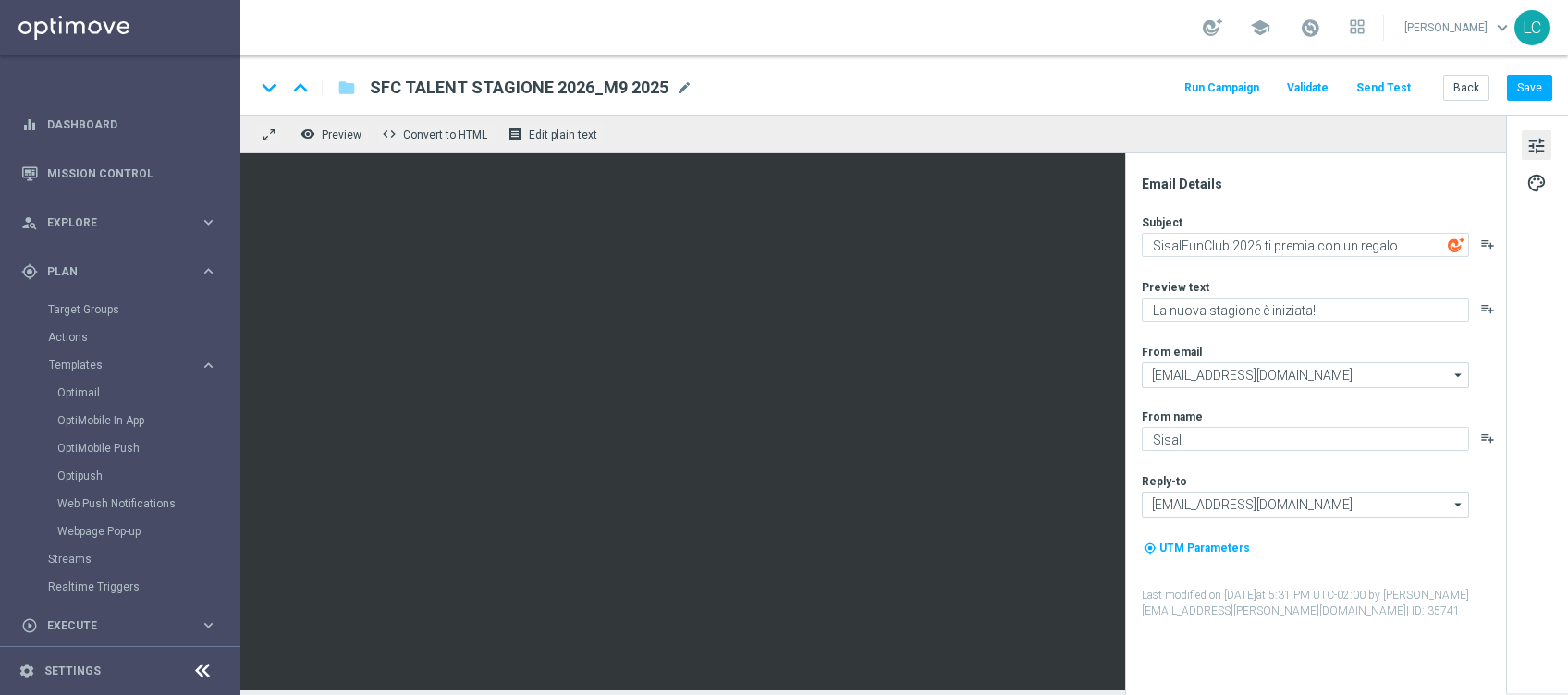
click at [734, 49] on div "school [PERSON_NAME] keyboard_arrow_down LC" at bounding box center [904, 28] width 1327 height 56
click at [86, 385] on link "Optimail" at bounding box center [125, 392] width 135 height 14
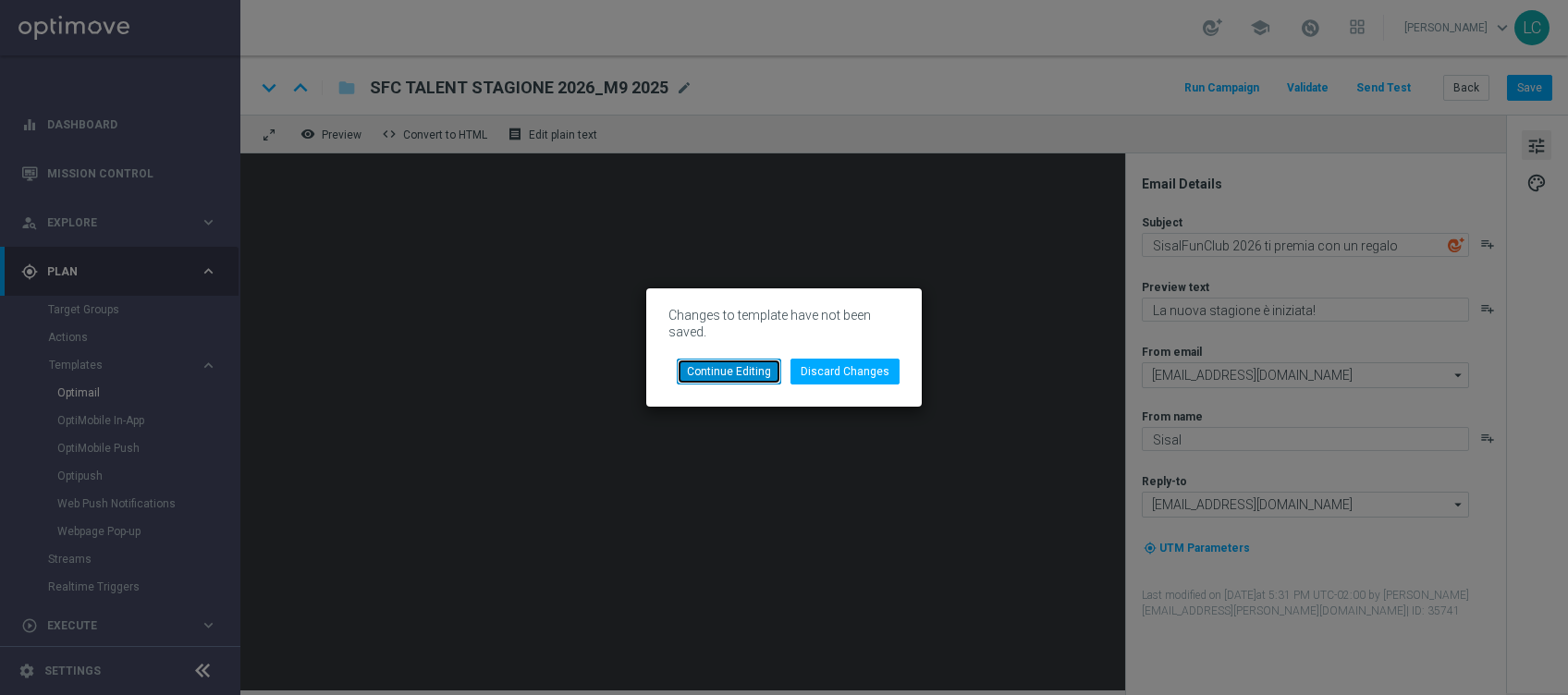
click at [707, 370] on button "Continue Editing" at bounding box center [729, 371] width 105 height 26
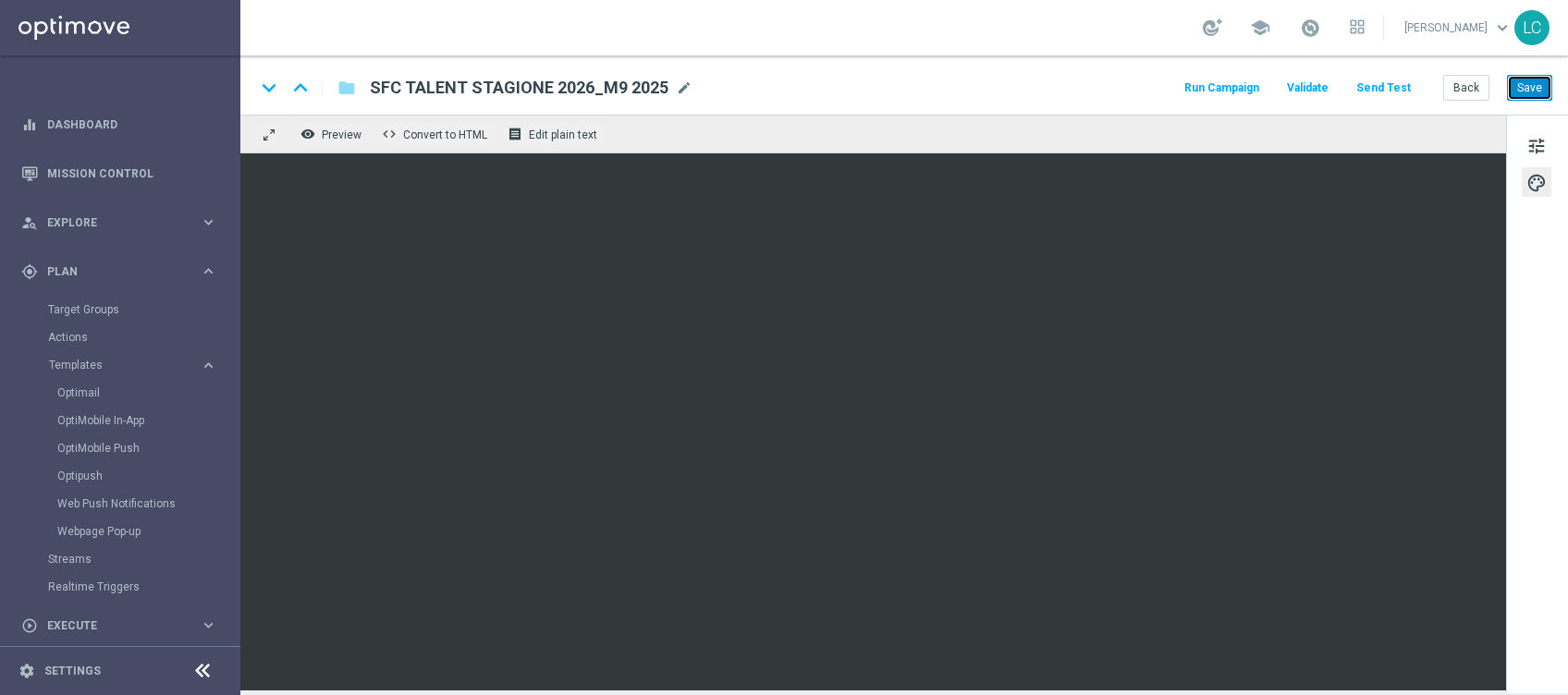
click at [1511, 82] on button "Save" at bounding box center [1529, 87] width 45 height 26
click at [88, 394] on link "Optimail" at bounding box center [125, 392] width 135 height 14
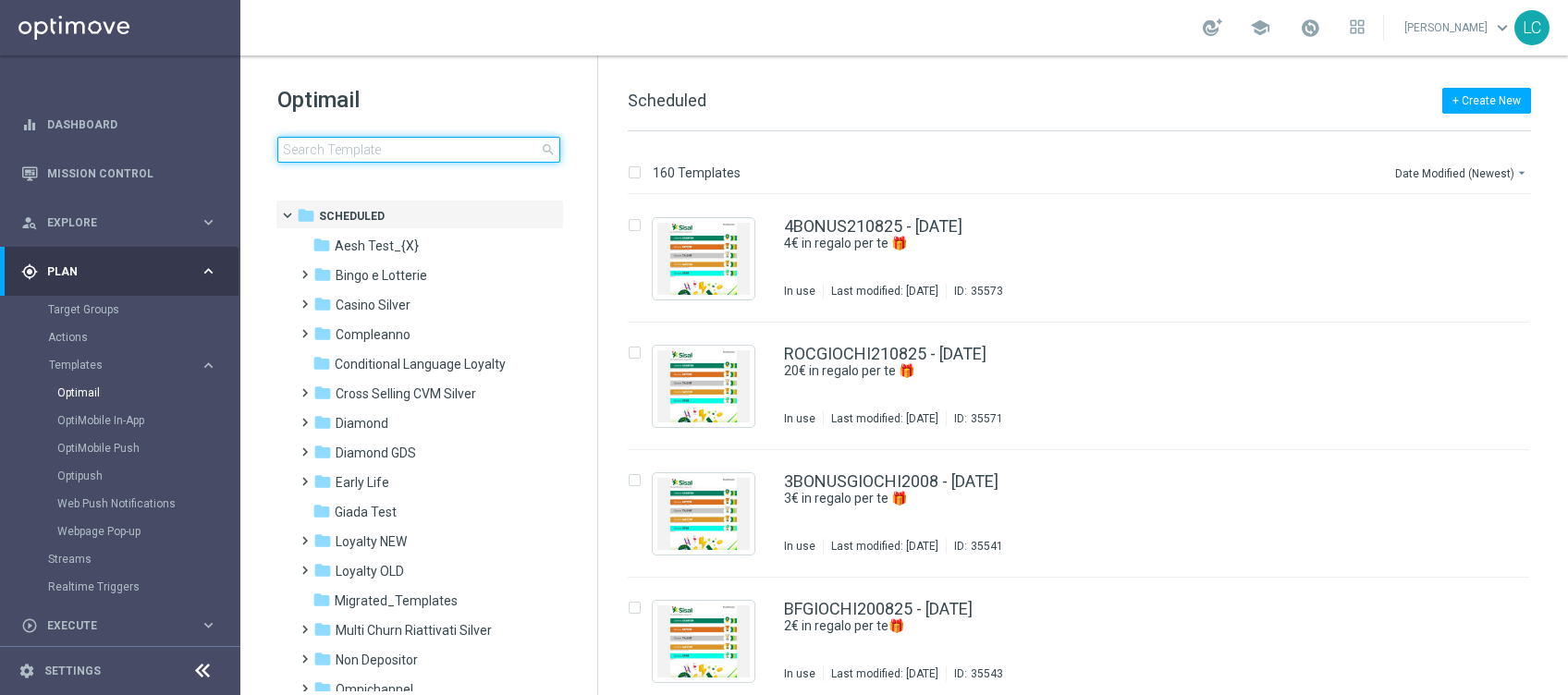
click at [300, 140] on input at bounding box center [419, 149] width 283 height 26
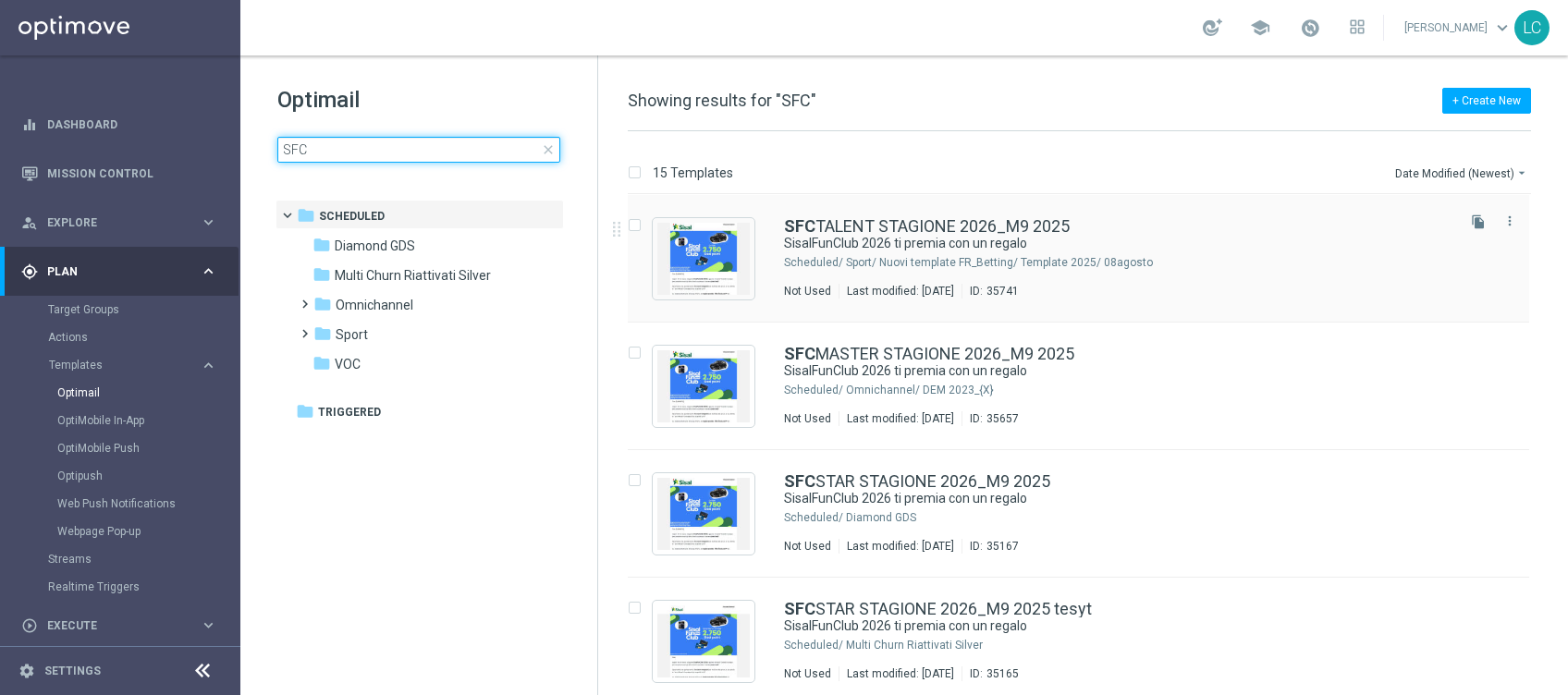
type input "SFC"
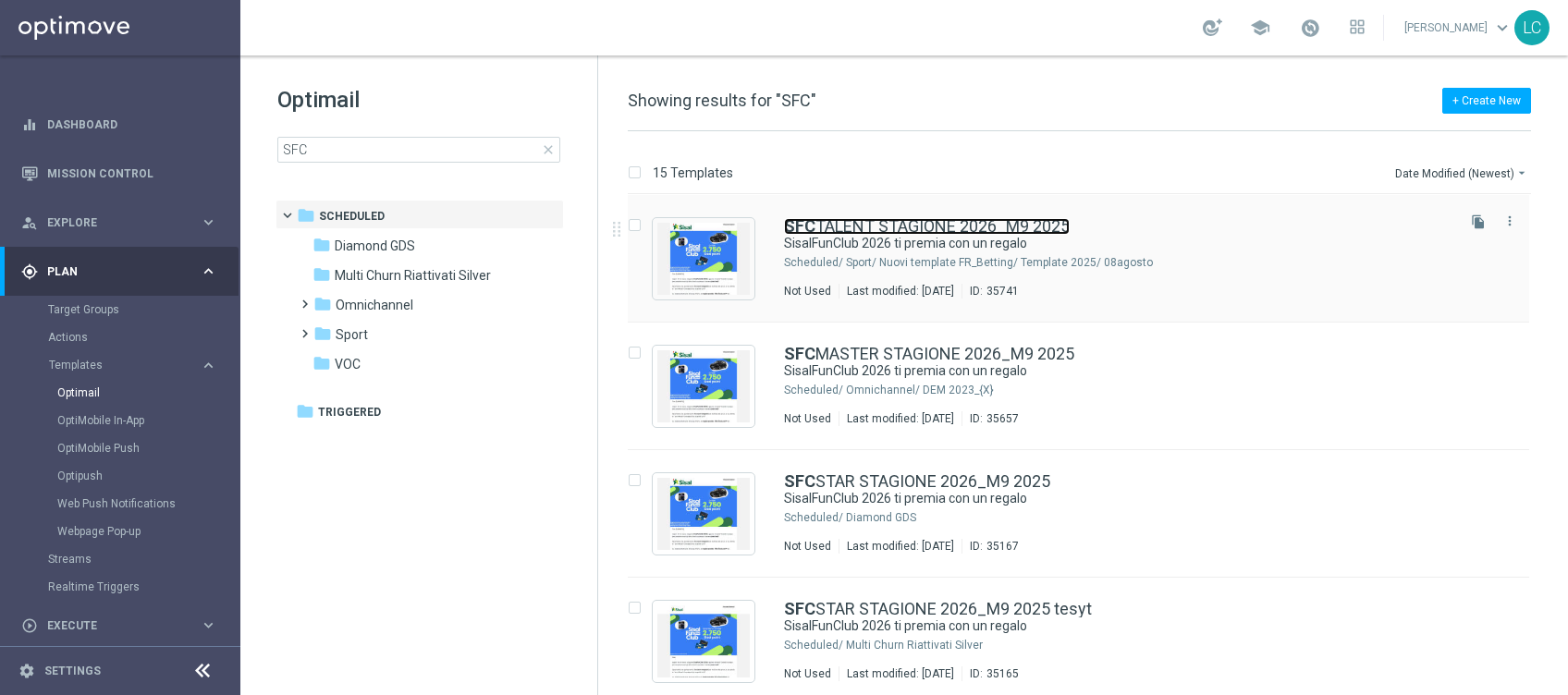
click at [796, 217] on b "SFC" at bounding box center [799, 226] width 32 height 19
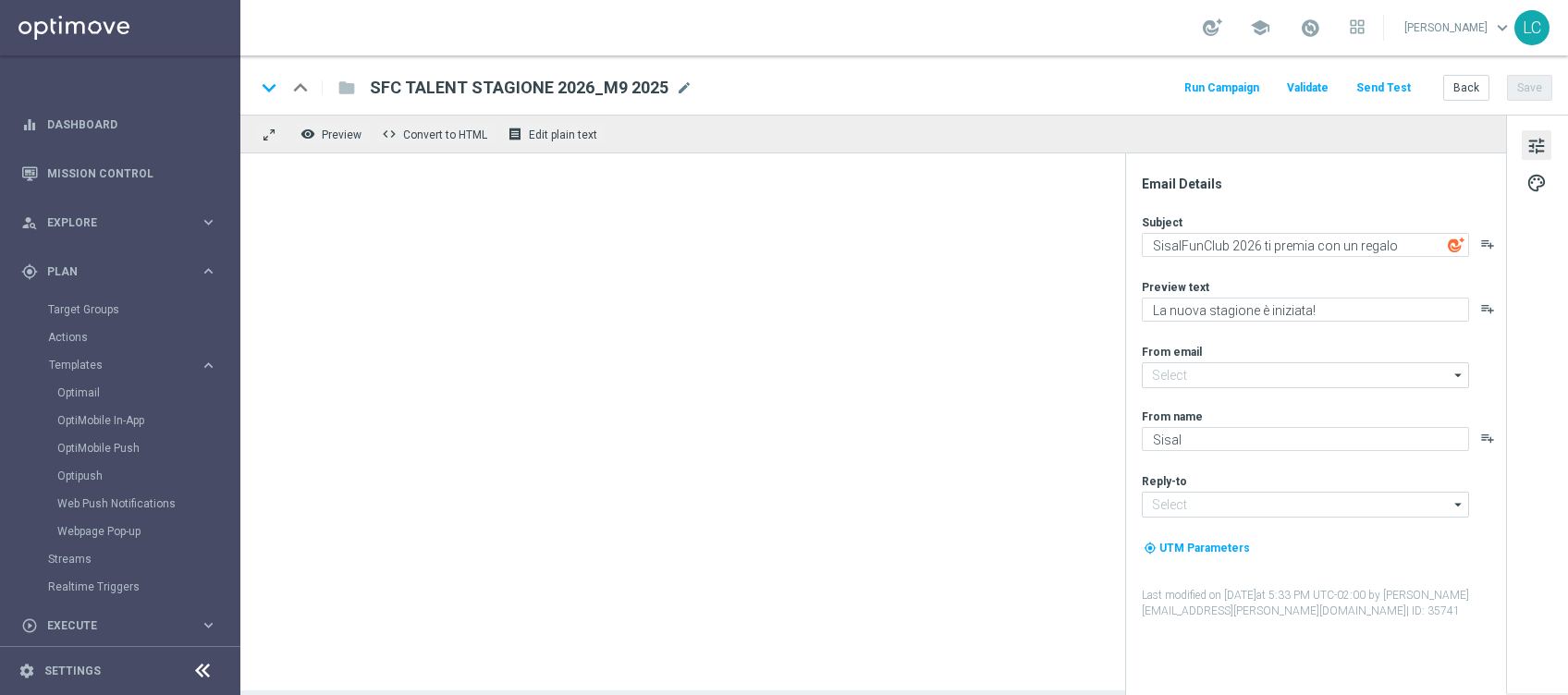
type input "[EMAIL_ADDRESS][DOMAIN_NAME]"
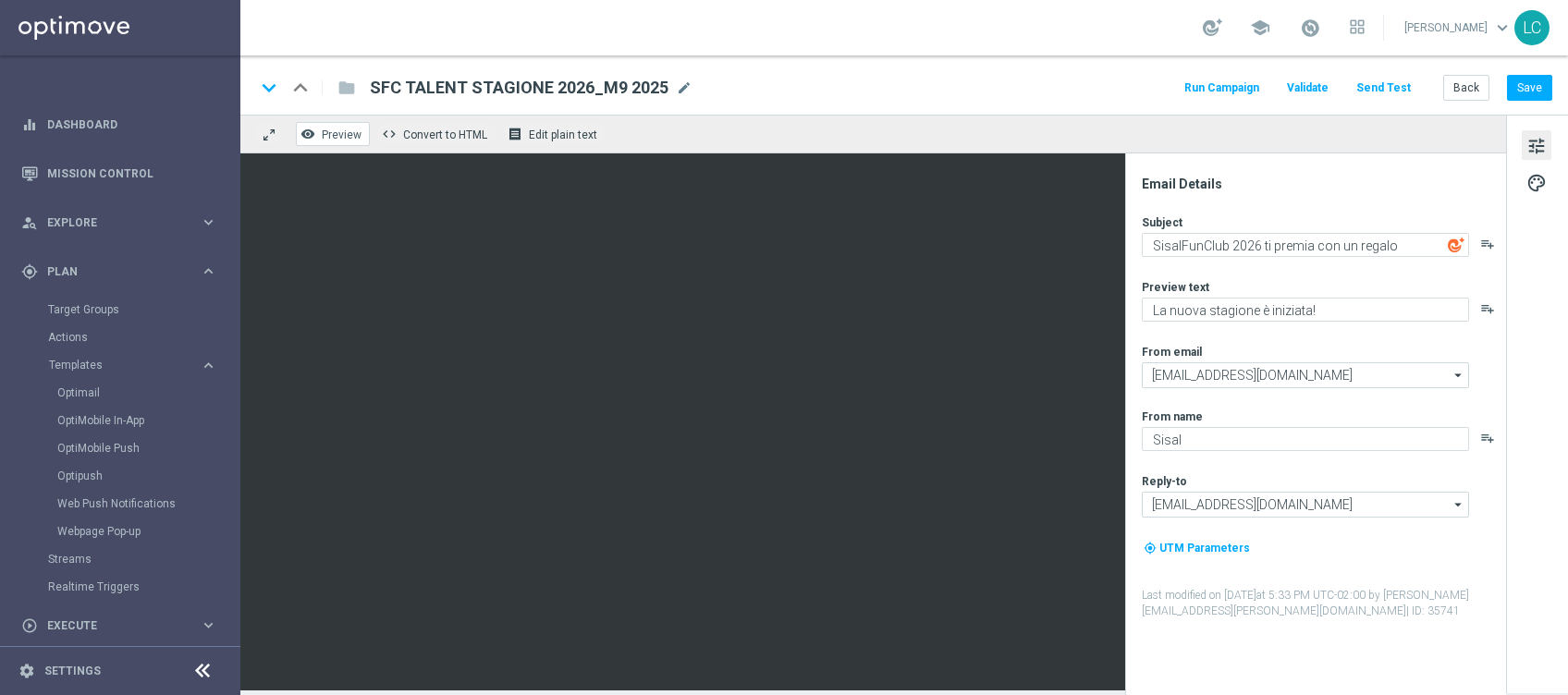
click at [348, 134] on span "Preview" at bounding box center [341, 134] width 39 height 12
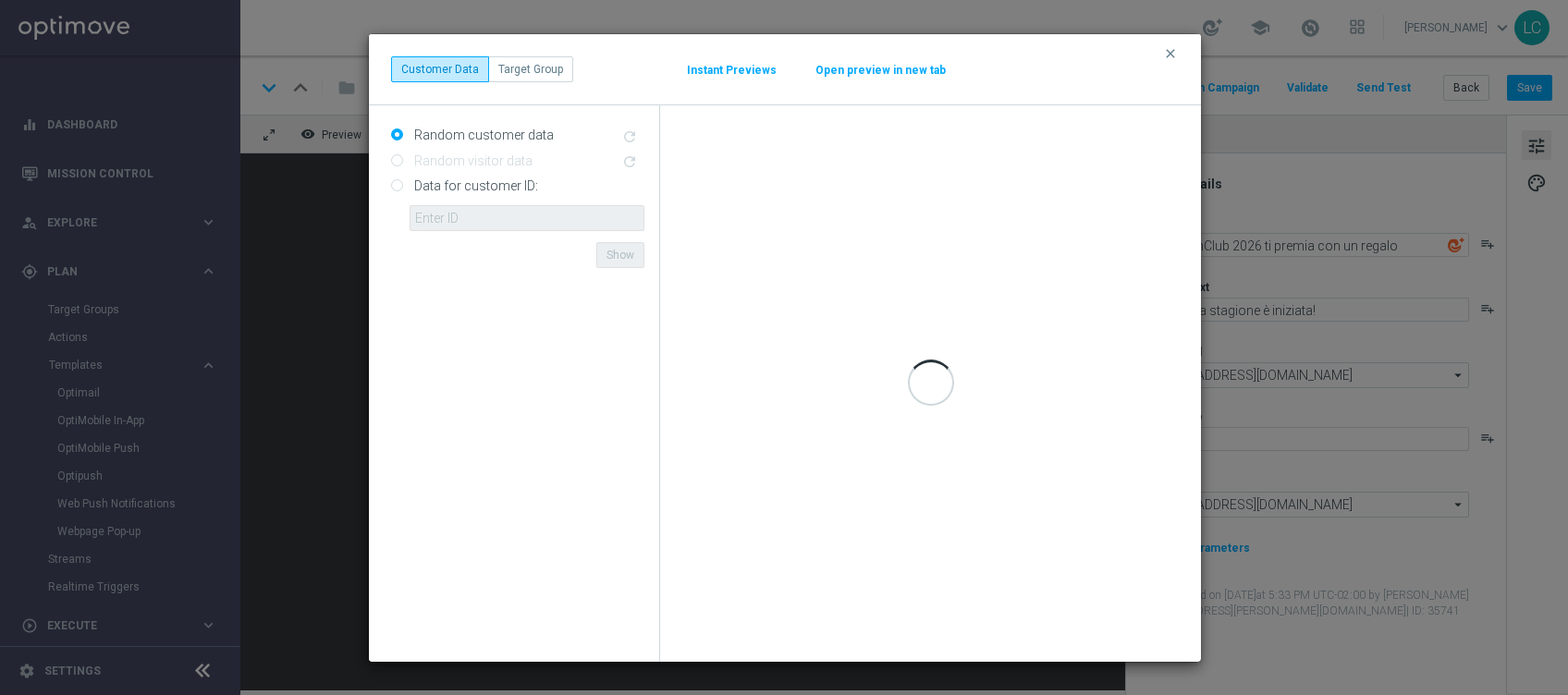
click at [396, 182] on input "Data for customer ID:" at bounding box center [397, 187] width 12 height 12
radio input "true"
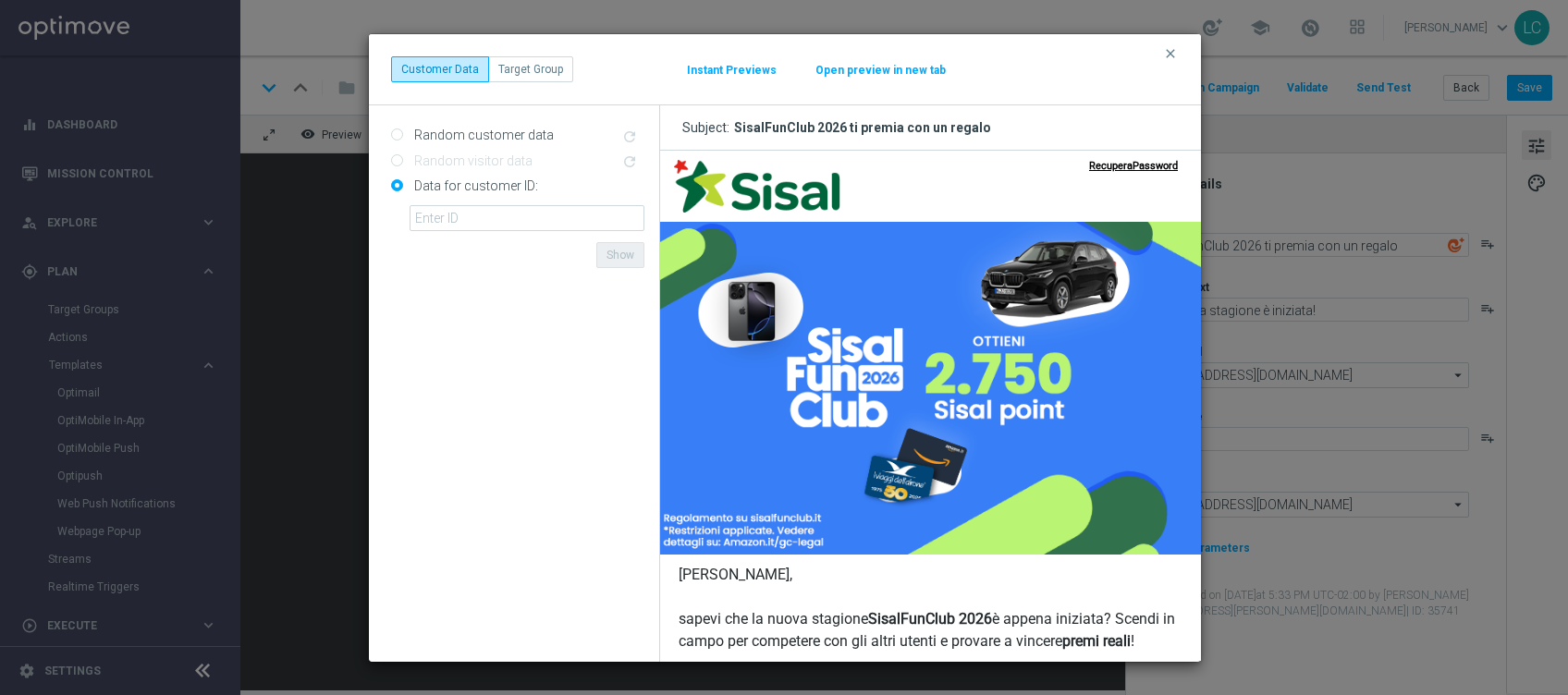
click at [396, 132] on input "Random customer data" at bounding box center [397, 136] width 12 height 12
radio input "true"
click at [532, 64] on button "Target Group" at bounding box center [530, 69] width 85 height 26
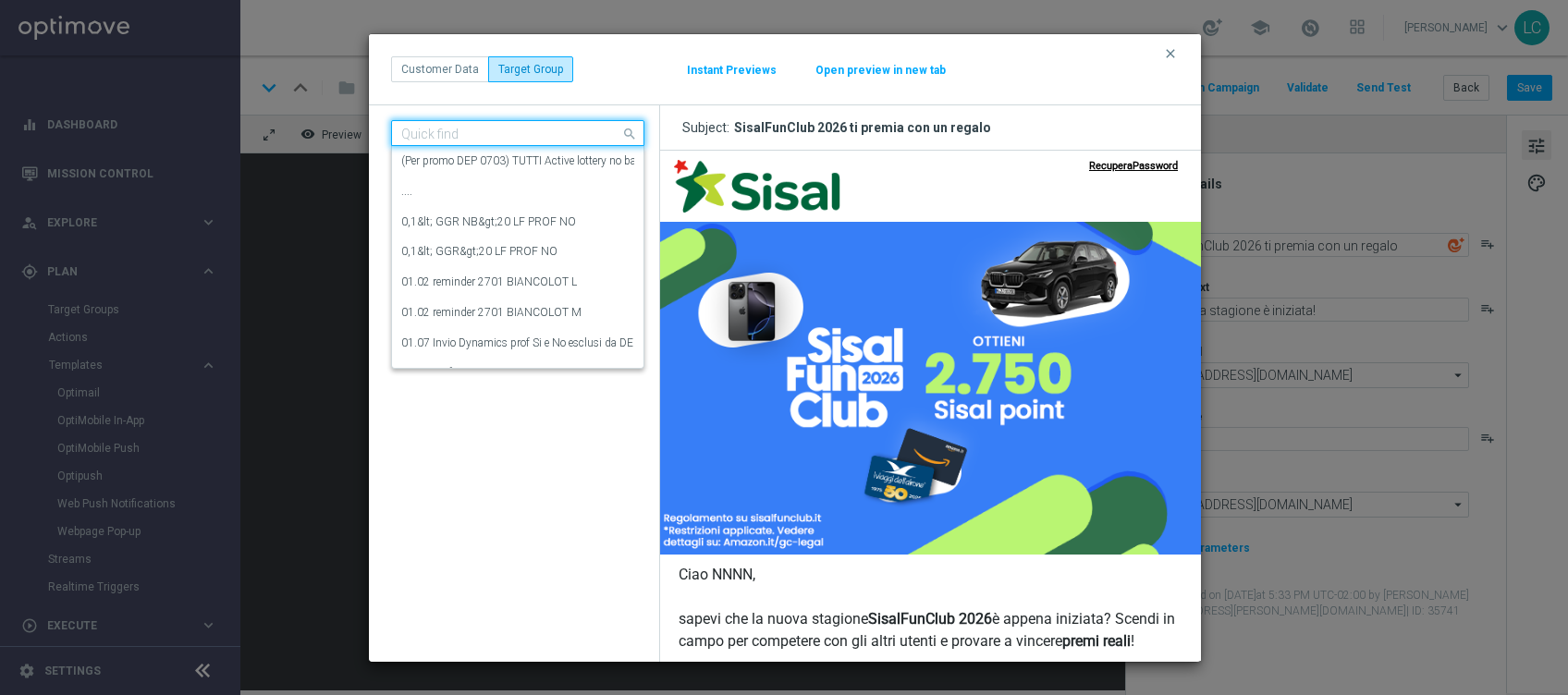
click at [514, 130] on input "text" at bounding box center [499, 133] width 196 height 15
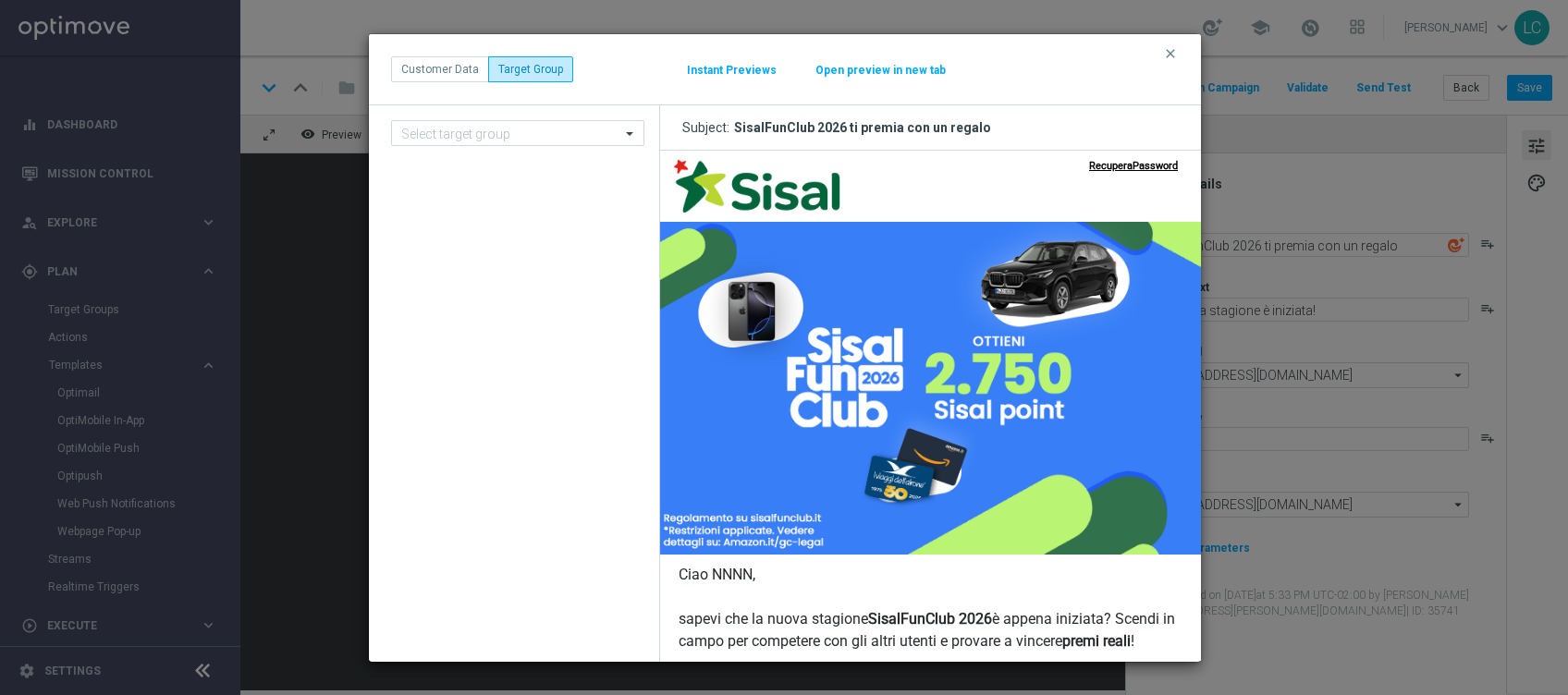
click at [583, 82] on div "clear Customer Data Target Group Instant Previews Open preview in new tab" at bounding box center [784, 70] width 832 height 71
click at [1176, 53] on icon "clear" at bounding box center [1170, 53] width 14 height 14
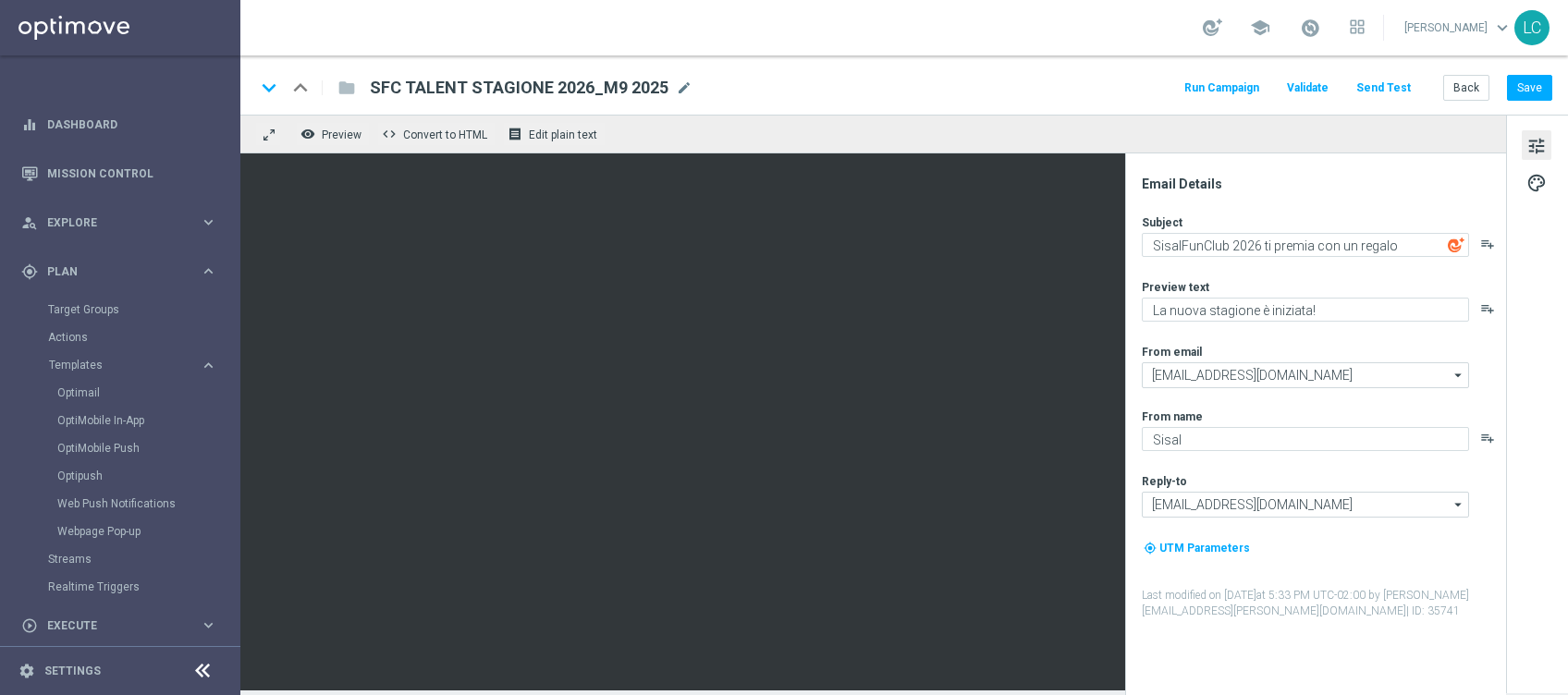
click at [1394, 84] on button "Send Test" at bounding box center [1383, 88] width 60 height 25
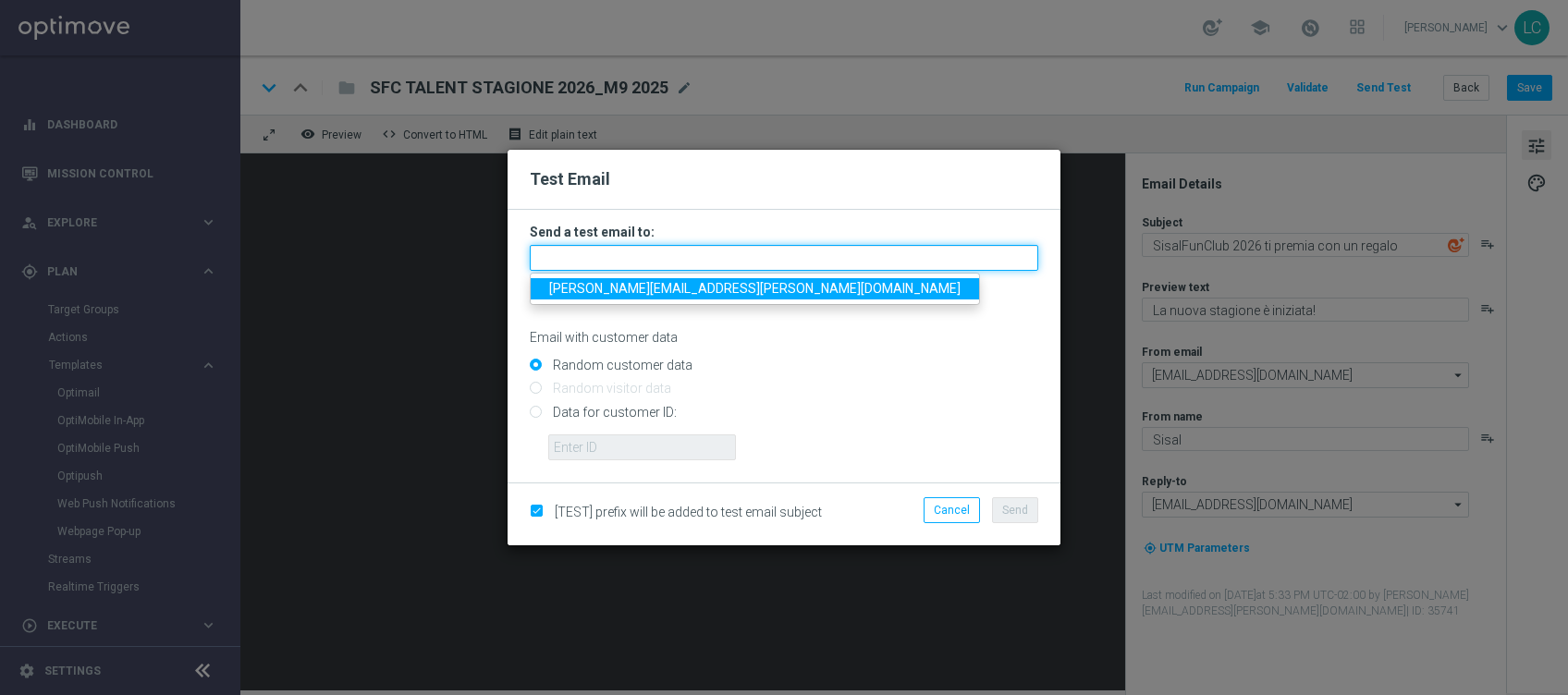
click at [604, 254] on input "text" at bounding box center [784, 257] width 508 height 26
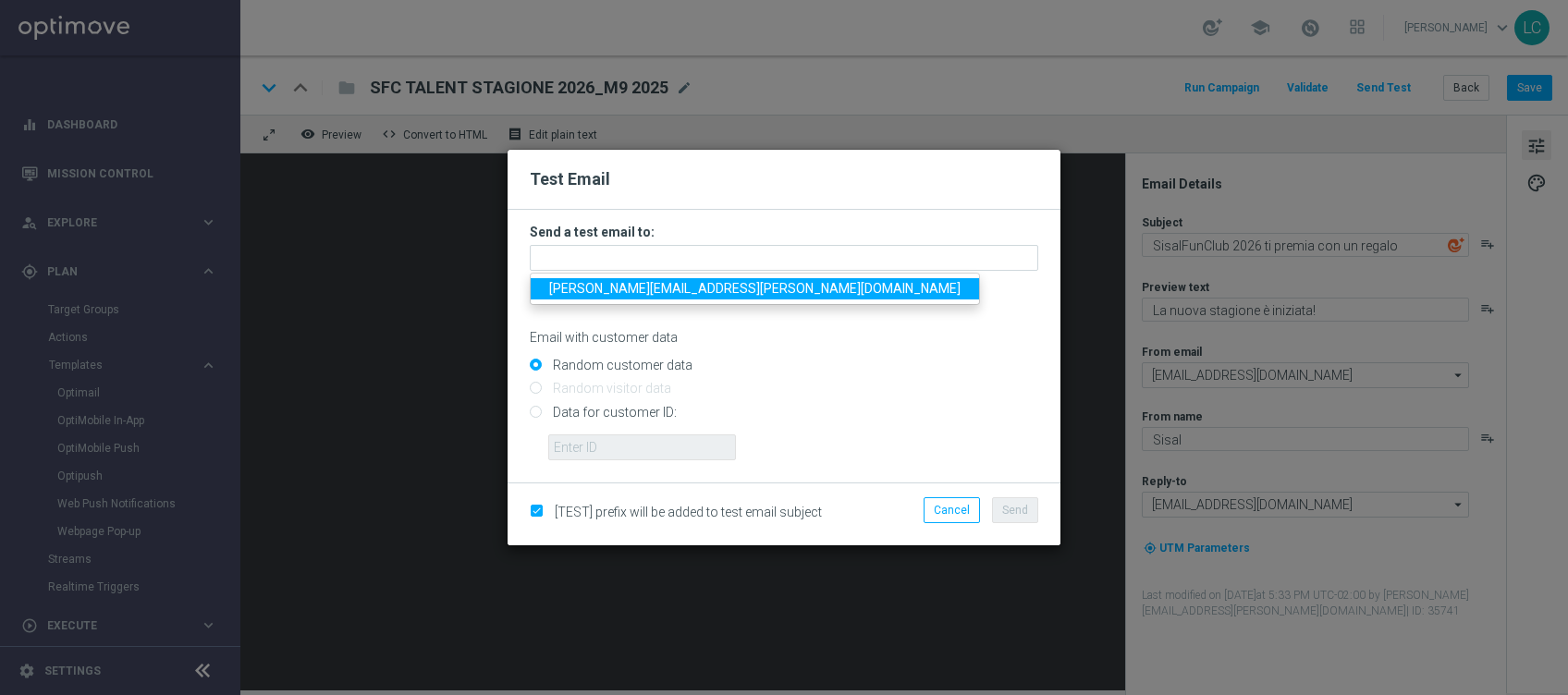
click at [620, 285] on span "[PERSON_NAME][EMAIL_ADDRESS][PERSON_NAME][DOMAIN_NAME]" at bounding box center [755, 288] width 411 height 14
type input "[PERSON_NAME][EMAIL_ADDRESS][PERSON_NAME][DOMAIN_NAME]"
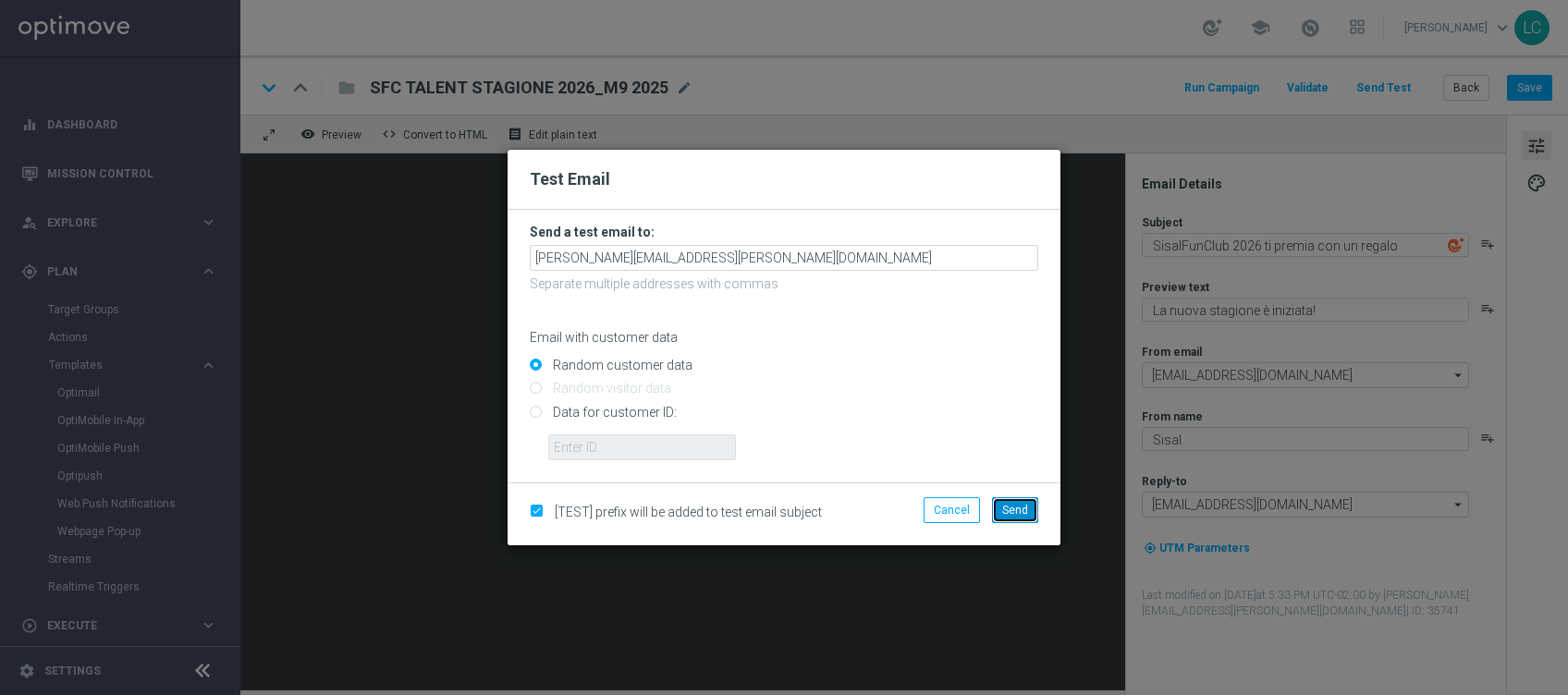
click at [1002, 507] on span "Send" at bounding box center [1015, 510] width 26 height 12
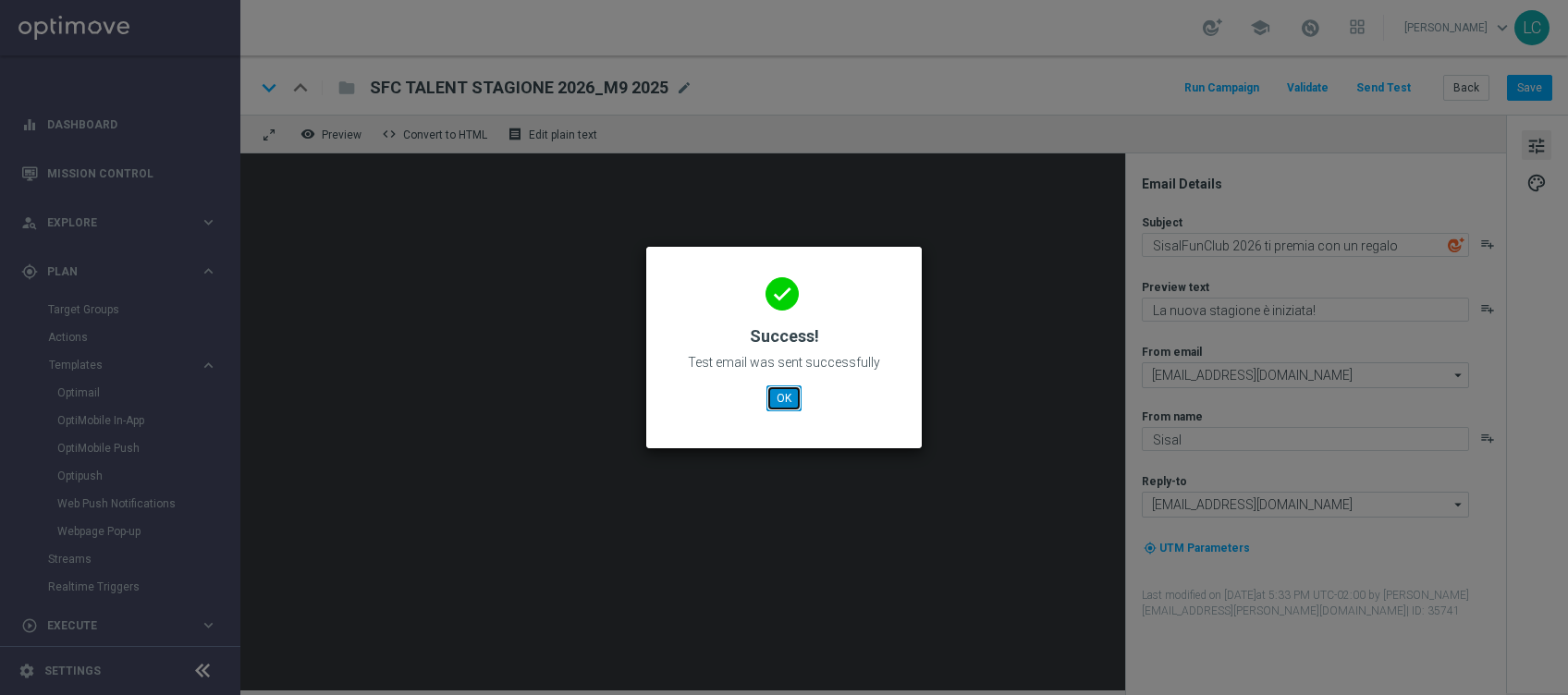
click at [779, 397] on button "OK" at bounding box center [784, 397] width 36 height 26
click at [775, 400] on button "OK" at bounding box center [784, 397] width 36 height 26
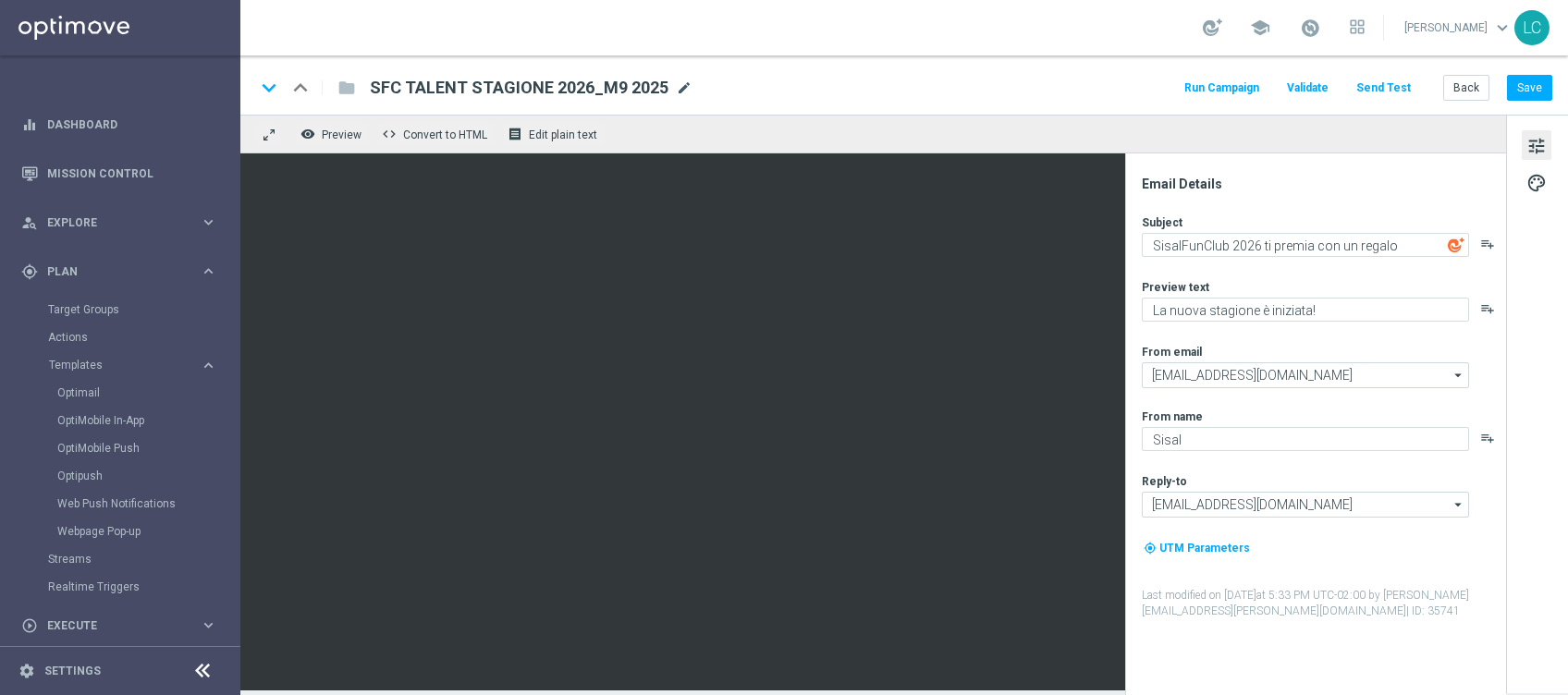
click at [678, 88] on span "mode_edit" at bounding box center [684, 87] width 16 height 16
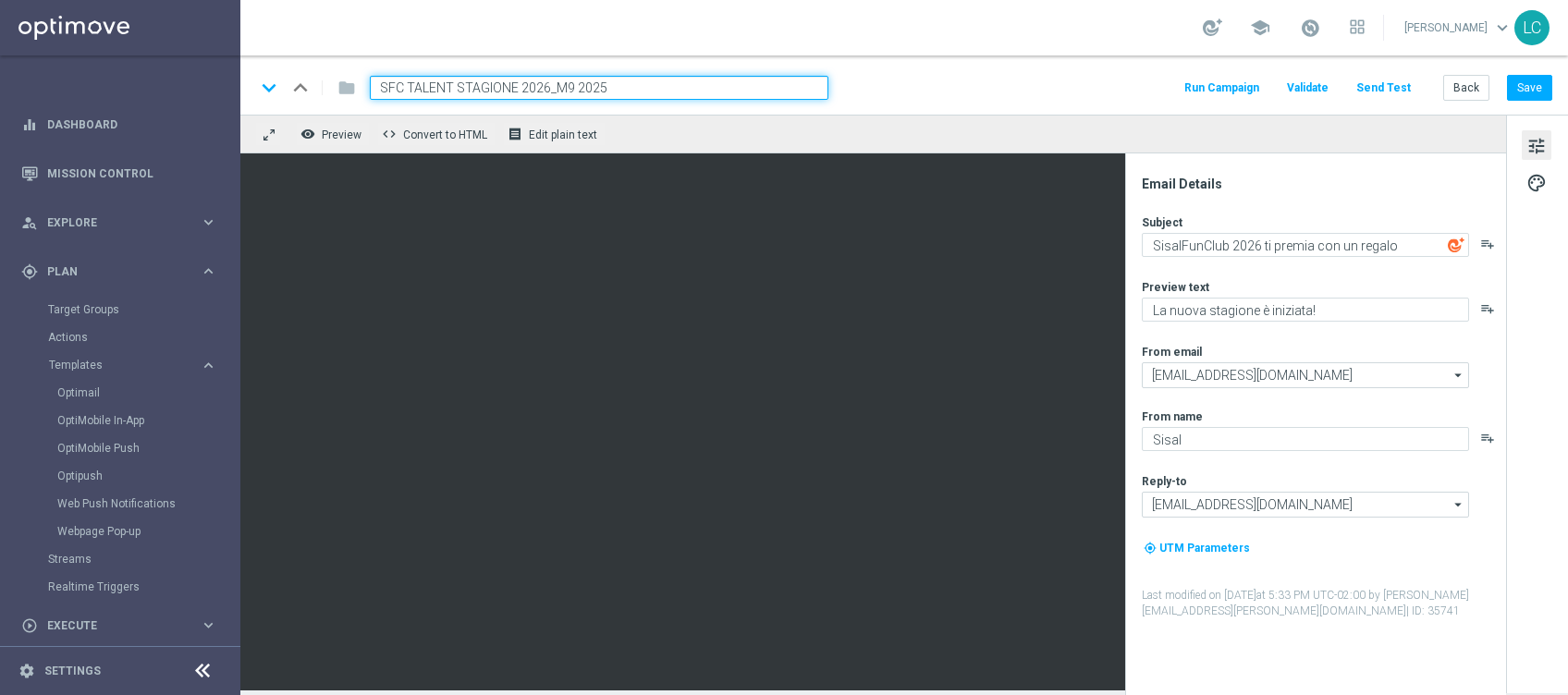
click at [451, 77] on input "SFC TALENT STAGIONE 2026_M9 2025" at bounding box center [598, 87] width 458 height 24
type input "SFC TALENT+EXPERT STAGIONE 2026_M9 2025"
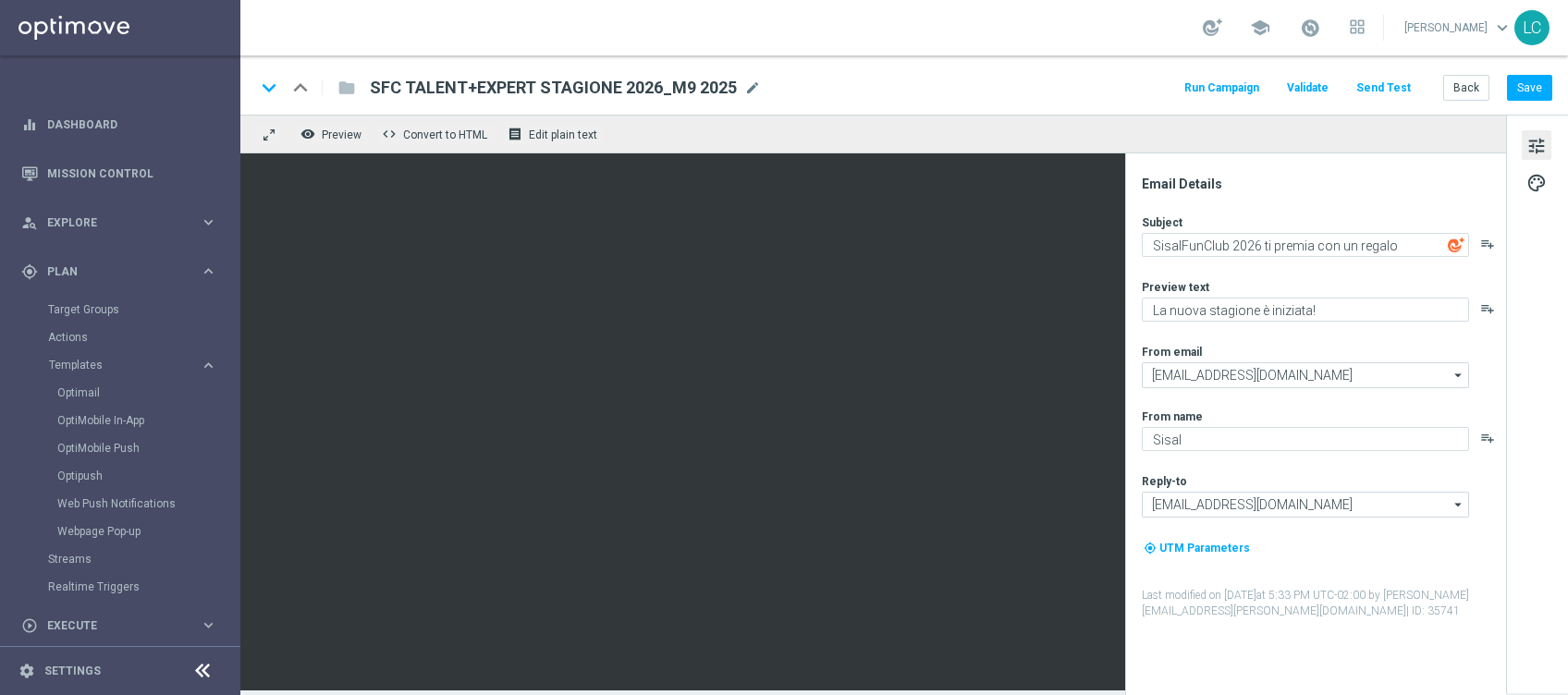
click at [906, 74] on div "keyboard_arrow_down keyboard_arrow_up folder SFC TALENT+EXPERT STAGIONE 2026_M9…" at bounding box center [904, 85] width 1327 height 60
click at [1533, 88] on button "Save" at bounding box center [1529, 87] width 45 height 26
click at [1398, 86] on button "Send Test" at bounding box center [1383, 88] width 60 height 25
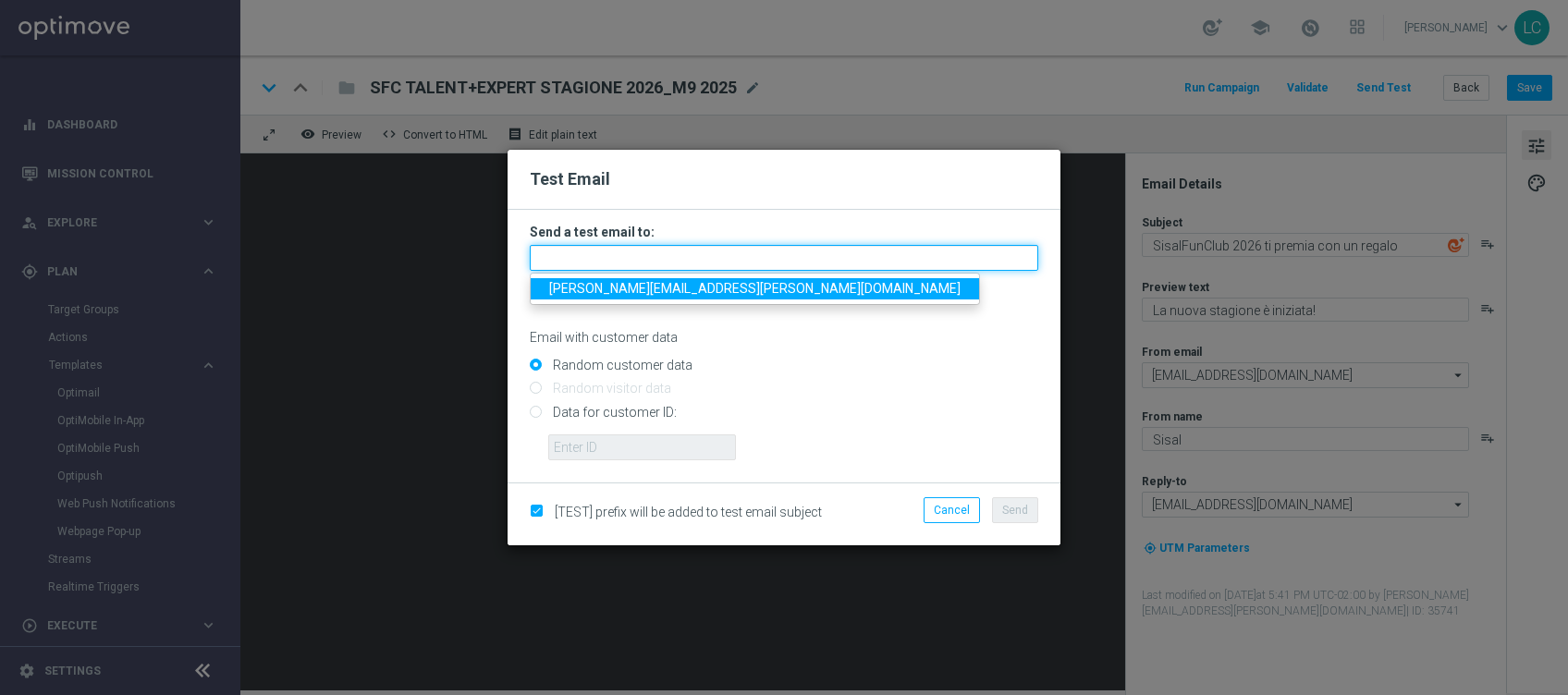
click at [731, 251] on input "text" at bounding box center [784, 257] width 508 height 26
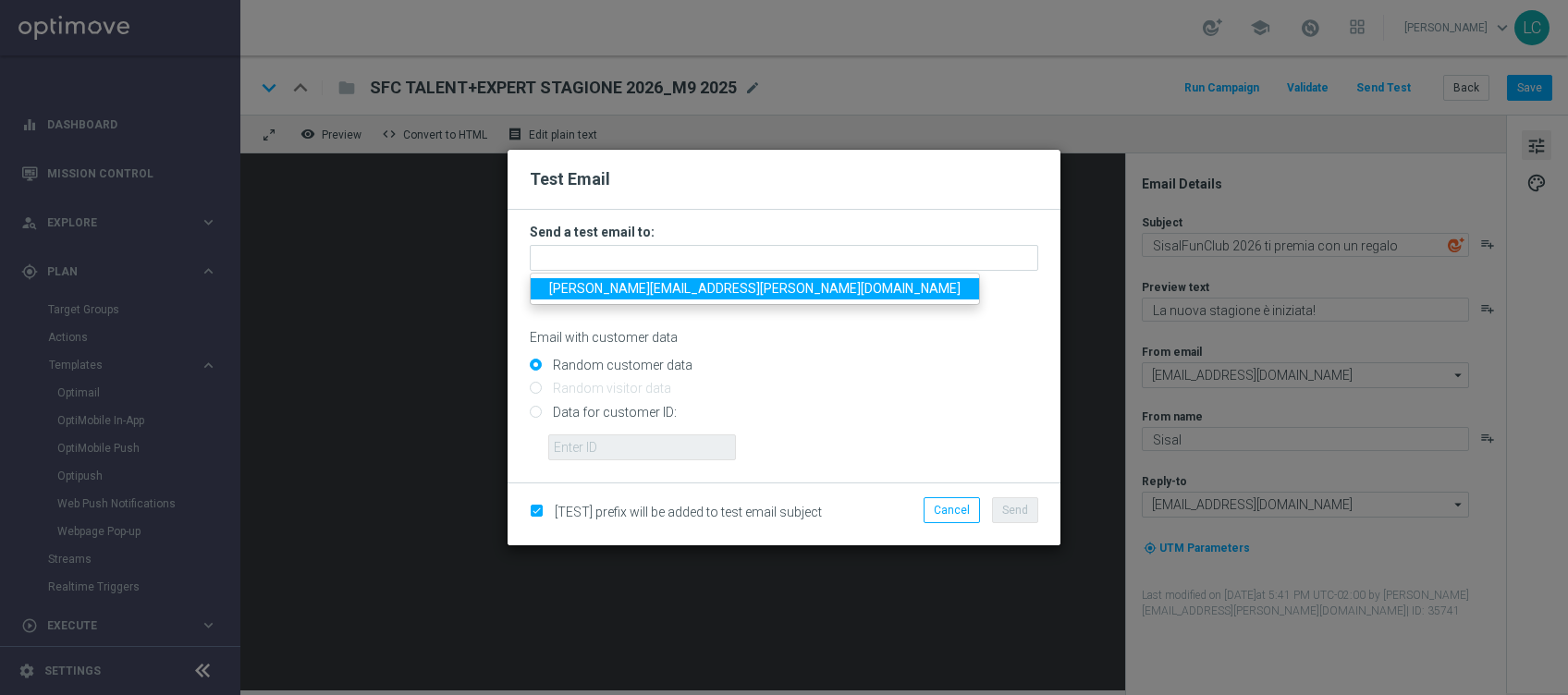
click at [534, 413] on input "Data for customer ID:" at bounding box center [784, 419] width 508 height 26
radio input "true"
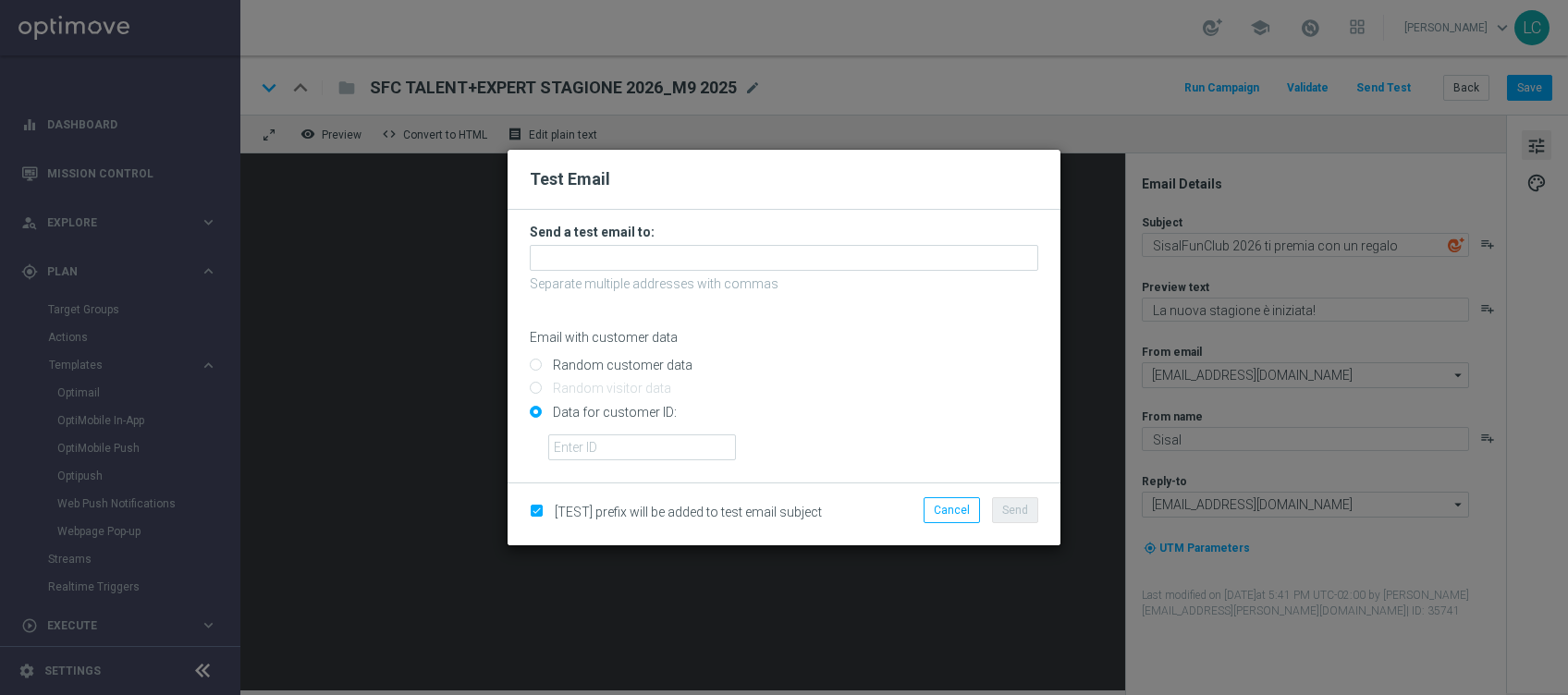
click at [538, 366] on input "Random customer data" at bounding box center [784, 372] width 508 height 26
radio input "true"
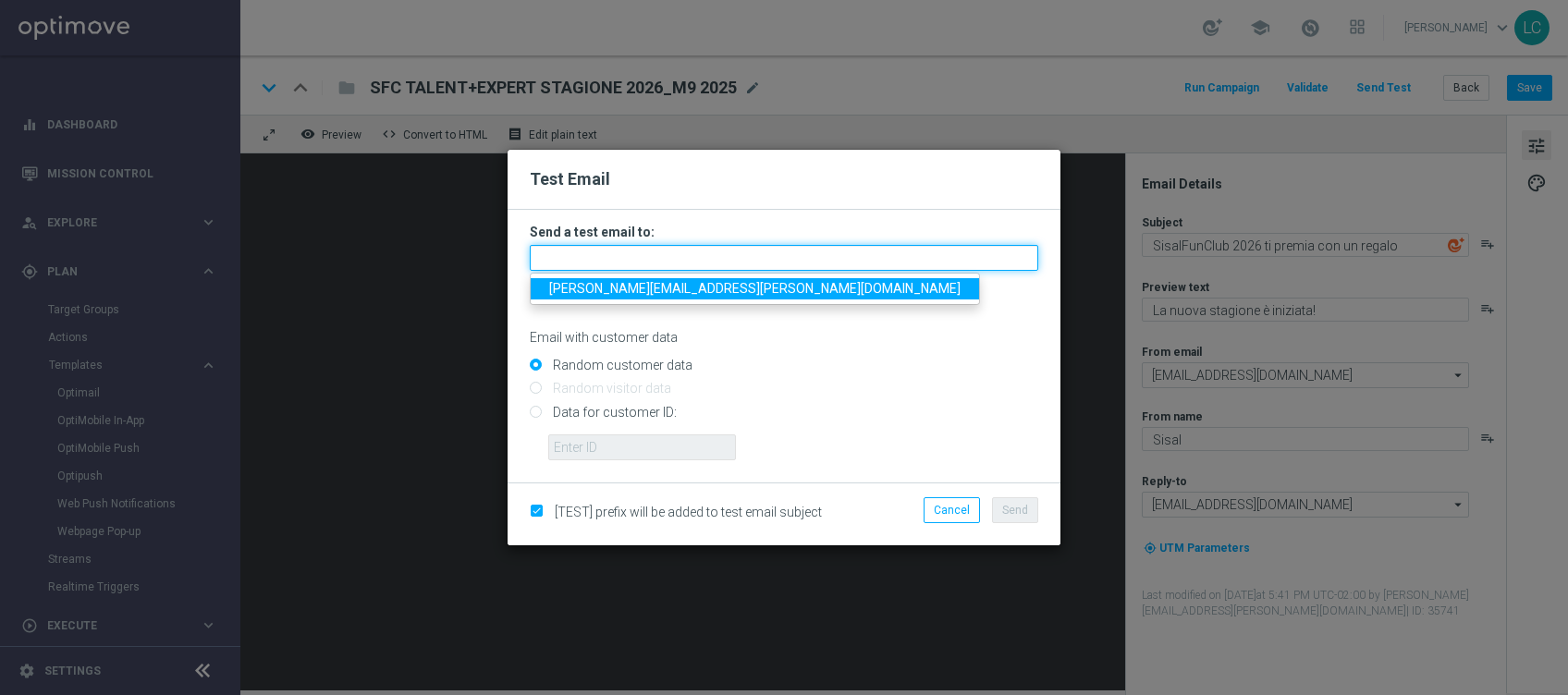
click at [612, 251] on input "text" at bounding box center [784, 257] width 508 height 26
click at [622, 255] on input "text" at bounding box center [784, 257] width 508 height 26
paste input "[EMAIL_ADDRESS][DOMAIN_NAME]"
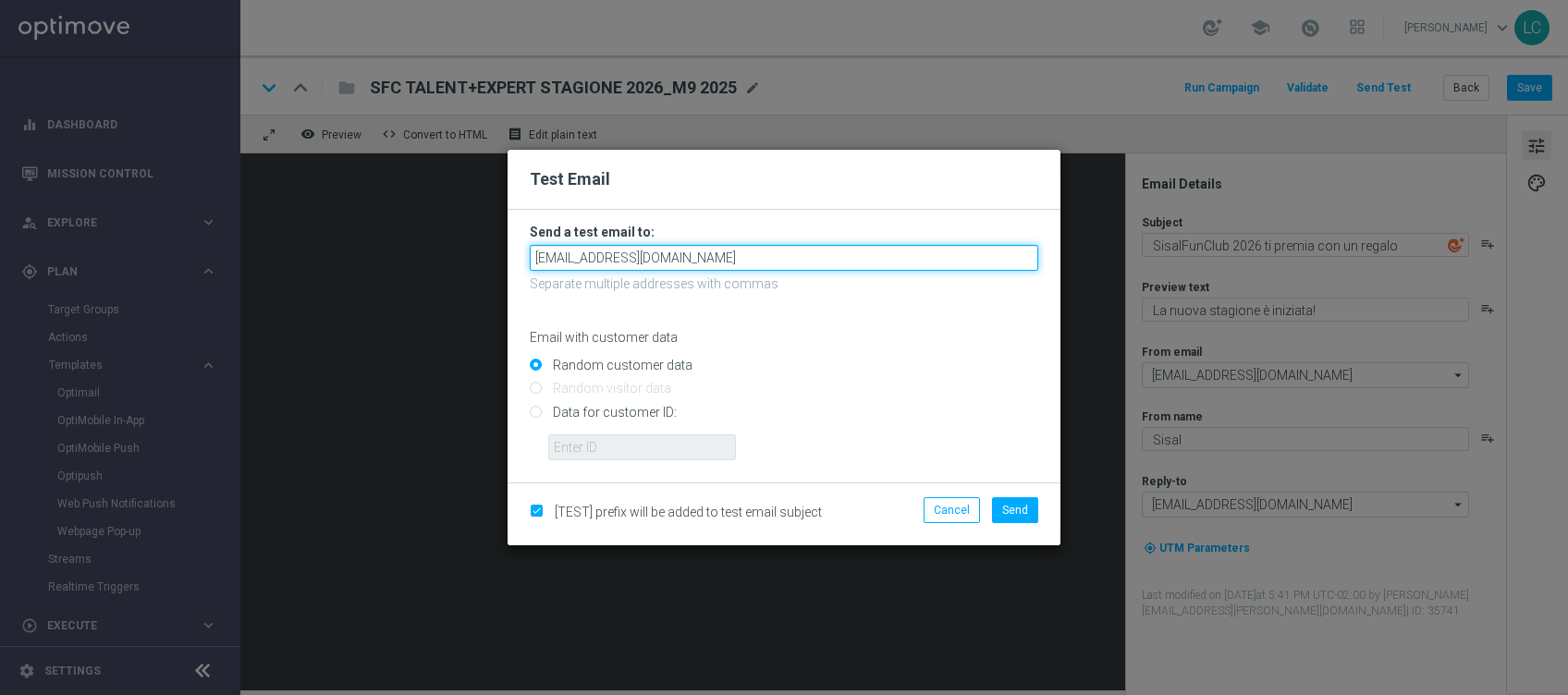
type input "[EMAIL_ADDRESS][DOMAIN_NAME]"
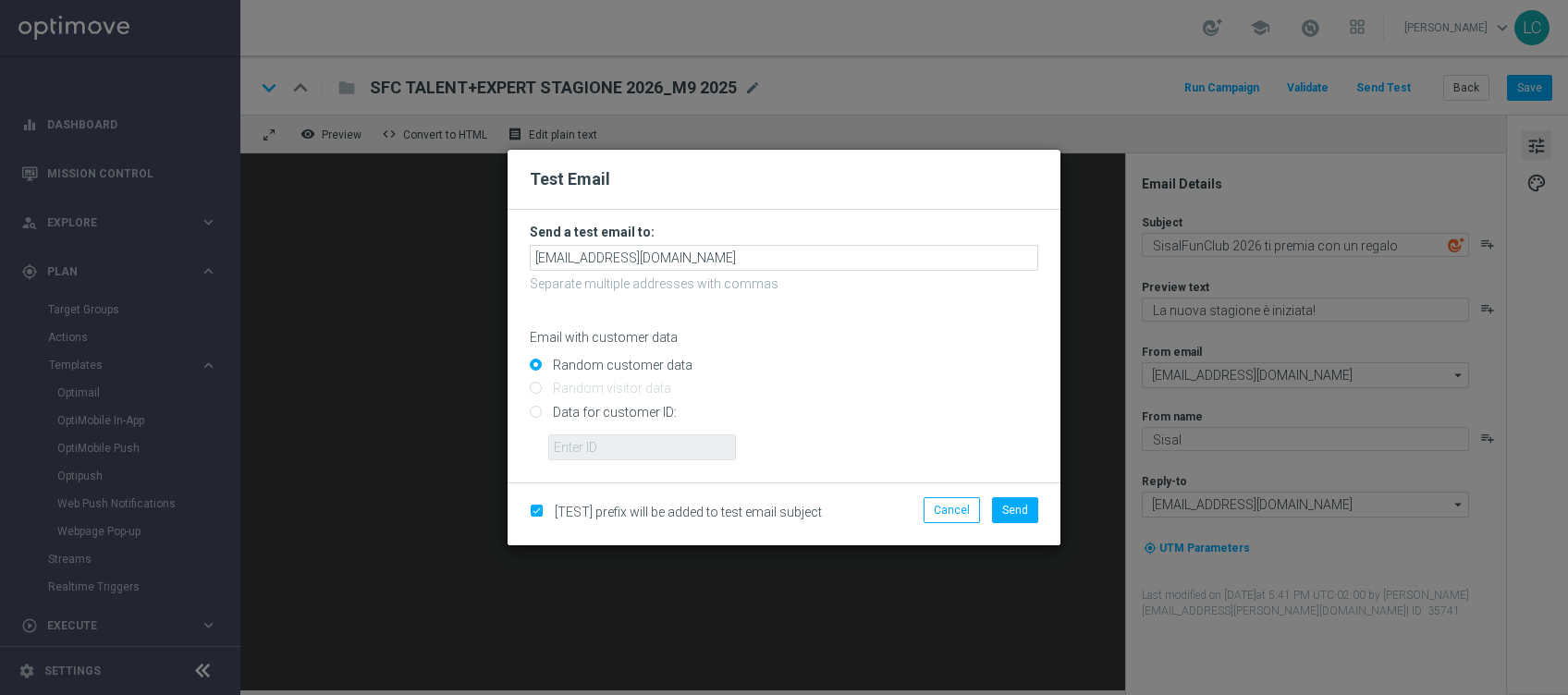
click at [810, 215] on form "Send a test email to: [EMAIL_ADDRESS][DOMAIN_NAME] Separate multiple addresses …" at bounding box center [784, 347] width 553 height 273
click at [1021, 508] on span "Send" at bounding box center [1015, 510] width 26 height 12
click at [924, 180] on h2 "Test Email" at bounding box center [784, 179] width 508 height 22
click at [1022, 514] on span "Send" at bounding box center [1015, 510] width 26 height 12
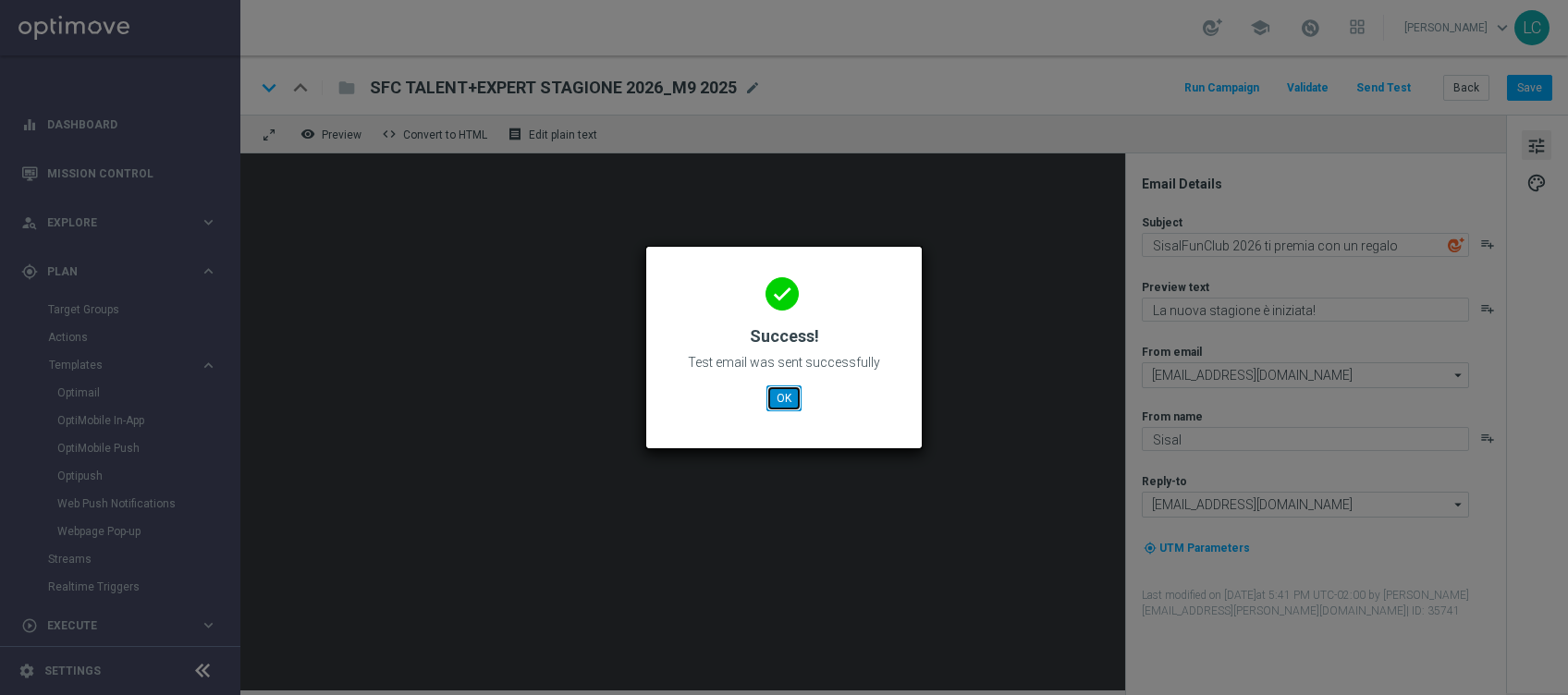
click at [784, 392] on button "OK" at bounding box center [784, 397] width 36 height 26
click at [792, 395] on button "OK" at bounding box center [784, 397] width 36 height 26
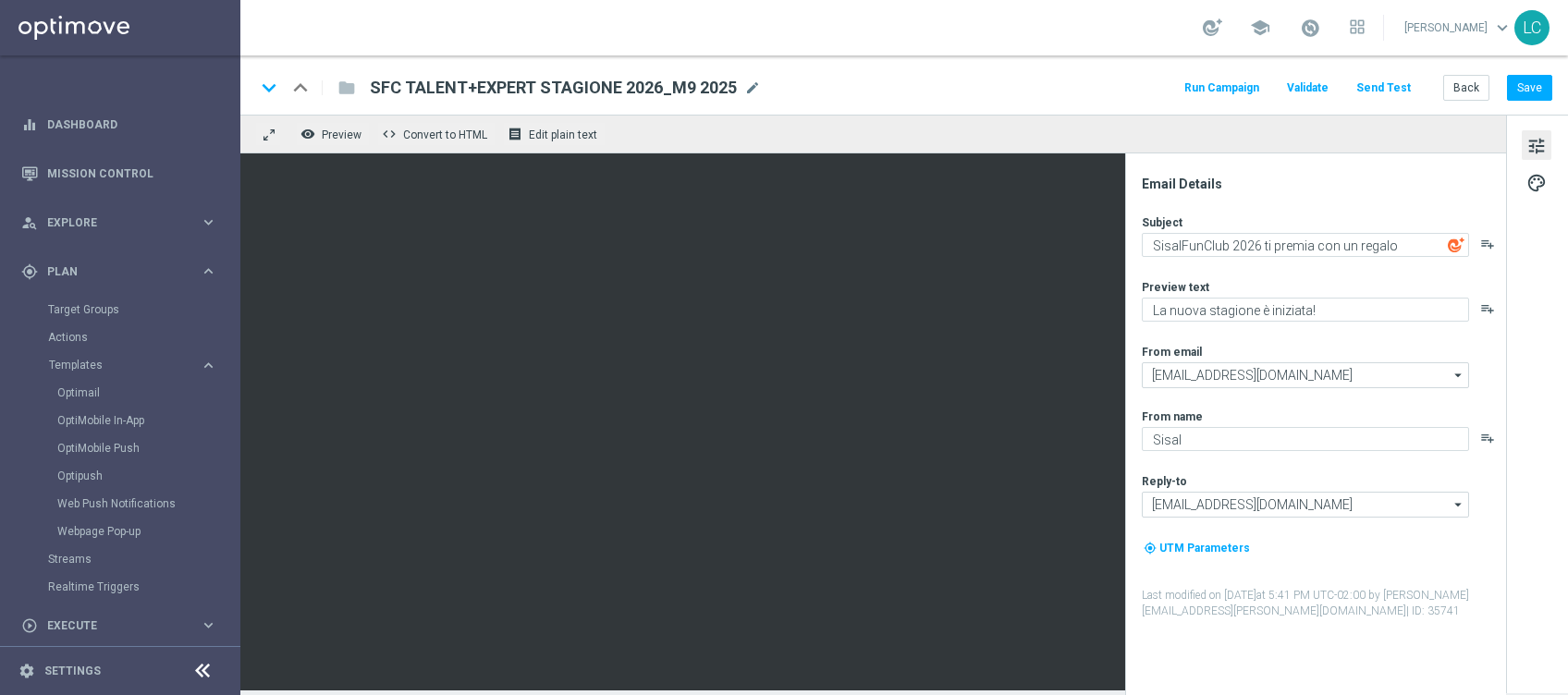
click at [111, 96] on sidenavbar "equalizer Dashboard Mission Control" at bounding box center [120, 348] width 240 height 695
click at [108, 115] on link "Dashboard" at bounding box center [132, 124] width 170 height 49
